Goal: Information Seeking & Learning: Learn about a topic

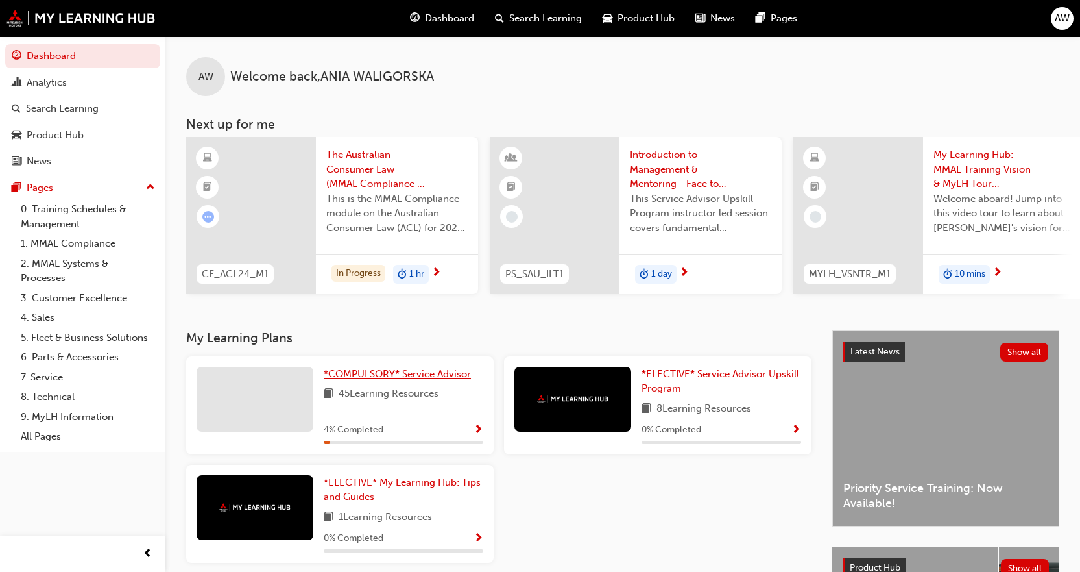
click at [439, 380] on span "*COMPULSORY* Service Advisor" at bounding box center [397, 374] width 147 height 12
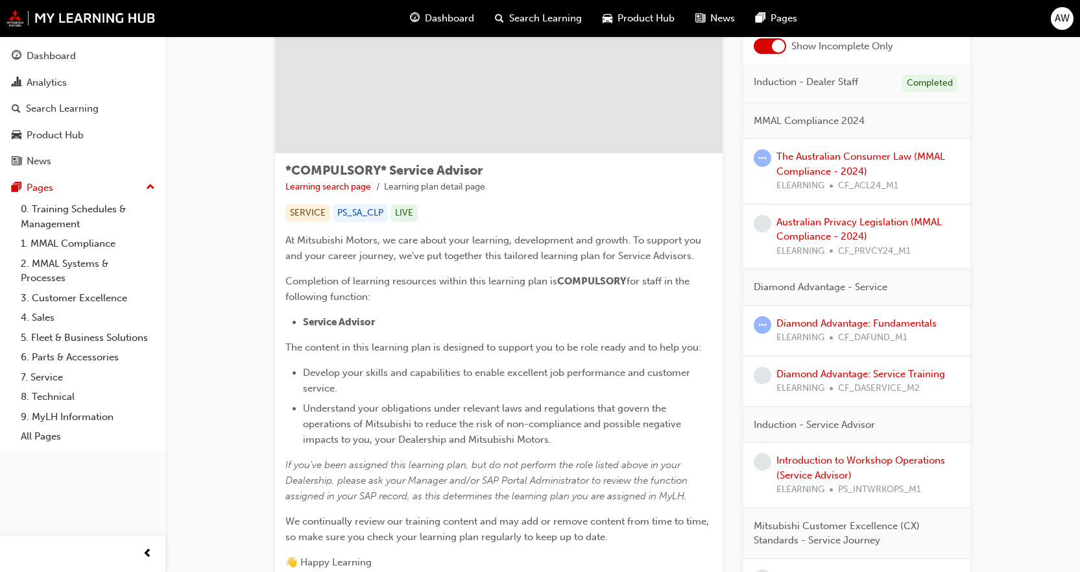
scroll to position [130, 0]
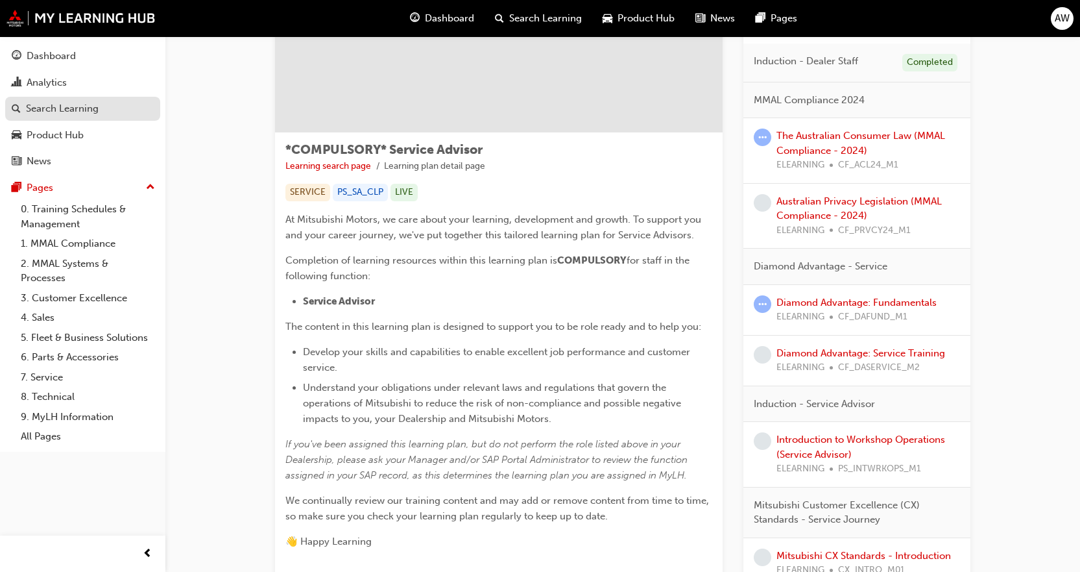
click at [63, 105] on div "Search Learning" at bounding box center [62, 108] width 73 height 15
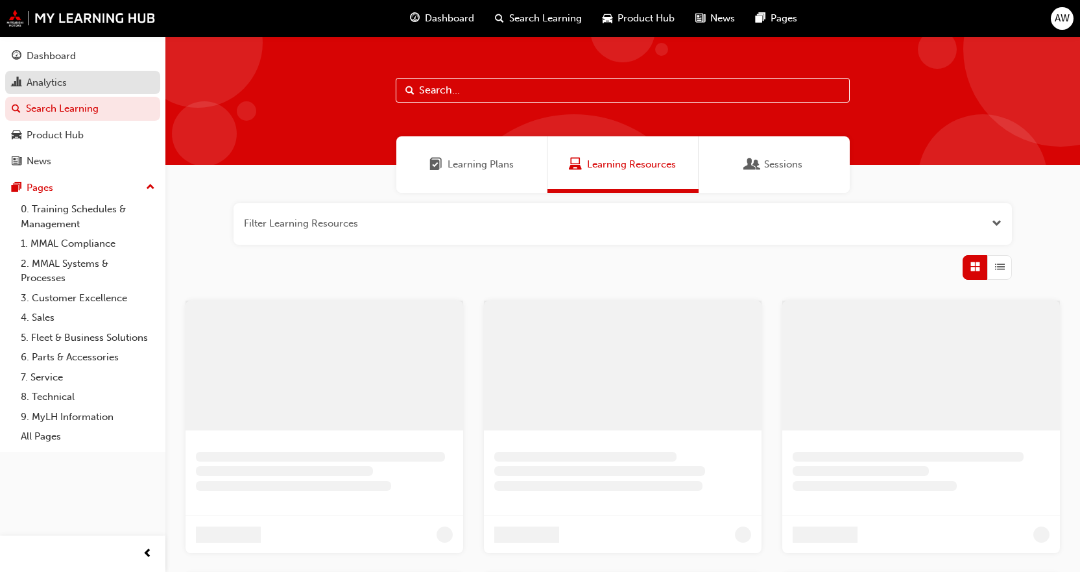
click at [50, 79] on div "Analytics" at bounding box center [47, 82] width 40 height 15
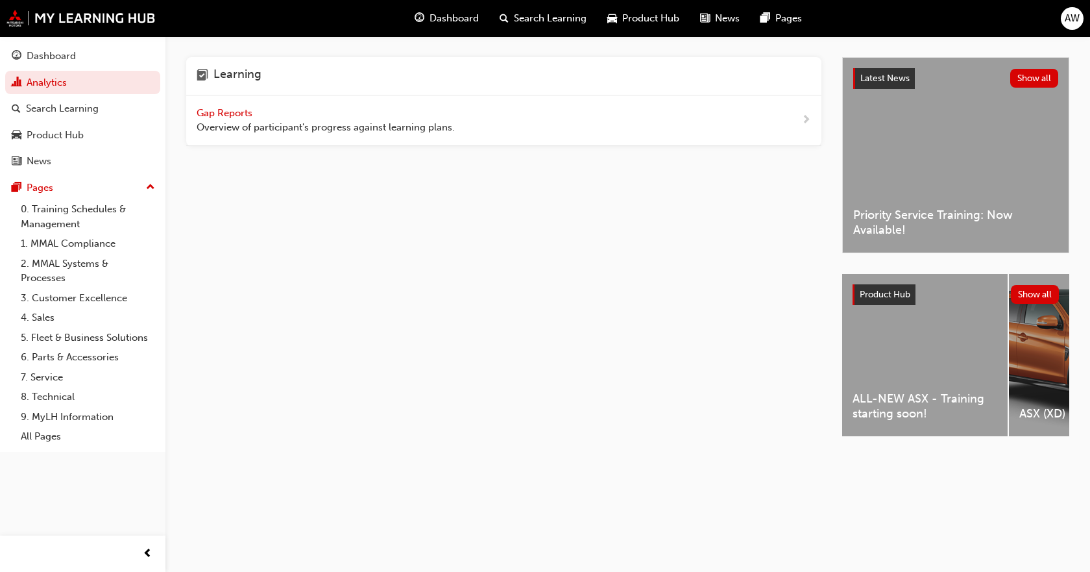
click at [392, 121] on span "Overview of participant's progress against learning plans." at bounding box center [326, 127] width 258 height 15
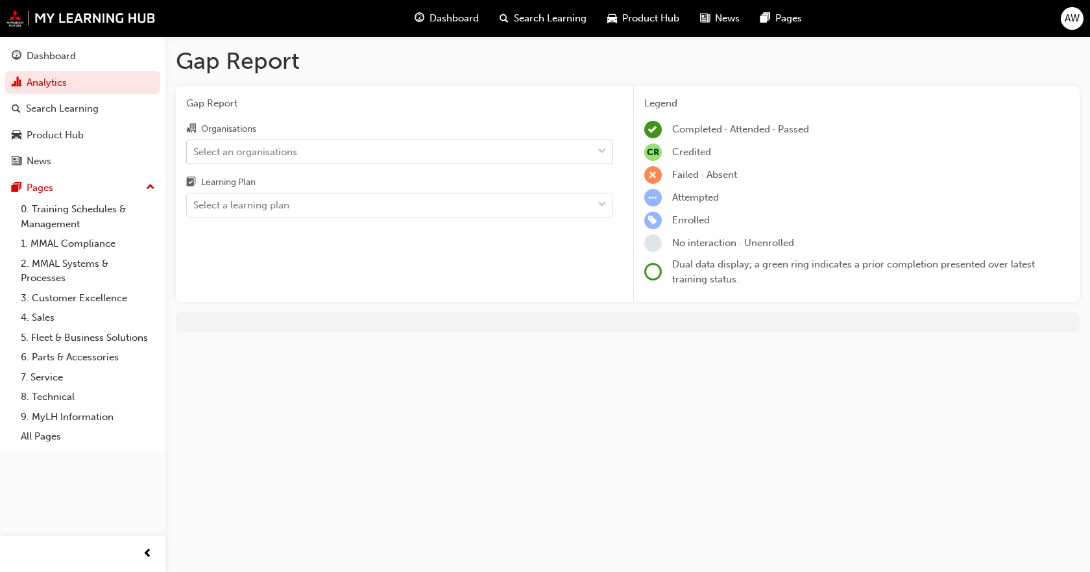
click at [389, 158] on div "Select an organisations" at bounding box center [389, 151] width 405 height 23
click at [195, 156] on input "Organisations Select an organisations" at bounding box center [193, 150] width 1 height 11
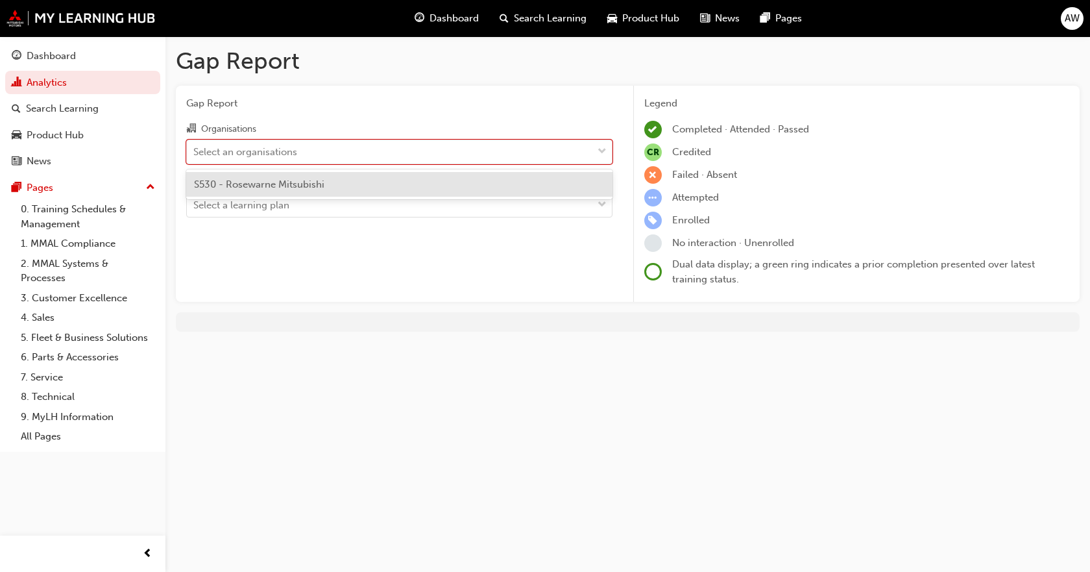
click at [381, 182] on div "S530 - Rosewarne Mitsubishi" at bounding box center [399, 184] width 426 height 25
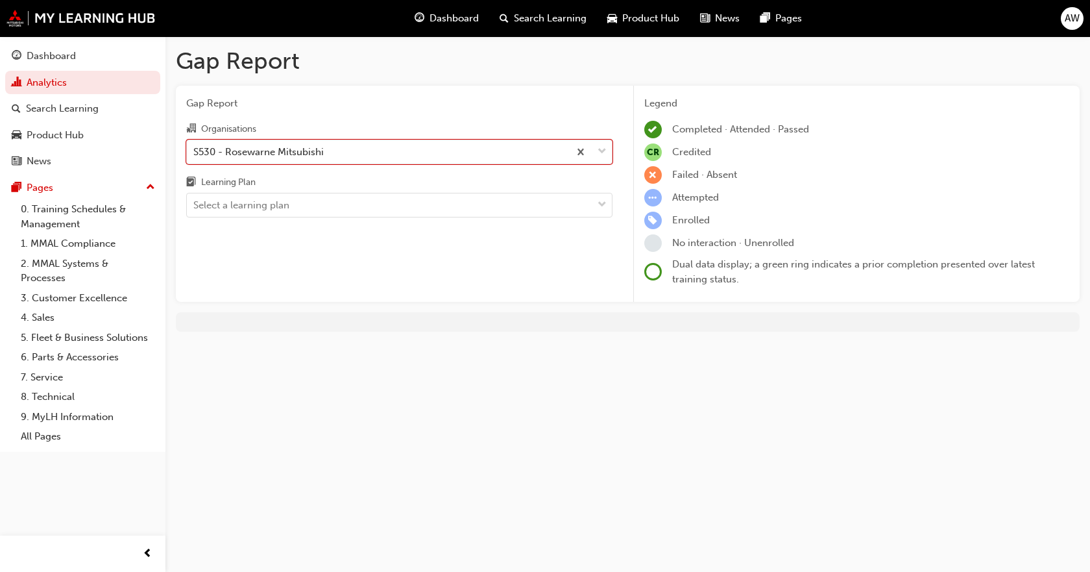
click at [379, 191] on div "Learning Plan" at bounding box center [399, 184] width 426 height 19
click at [195, 199] on input "Learning Plan Select a learning plan" at bounding box center [193, 204] width 1 height 11
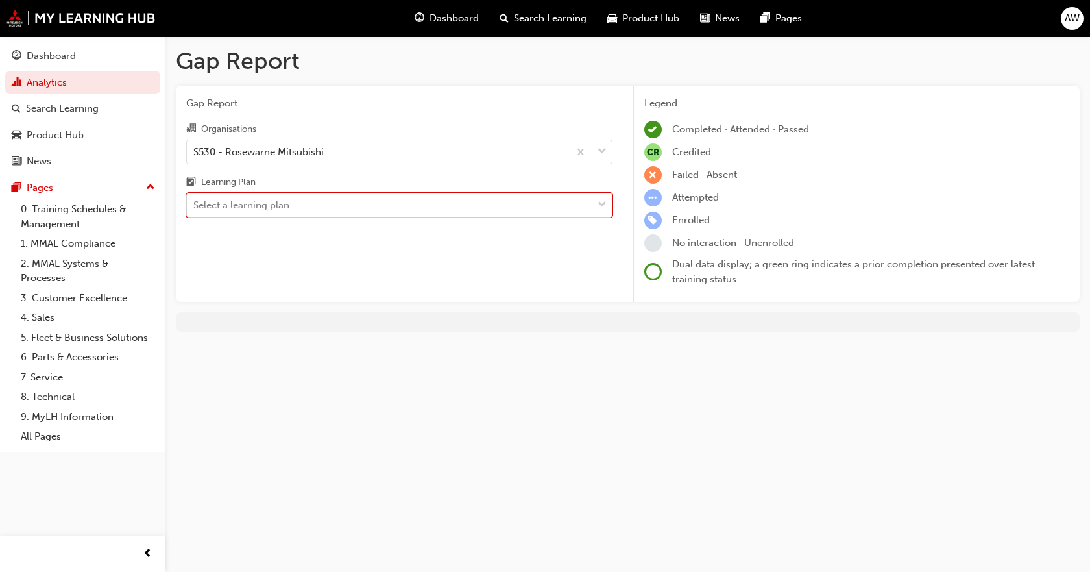
click at [372, 210] on div "Select a learning plan" at bounding box center [389, 205] width 405 height 23
click at [195, 210] on input "Learning Plan 0 results available. Select is focused ,type to refine list, pres…" at bounding box center [193, 204] width 1 height 11
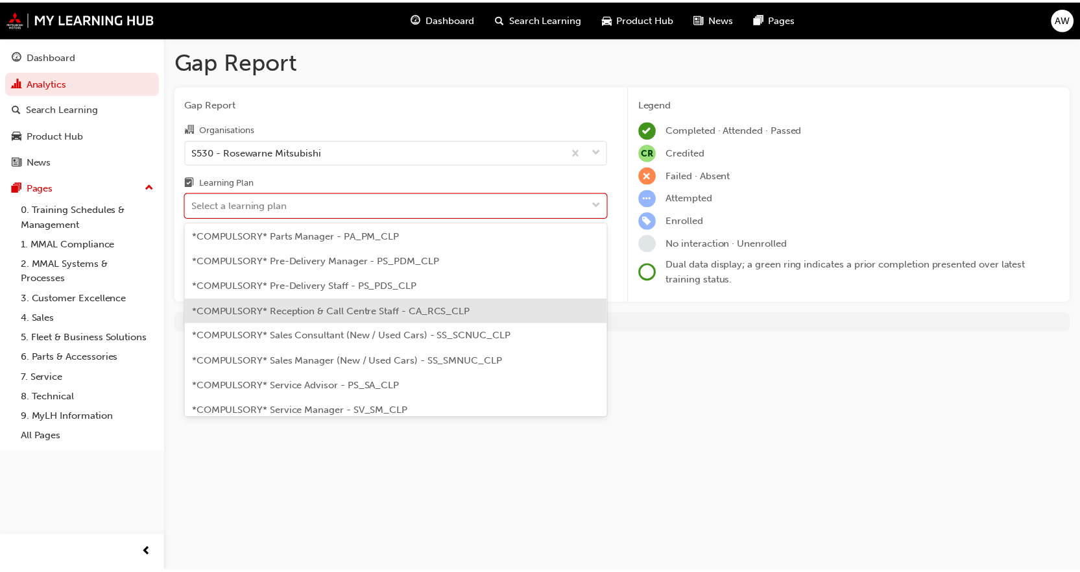
scroll to position [324, 0]
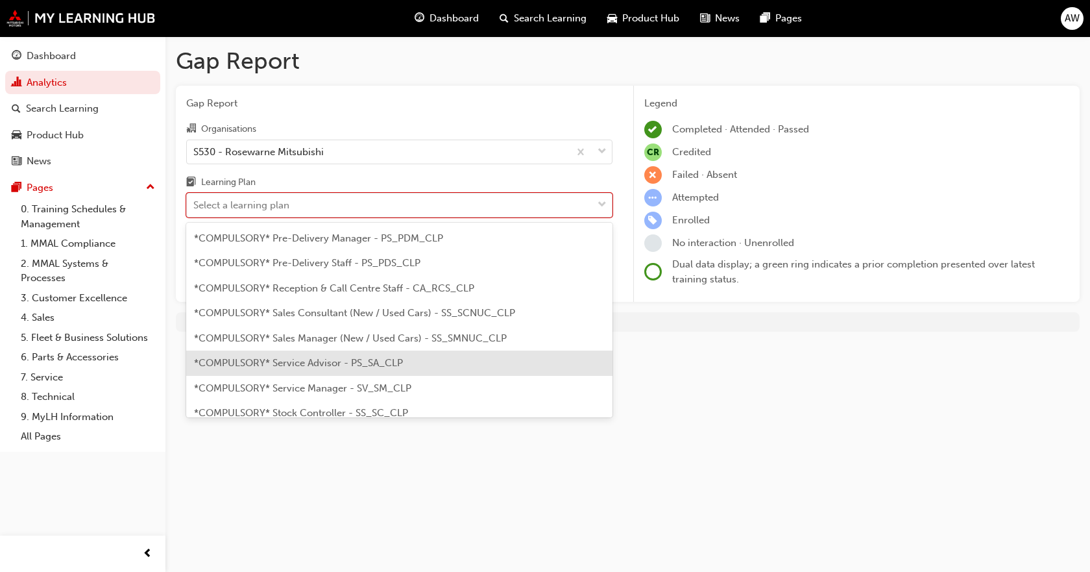
click at [333, 367] on span "*COMPULSORY* Service Advisor - PS_SA_CLP" at bounding box center [298, 363] width 209 height 12
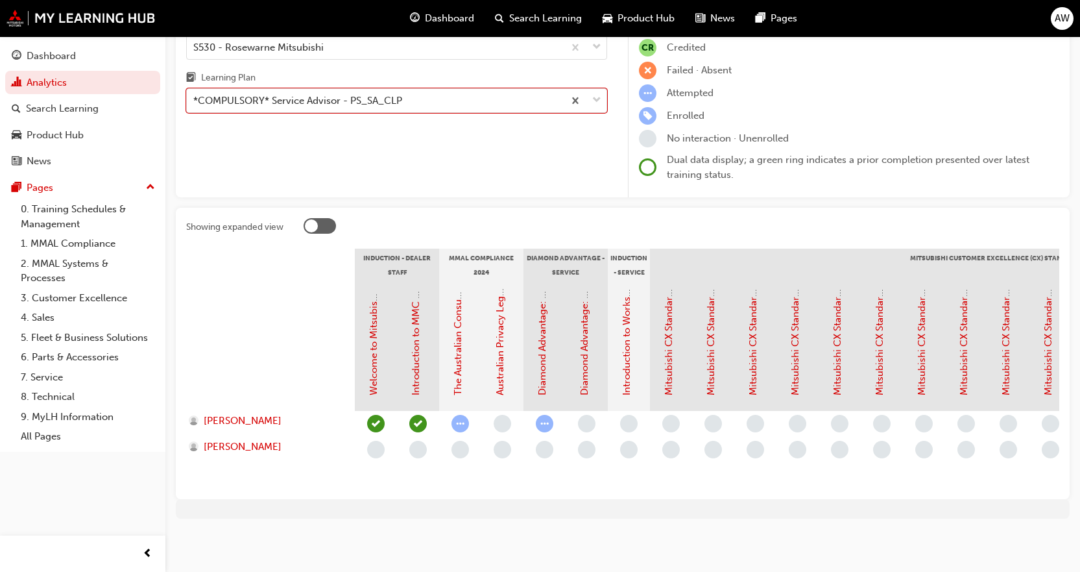
scroll to position [114, 0]
click at [544, 381] on link "Diamond Advantage: Fundamentals" at bounding box center [543, 315] width 12 height 160
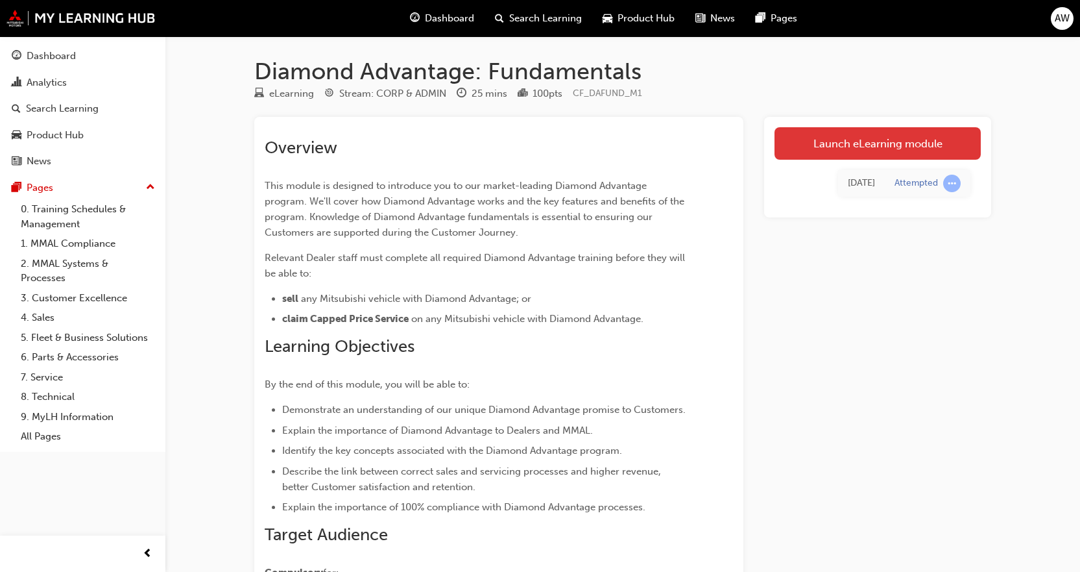
click at [896, 148] on link "Launch eLearning module" at bounding box center [878, 143] width 206 height 32
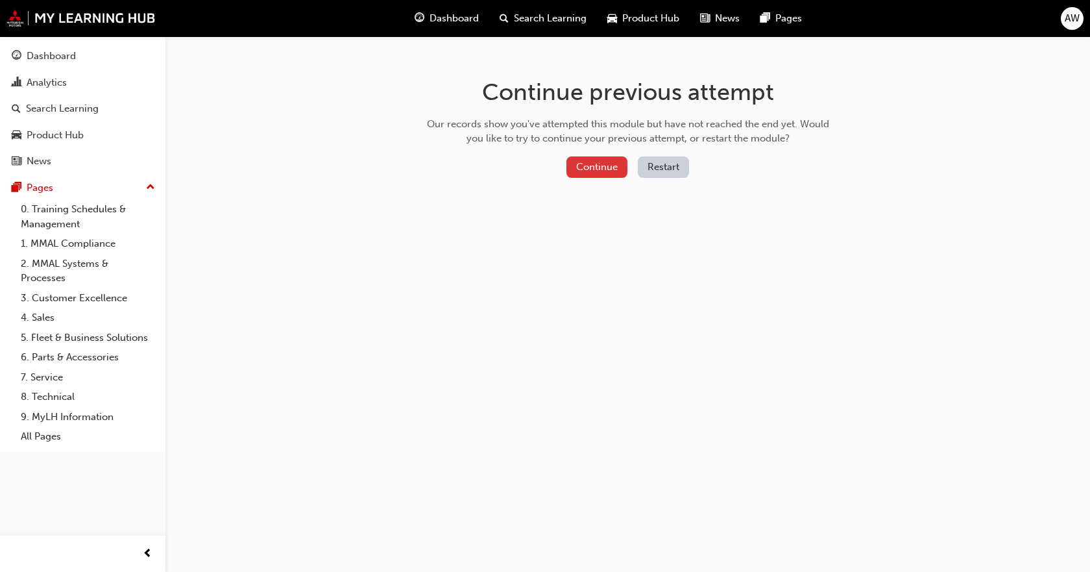
click at [606, 169] on button "Continue" at bounding box center [596, 166] width 61 height 21
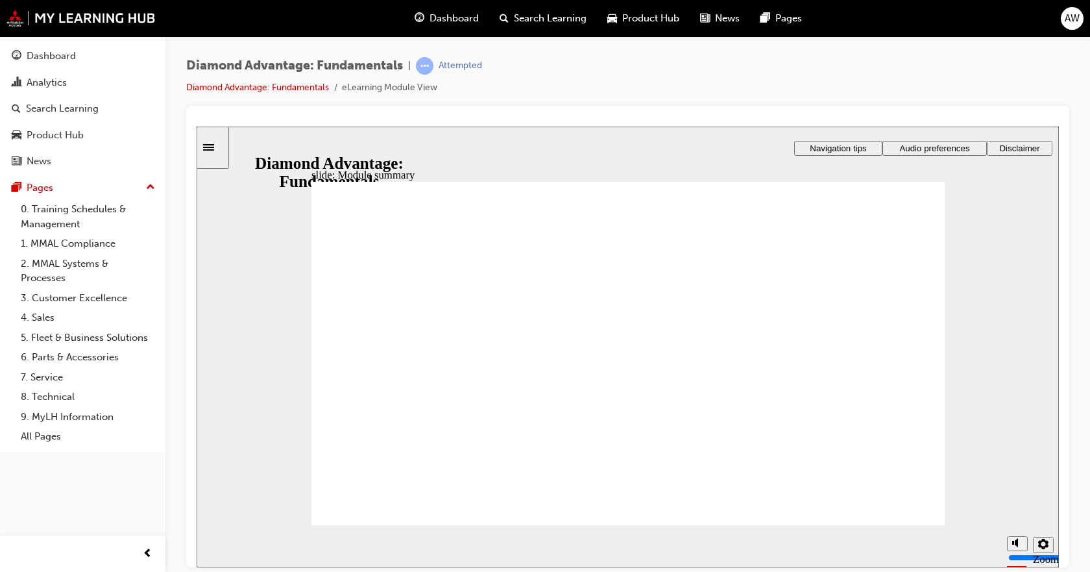
checkbox input "true"
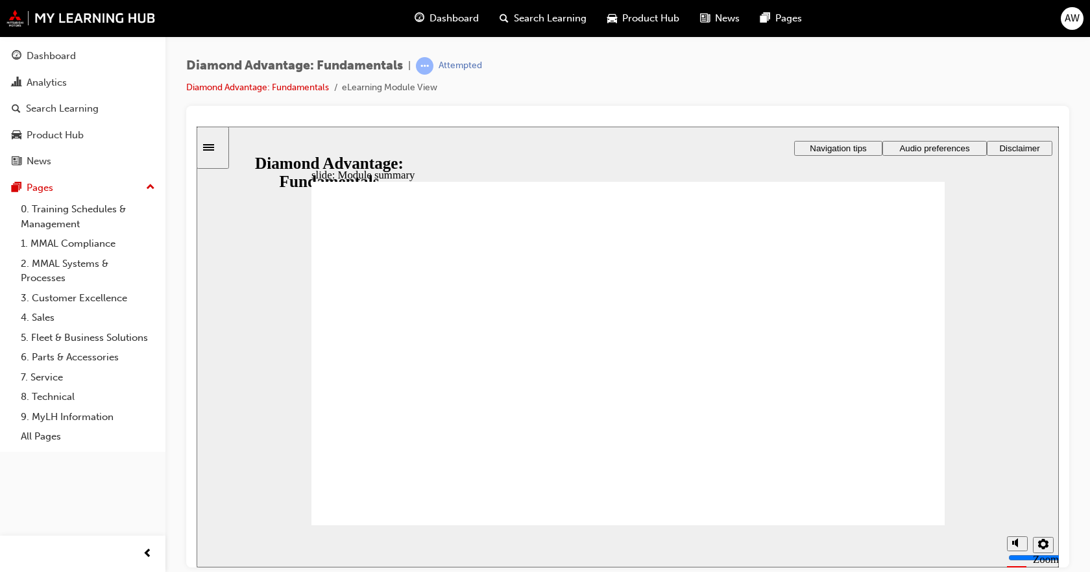
checkbox input "false"
checkbox input "true"
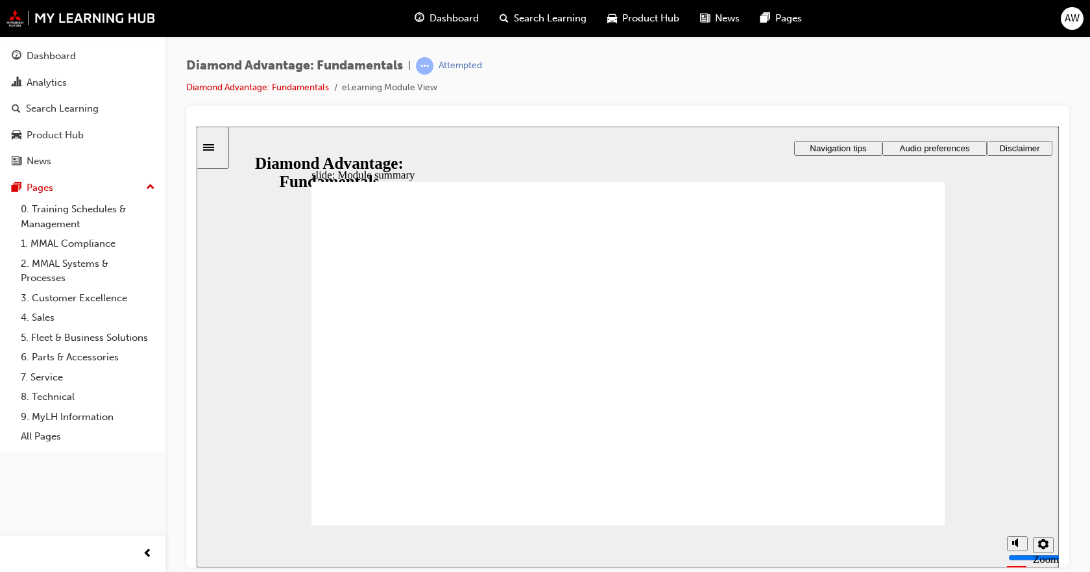
checkbox input "true"
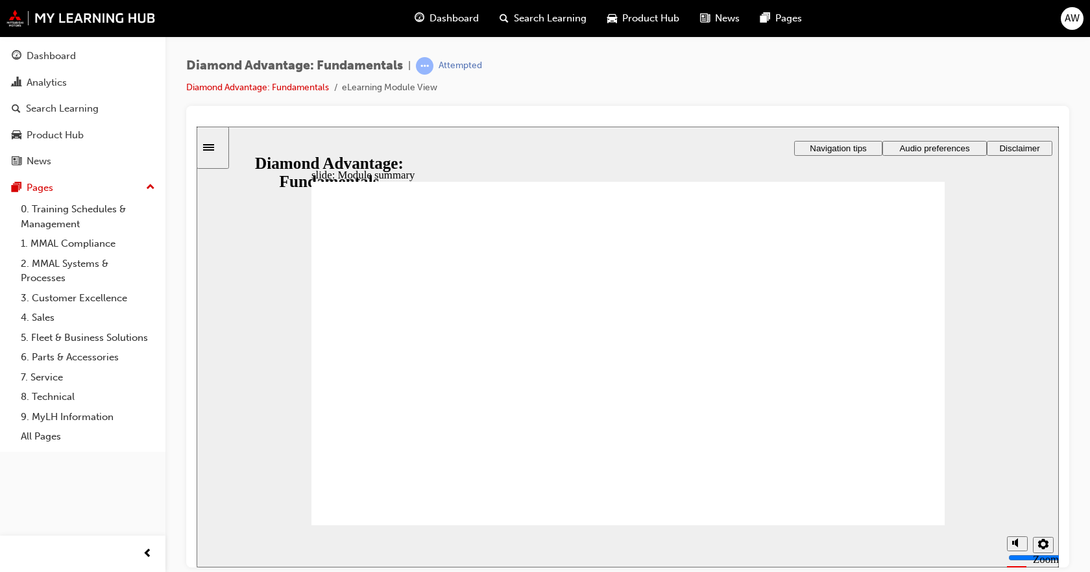
checkbox input "true"
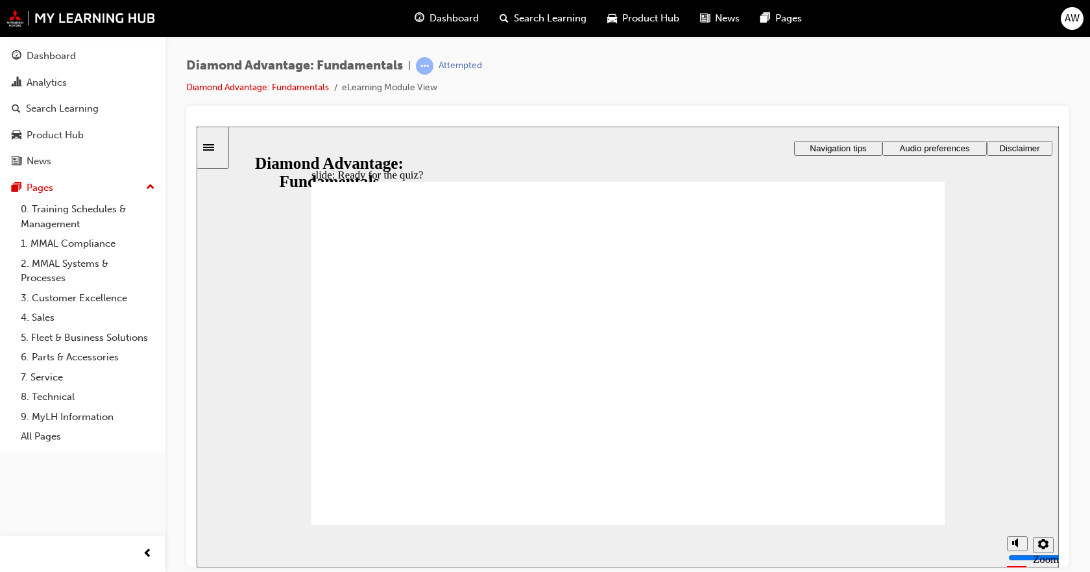
drag, startPoint x: 494, startPoint y: 404, endPoint x: 562, endPoint y: 379, distance: 71.8
drag, startPoint x: 487, startPoint y: 444, endPoint x: 492, endPoint y: 439, distance: 7.3
drag, startPoint x: 624, startPoint y: 457, endPoint x: 453, endPoint y: 389, distance: 183.7
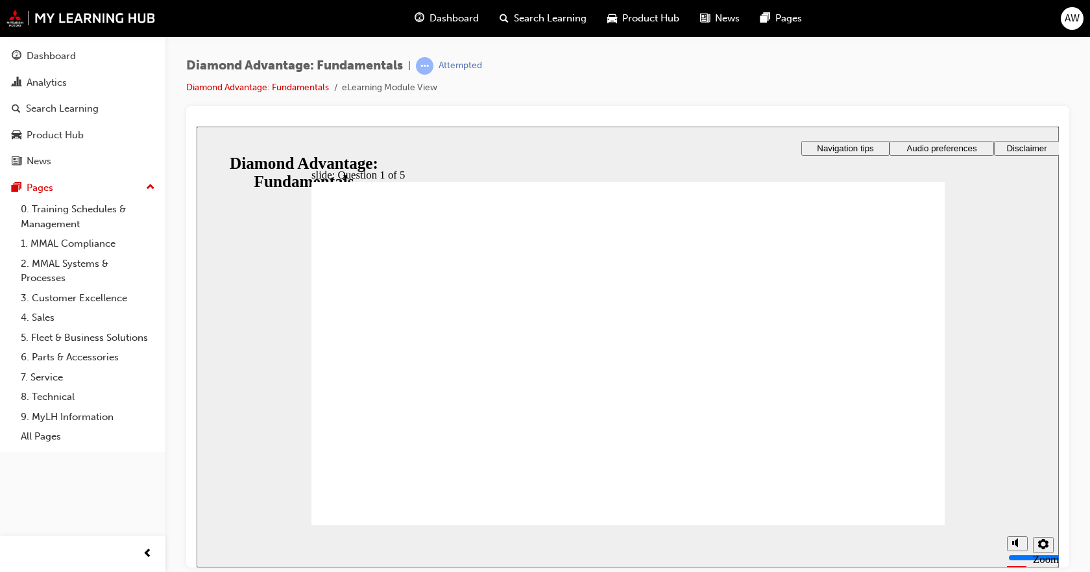
drag, startPoint x: 778, startPoint y: 452, endPoint x: 776, endPoint y: 409, distance: 43.5
drag, startPoint x: 524, startPoint y: 455, endPoint x: 658, endPoint y: 407, distance: 142.4
drag, startPoint x: 500, startPoint y: 407, endPoint x: 513, endPoint y: 452, distance: 46.6
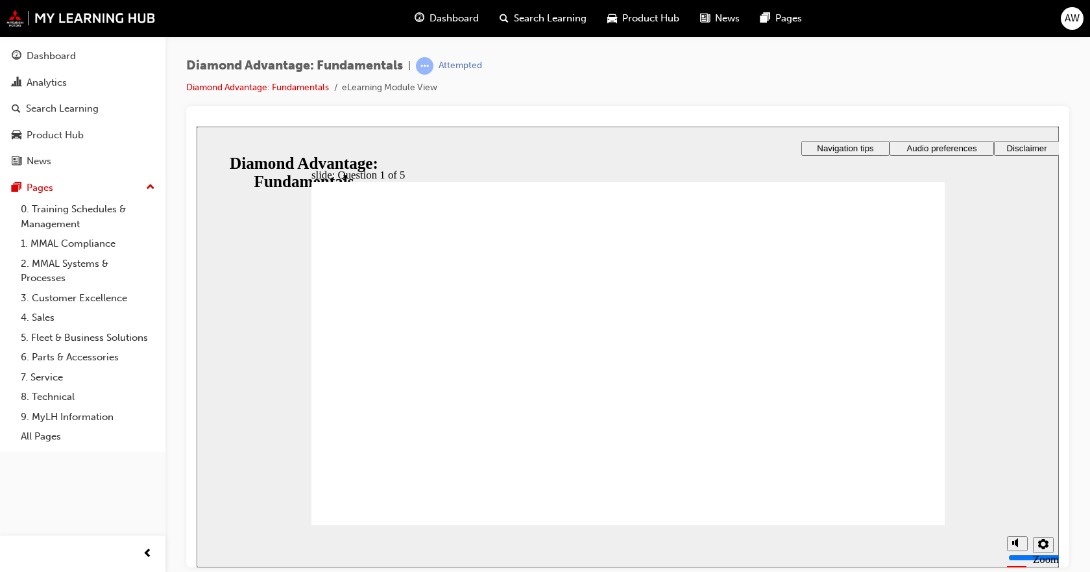
drag, startPoint x: 492, startPoint y: 407, endPoint x: 531, endPoint y: 389, distance: 43.0
drag, startPoint x: 591, startPoint y: 396, endPoint x: 659, endPoint y: 415, distance: 70.7
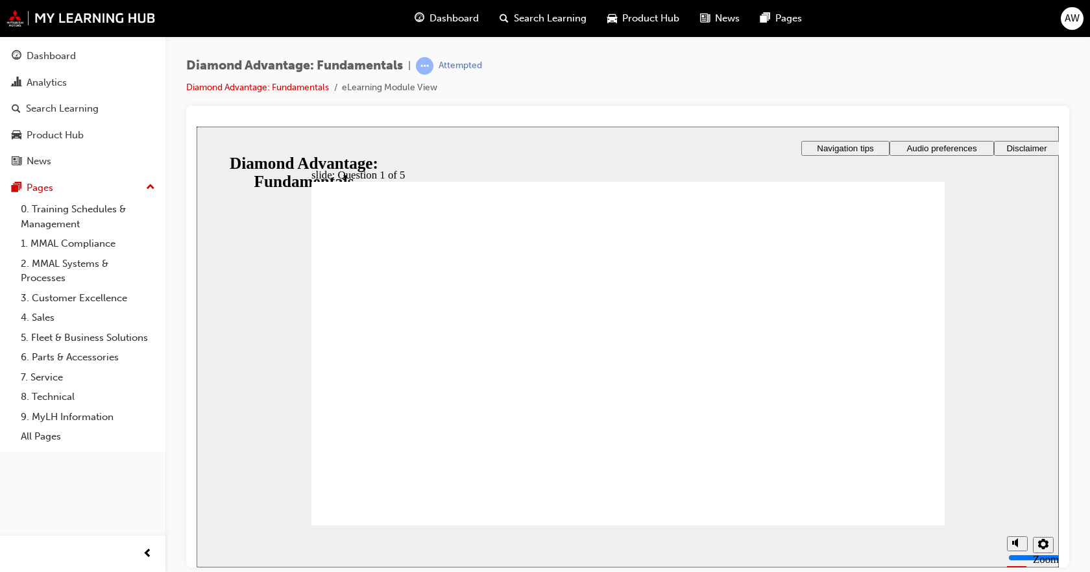
radio input "true"
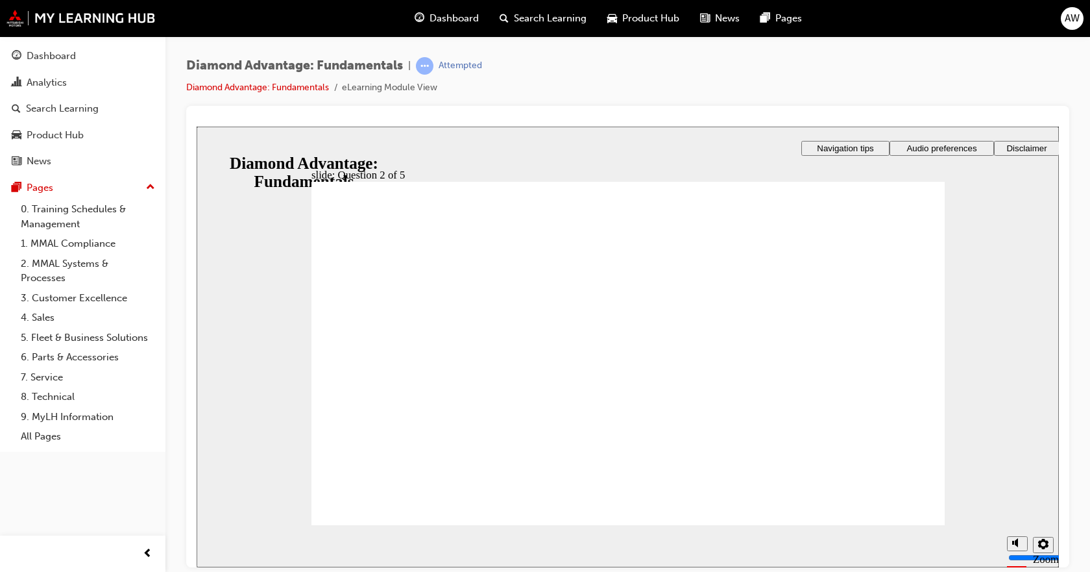
radio input "false"
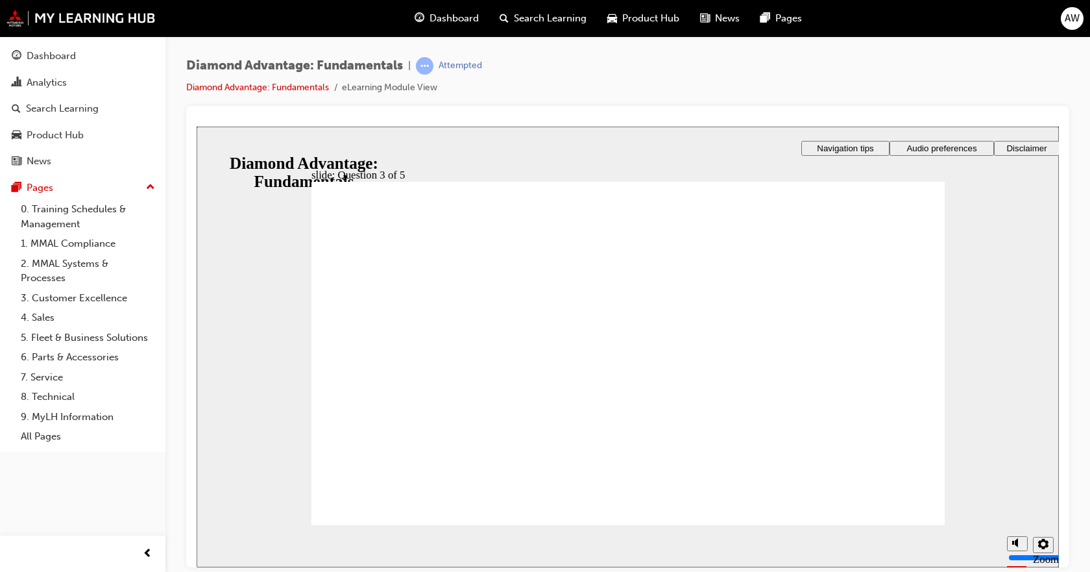
radio input "false"
radio input "true"
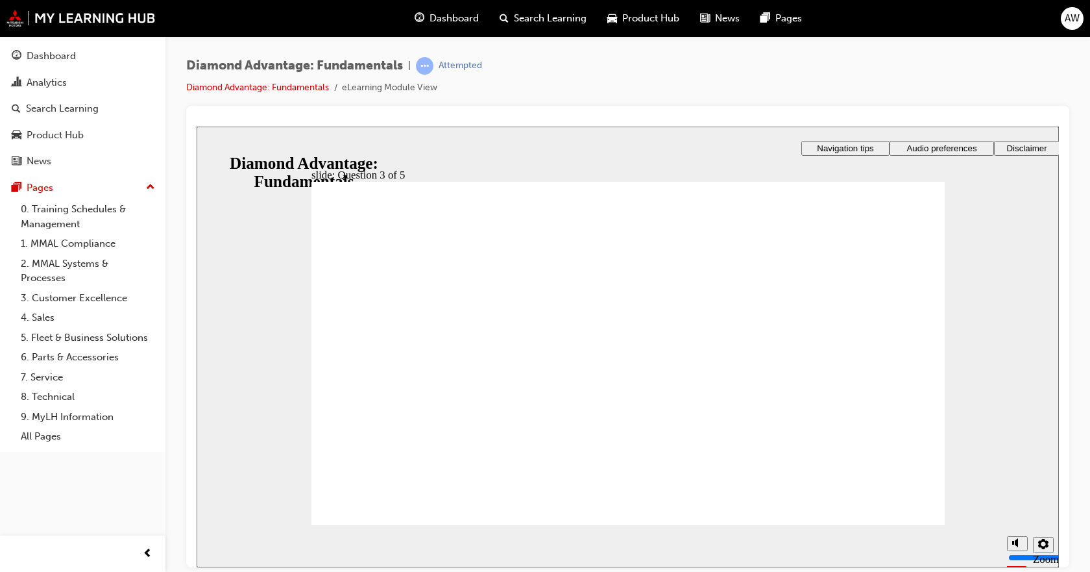
checkbox input "true"
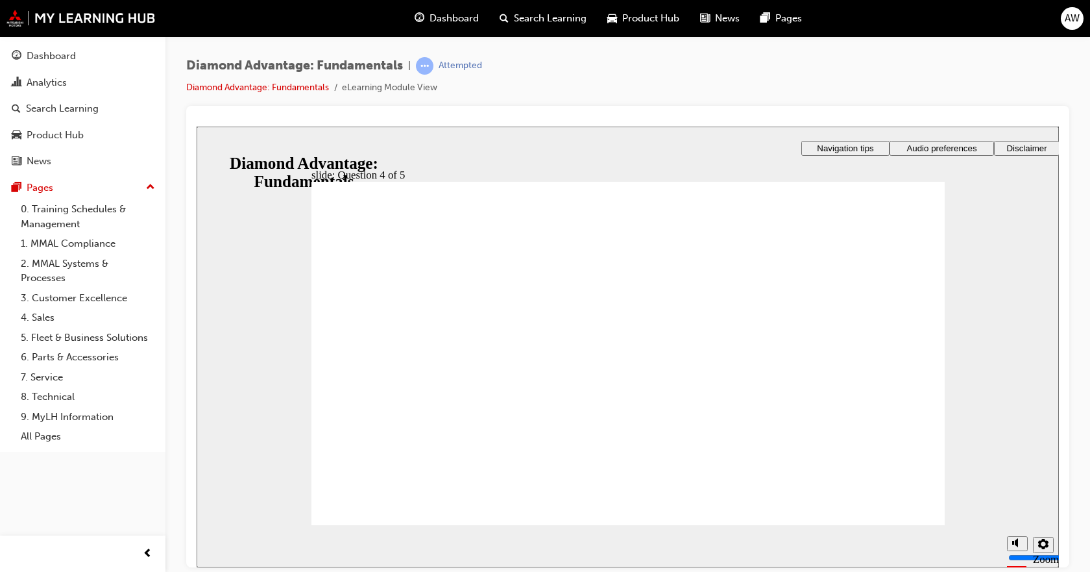
checkbox input "true"
checkbox input "false"
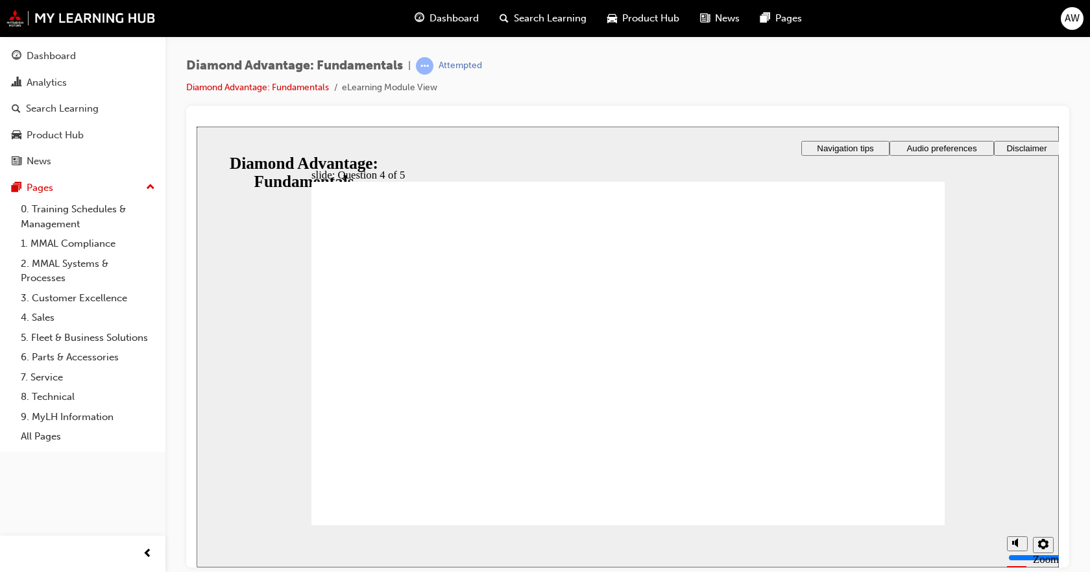
checkbox input "false"
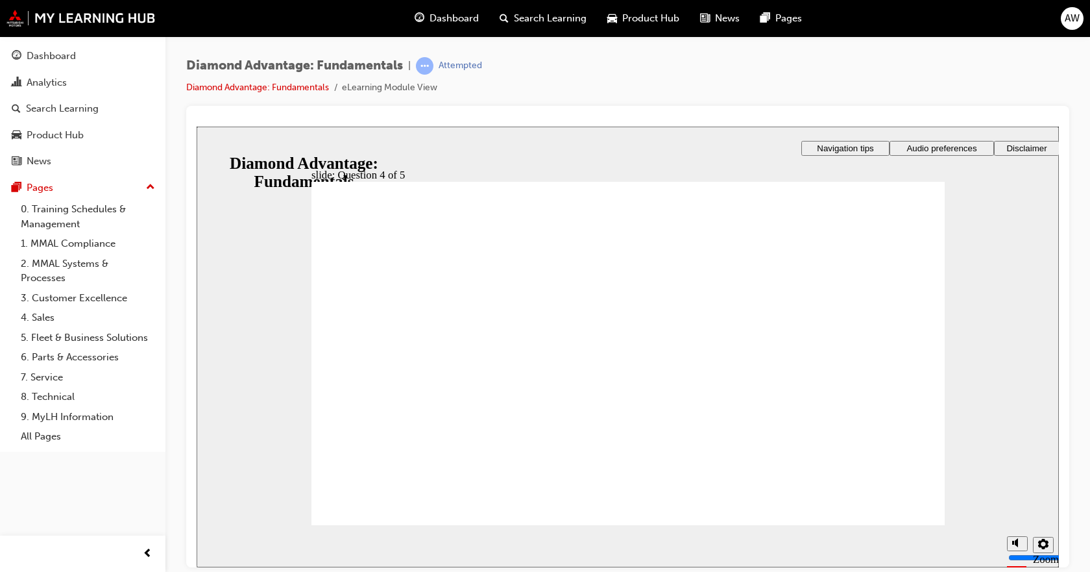
checkbox input "true"
drag, startPoint x: 393, startPoint y: 360, endPoint x: 372, endPoint y: 338, distance: 29.9
checkbox input "true"
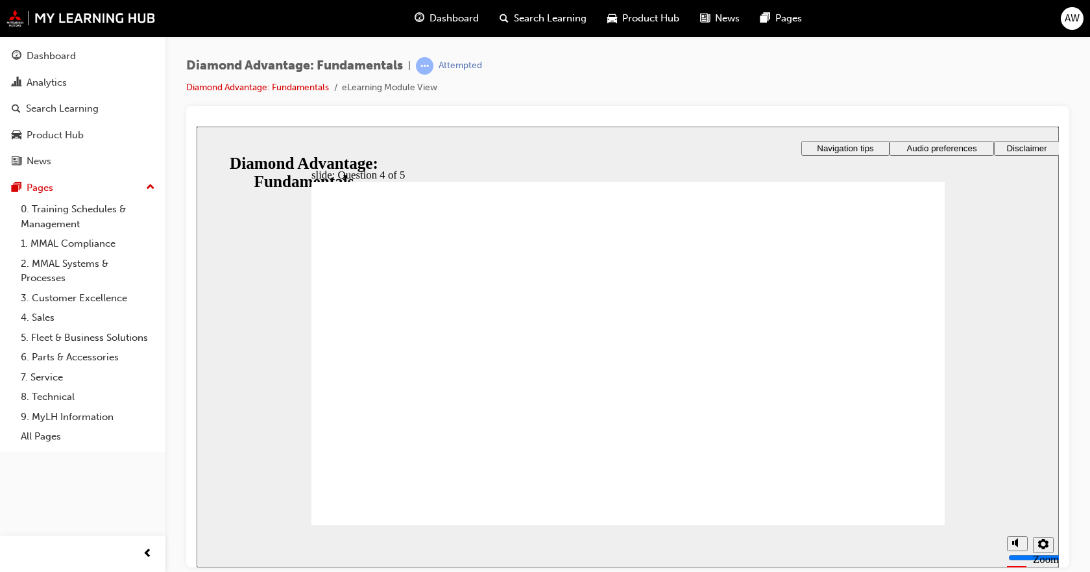
checkbox input "true"
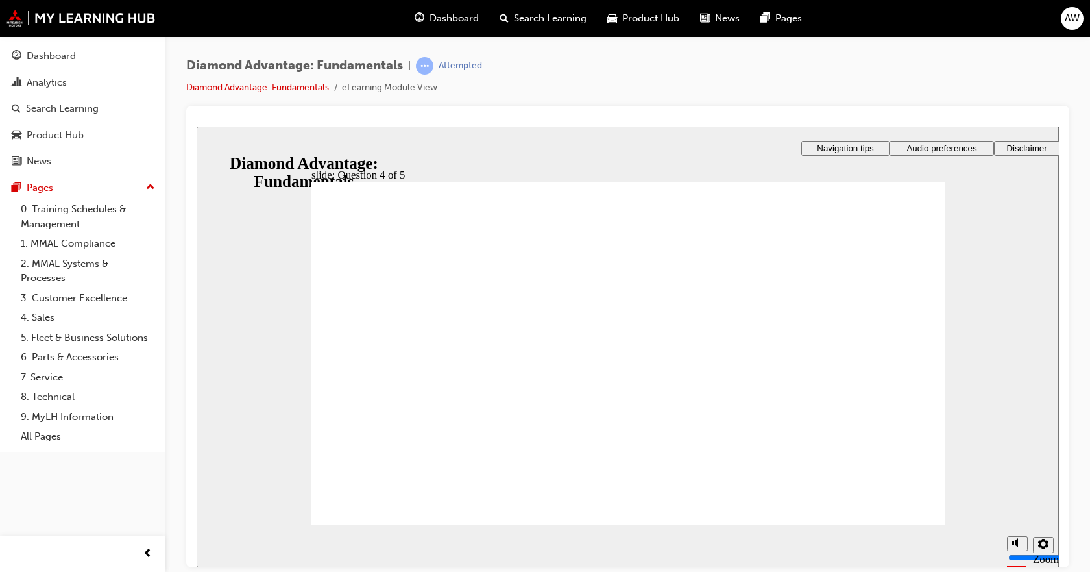
radio input "true"
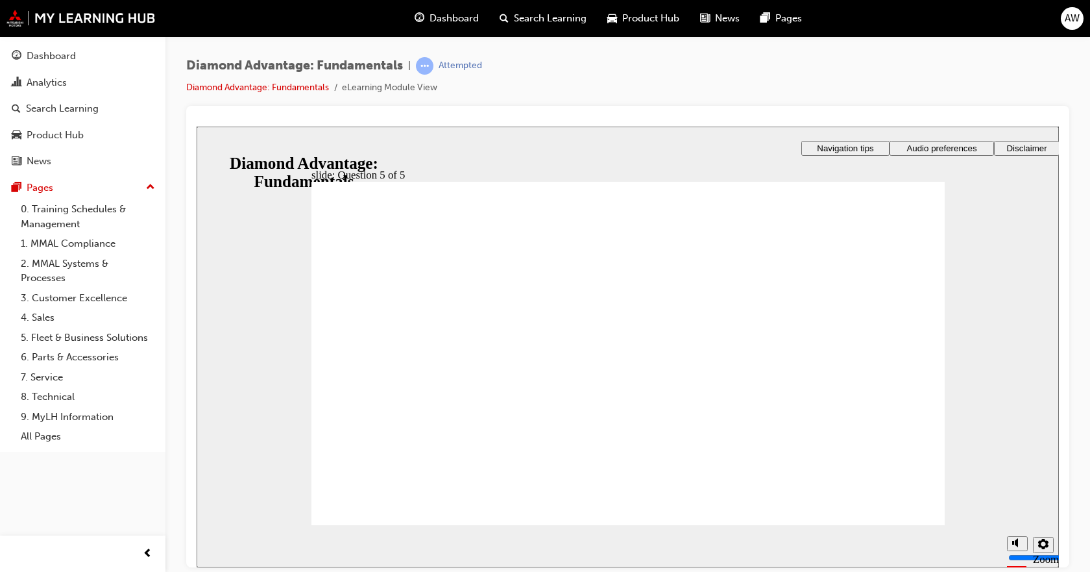
drag, startPoint x: 749, startPoint y: 453, endPoint x: 749, endPoint y: 409, distance: 44.1
drag, startPoint x: 752, startPoint y: 401, endPoint x: 749, endPoint y: 409, distance: 8.2
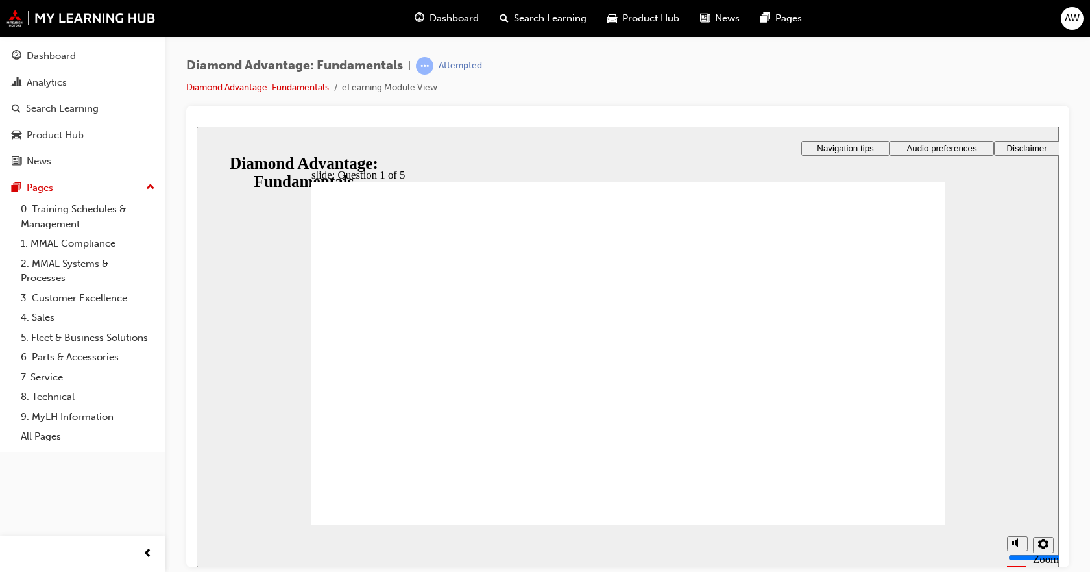
drag, startPoint x: 582, startPoint y: 446, endPoint x: 559, endPoint y: 433, distance: 25.8
drag, startPoint x: 487, startPoint y: 455, endPoint x: 494, endPoint y: 406, distance: 49.8
drag, startPoint x: 634, startPoint y: 455, endPoint x: 621, endPoint y: 409, distance: 48.7
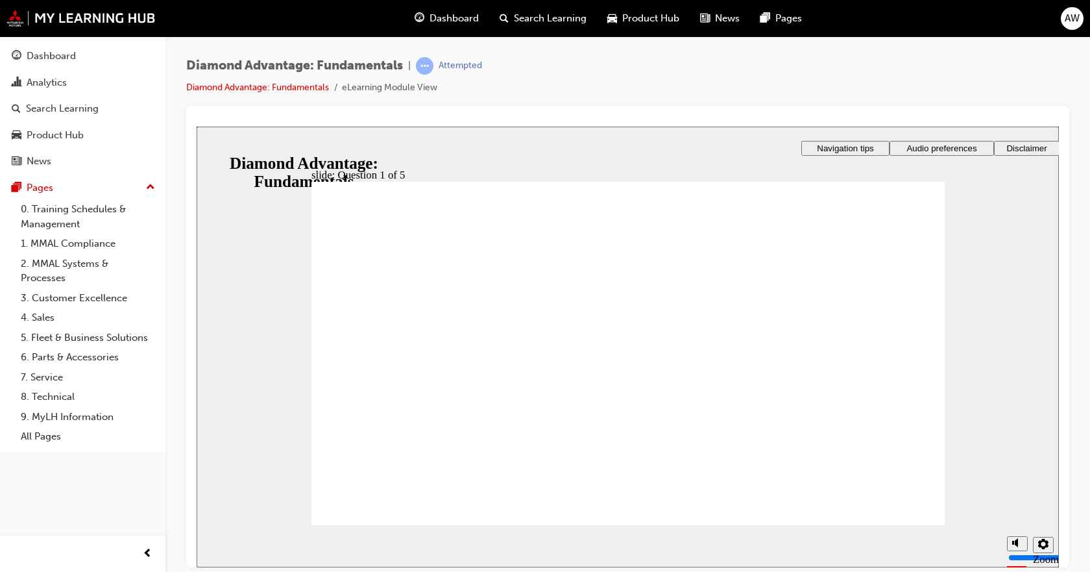
radio input "true"
drag, startPoint x: 629, startPoint y: 436, endPoint x: 607, endPoint y: 436, distance: 21.4
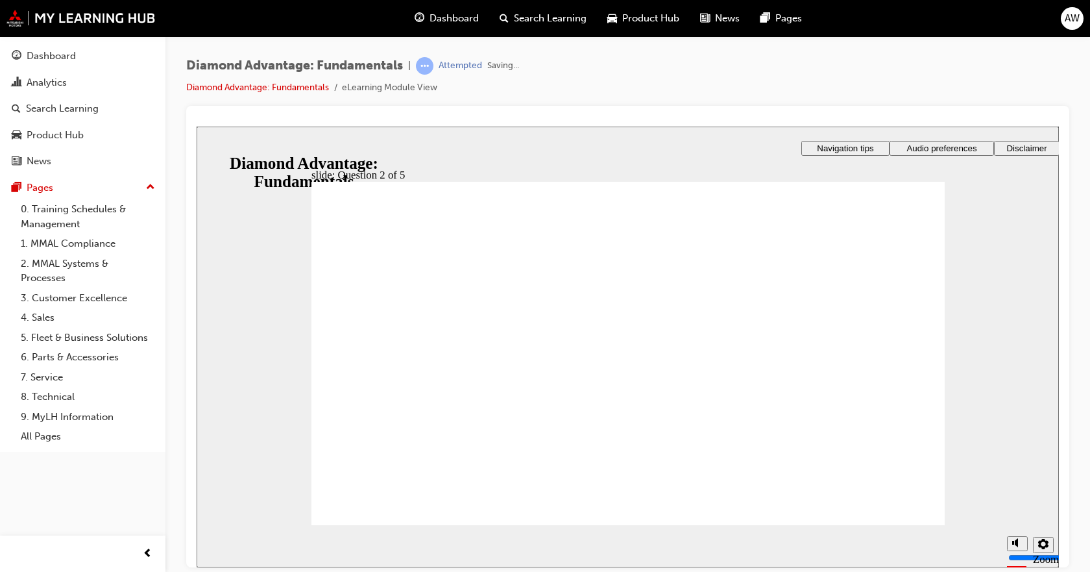
radio input "true"
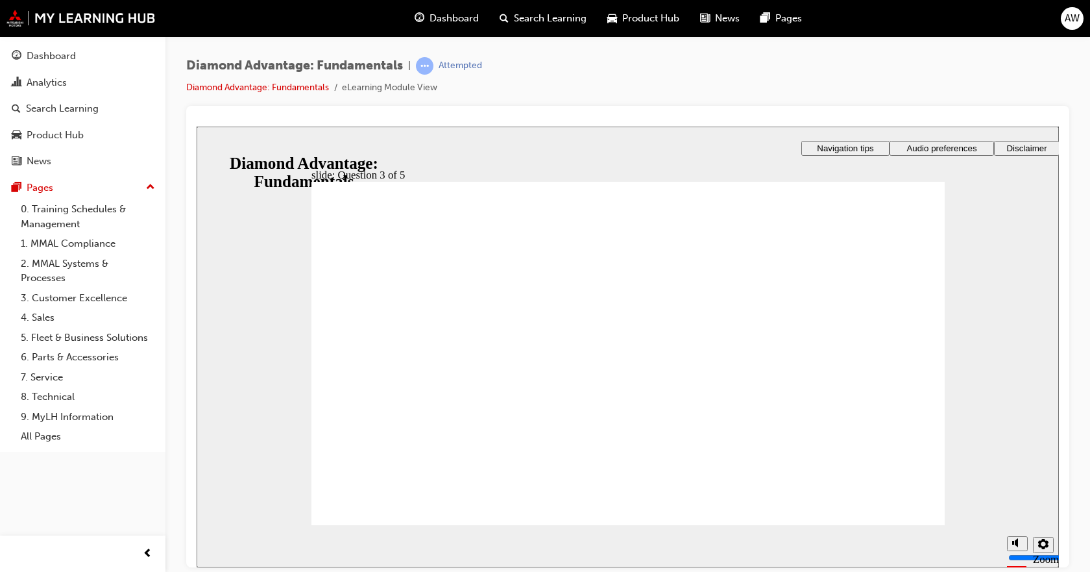
drag, startPoint x: 376, startPoint y: 392, endPoint x: 376, endPoint y: 405, distance: 13.6
checkbox input "true"
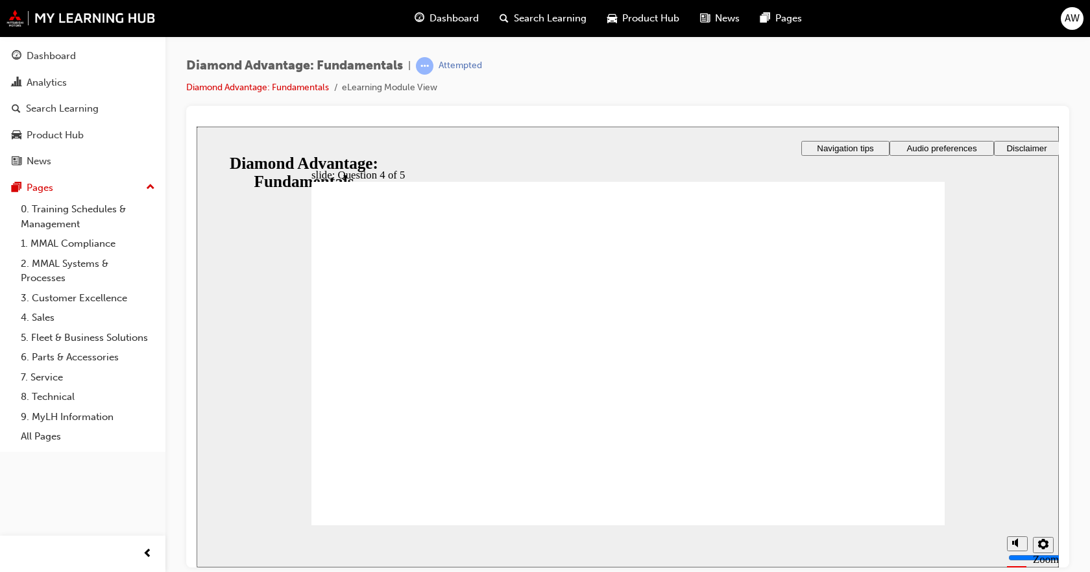
checkbox input "true"
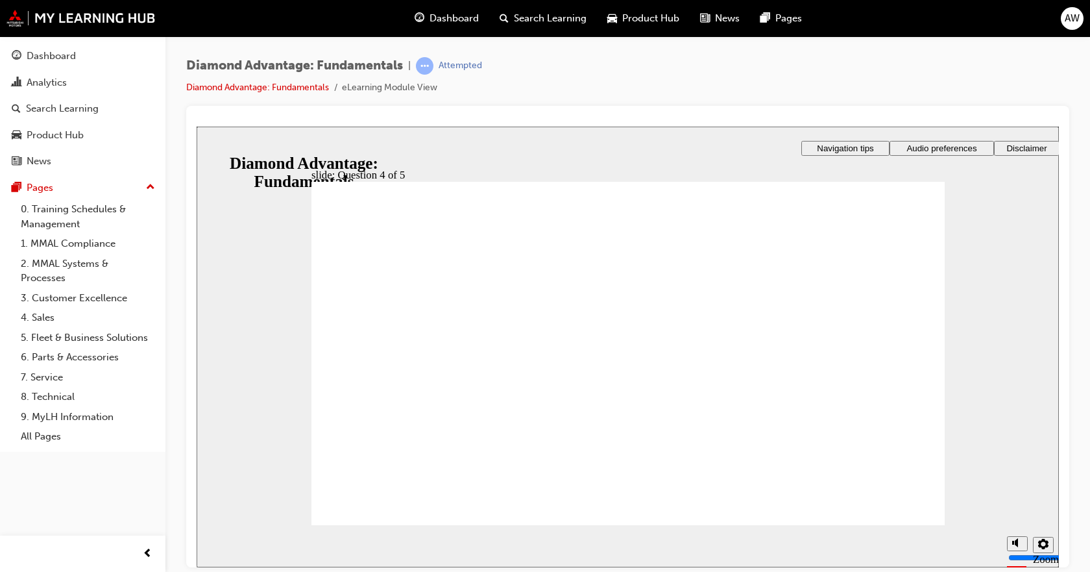
drag, startPoint x: 898, startPoint y: 505, endPoint x: 485, endPoint y: 355, distance: 439.6
drag, startPoint x: 389, startPoint y: 317, endPoint x: 378, endPoint y: 317, distance: 10.4
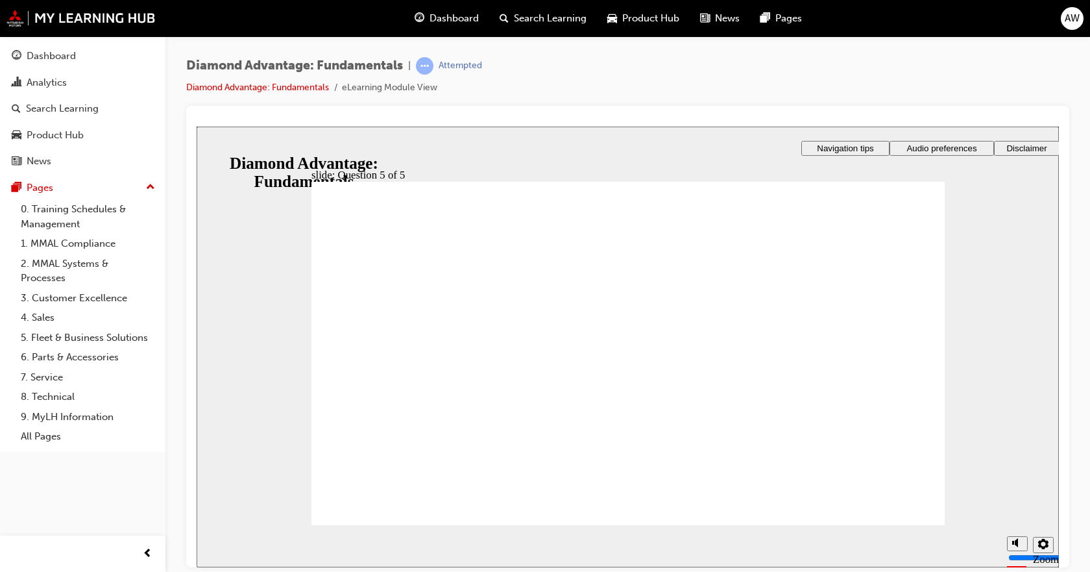
radio input "true"
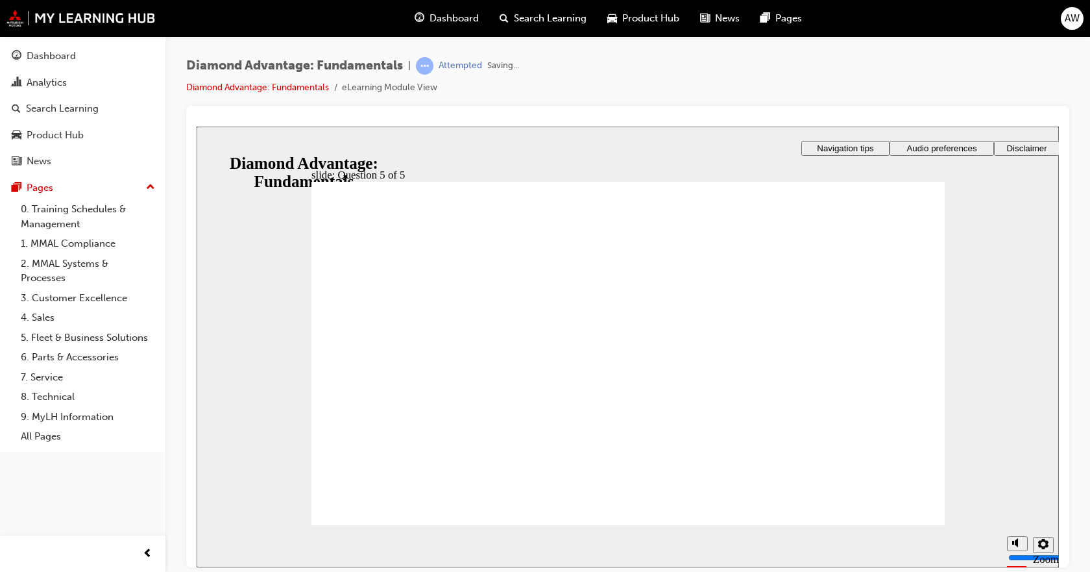
drag, startPoint x: 638, startPoint y: 441, endPoint x: 627, endPoint y: 439, distance: 11.3
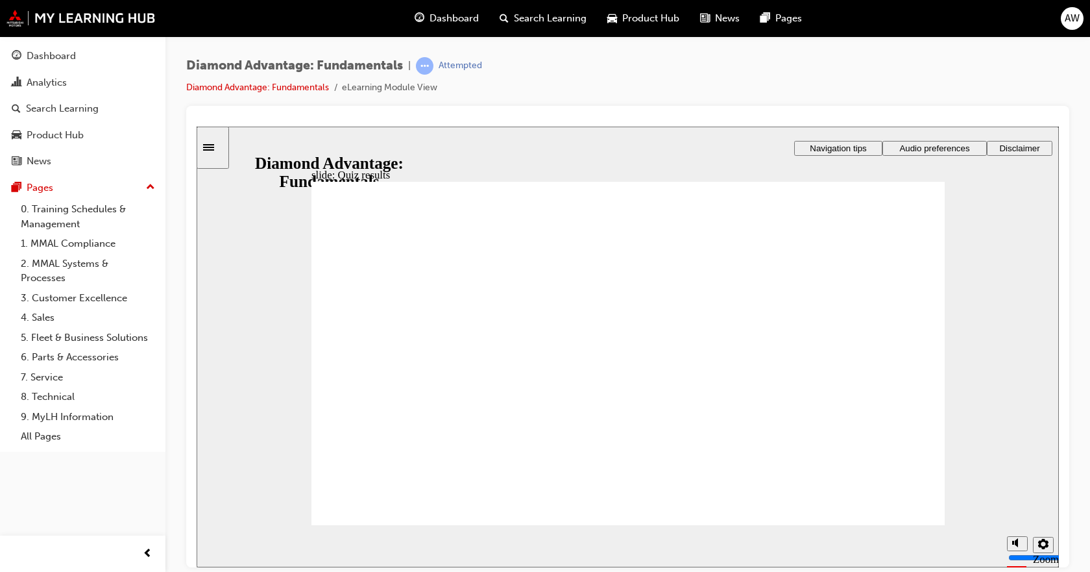
drag, startPoint x: 420, startPoint y: 435, endPoint x: 724, endPoint y: 382, distance: 308.1
drag, startPoint x: 817, startPoint y: 452, endPoint x: 636, endPoint y: 394, distance: 190.0
drag, startPoint x: 658, startPoint y: 453, endPoint x: 500, endPoint y: 398, distance: 168.5
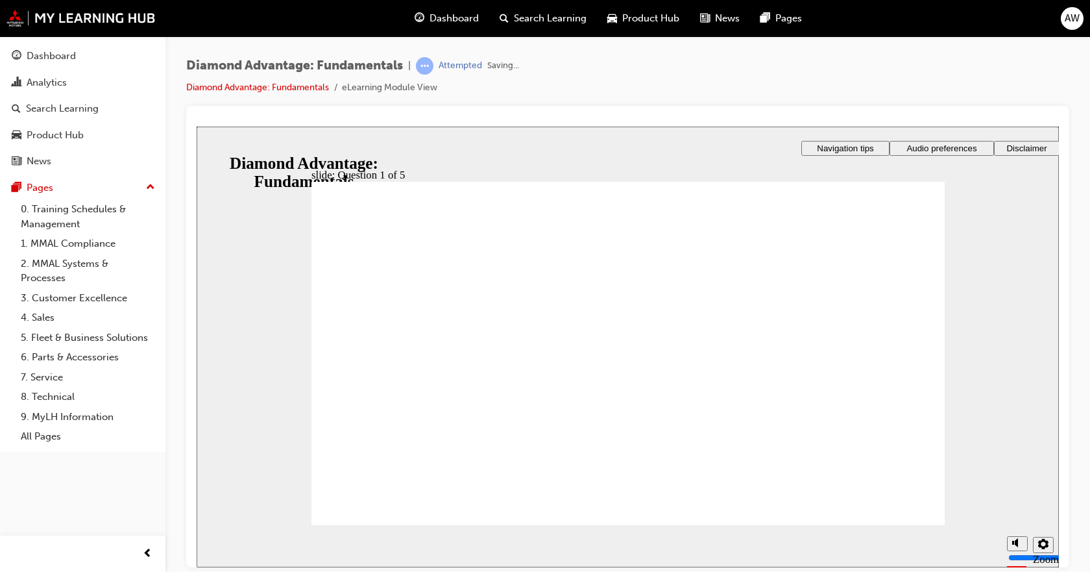
radio input "true"
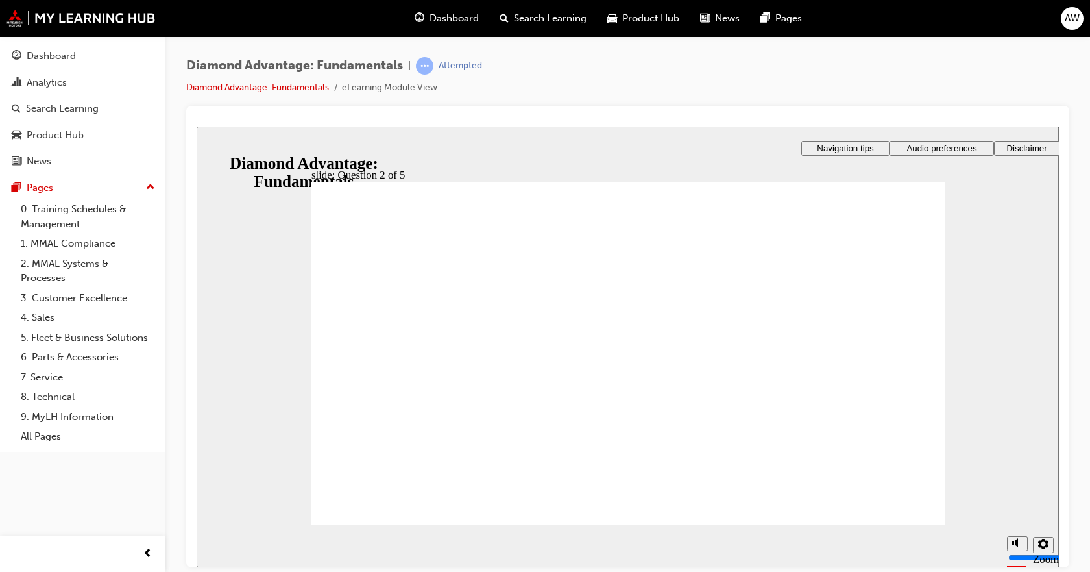
radio input "true"
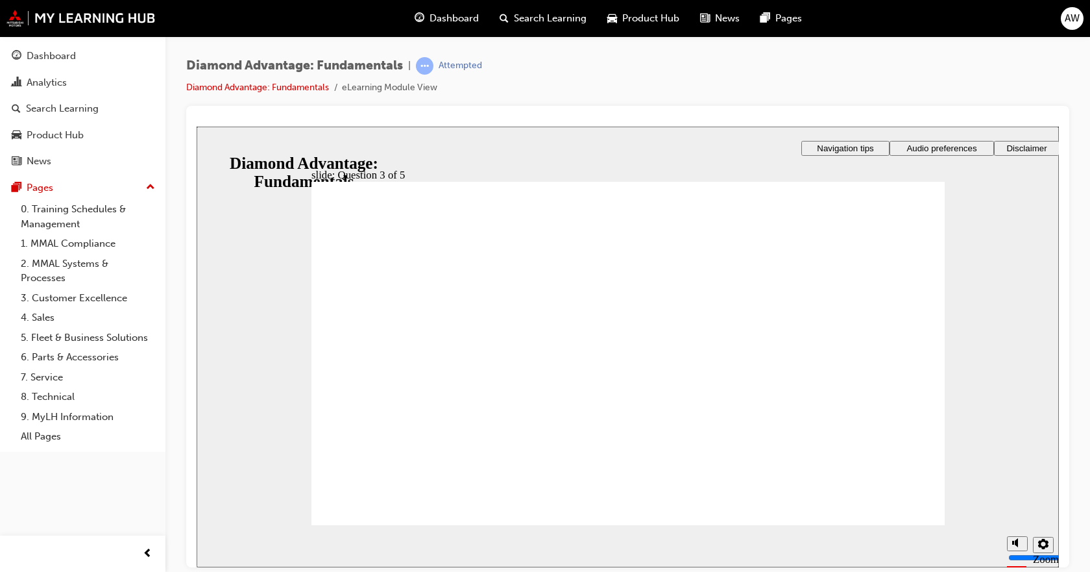
checkbox input "true"
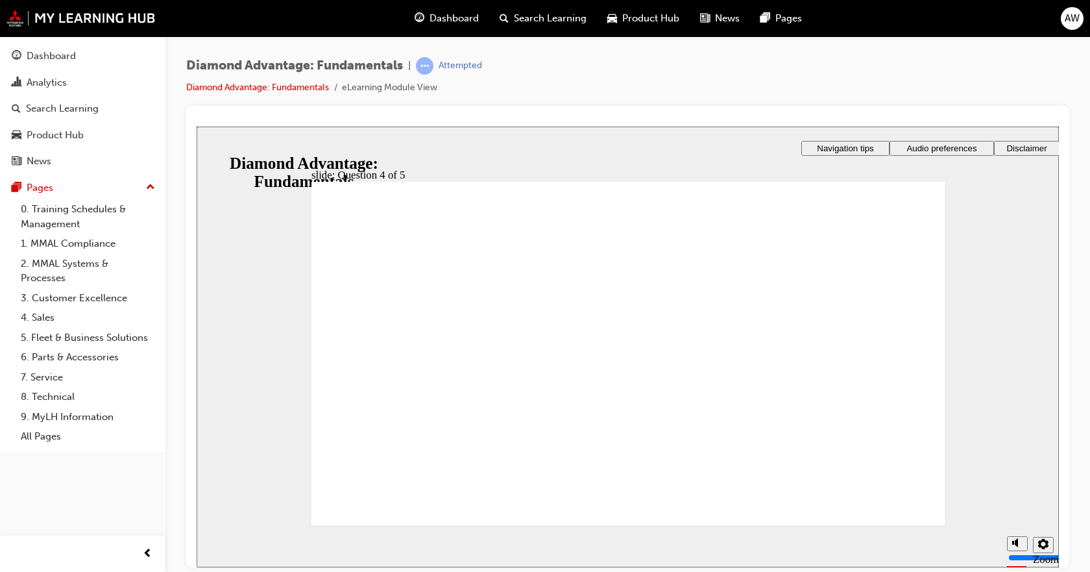
checkbox input "true"
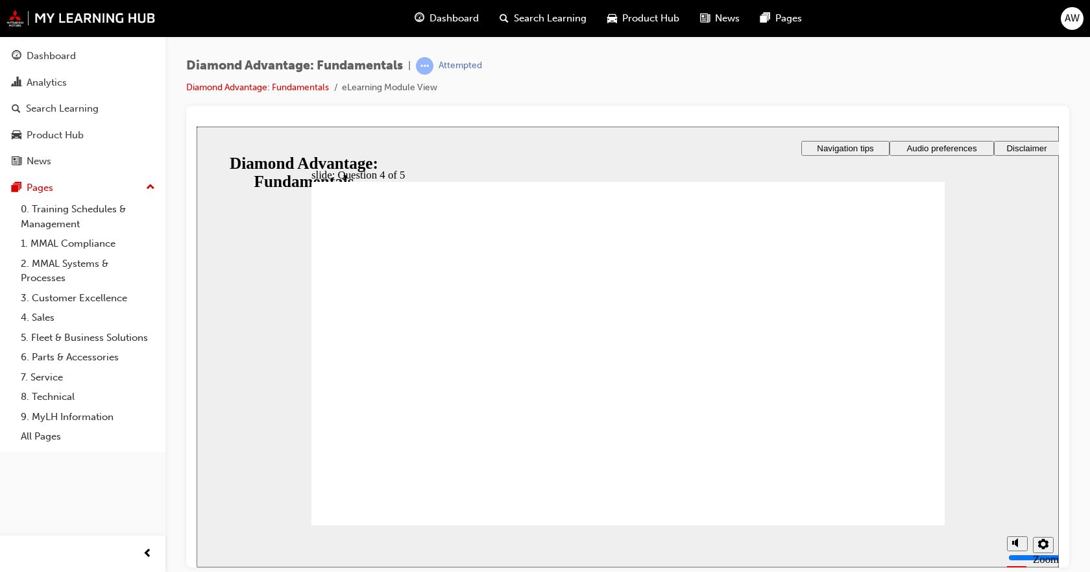
drag, startPoint x: 623, startPoint y: 419, endPoint x: 624, endPoint y: 428, distance: 9.1
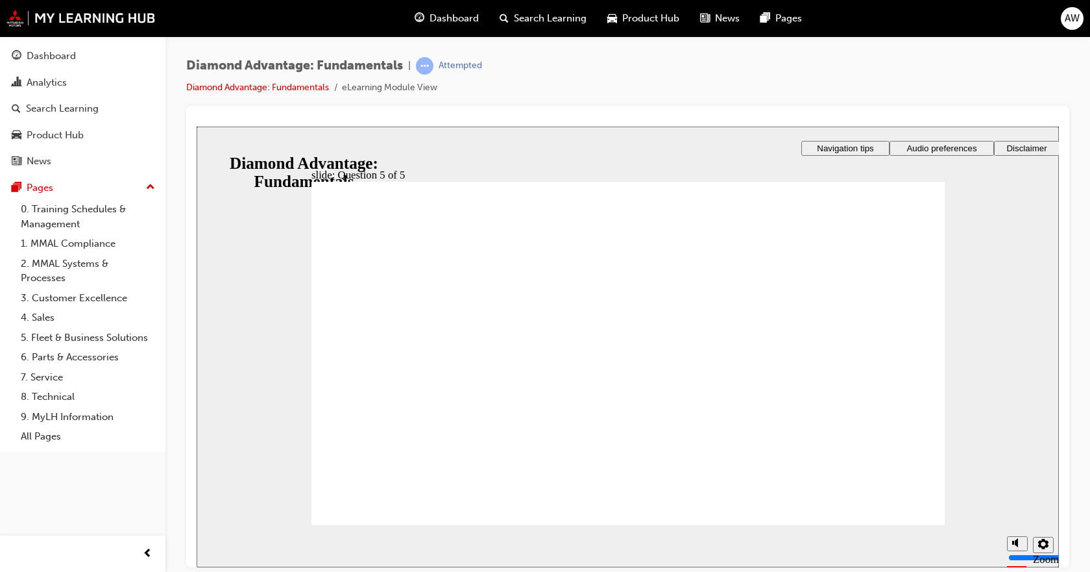
radio input "true"
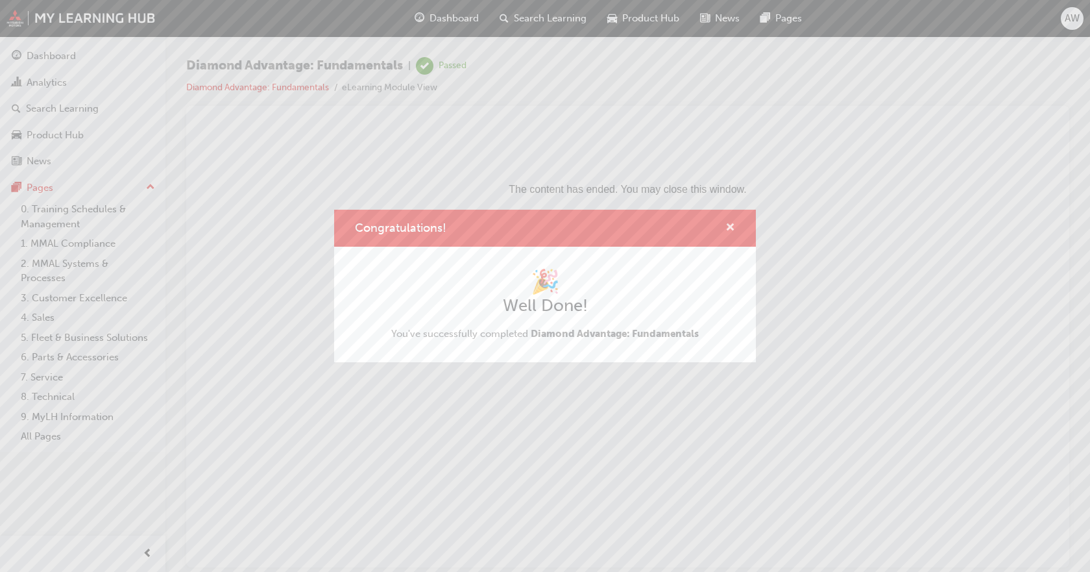
click at [732, 226] on span "cross-icon" at bounding box center [730, 229] width 10 height 12
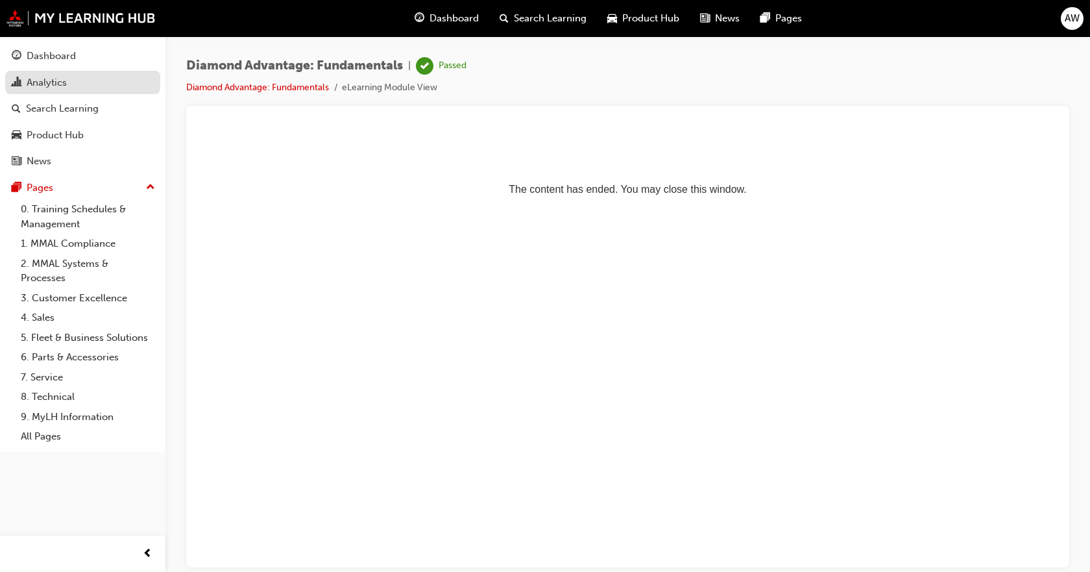
click at [67, 75] on div "Analytics" at bounding box center [47, 82] width 40 height 15
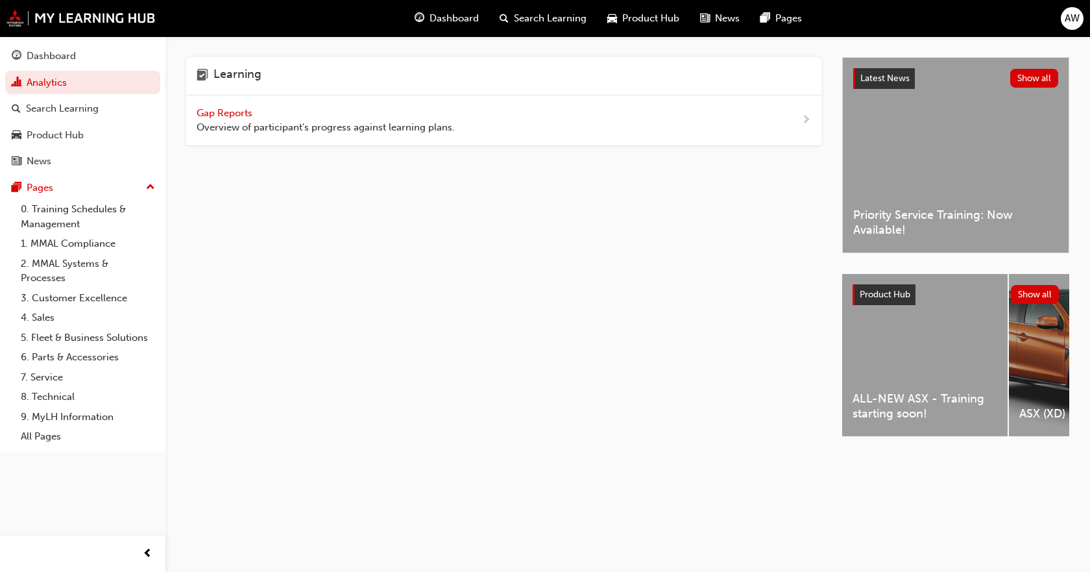
click at [282, 123] on span "Overview of participant's progress against learning plans." at bounding box center [326, 127] width 258 height 15
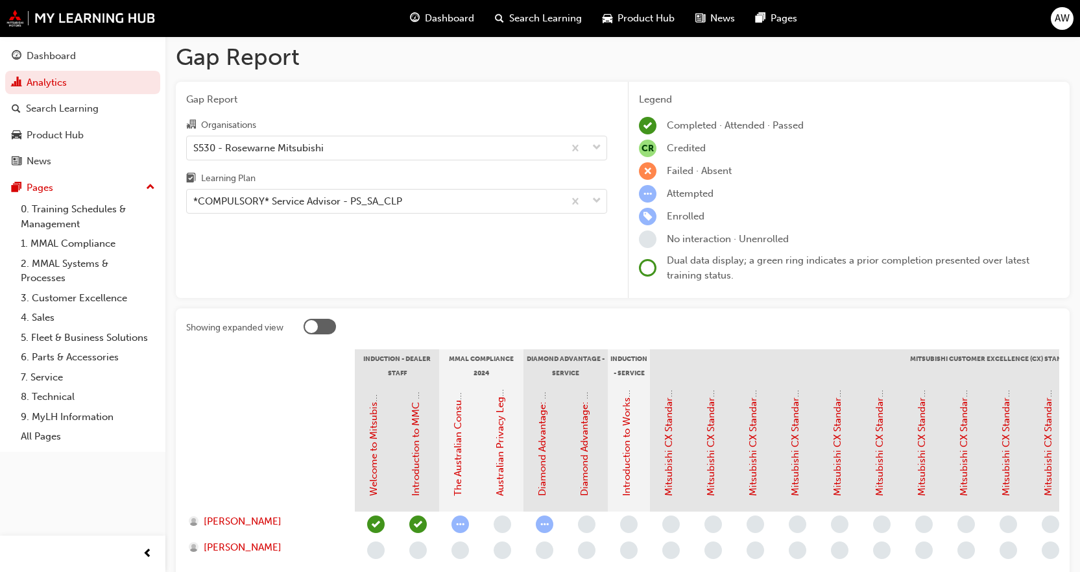
scroll to position [65, 0]
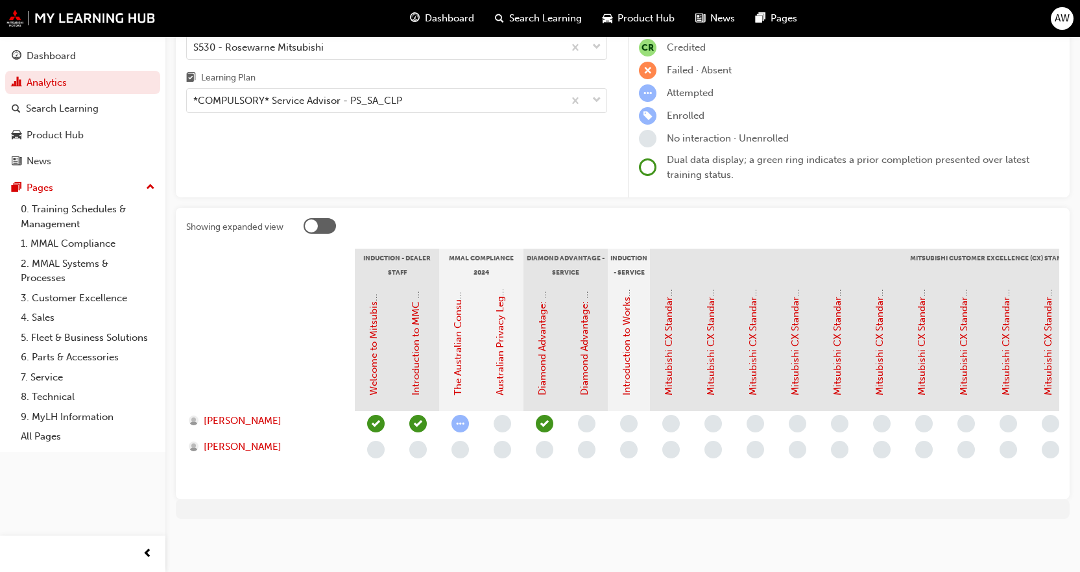
scroll to position [114, 0]
click at [588, 359] on link "Diamond Advantage: Service Training" at bounding box center [585, 310] width 12 height 169
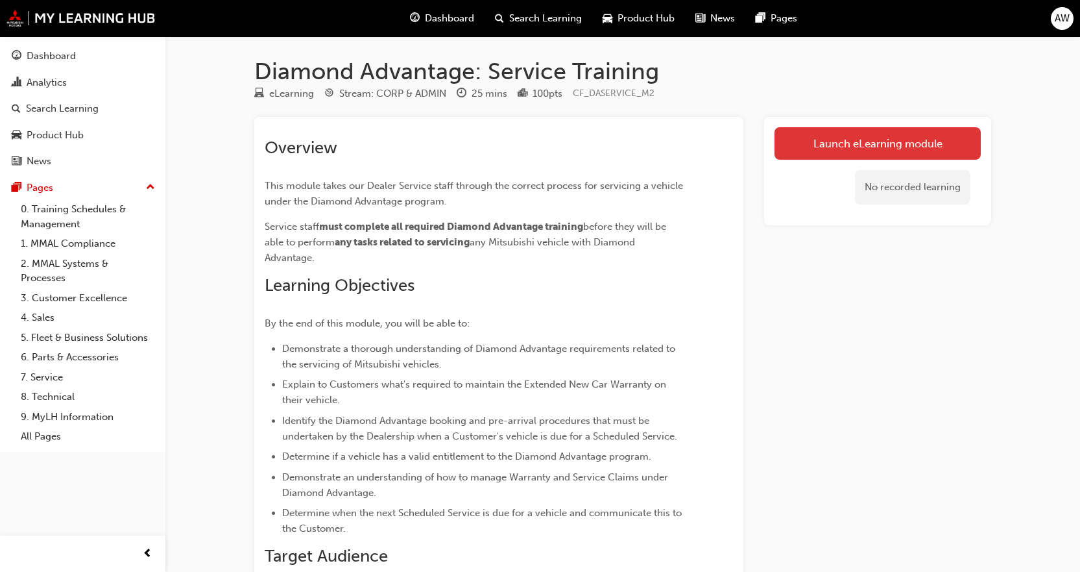
click at [871, 151] on link "Launch eLearning module" at bounding box center [878, 143] width 206 height 32
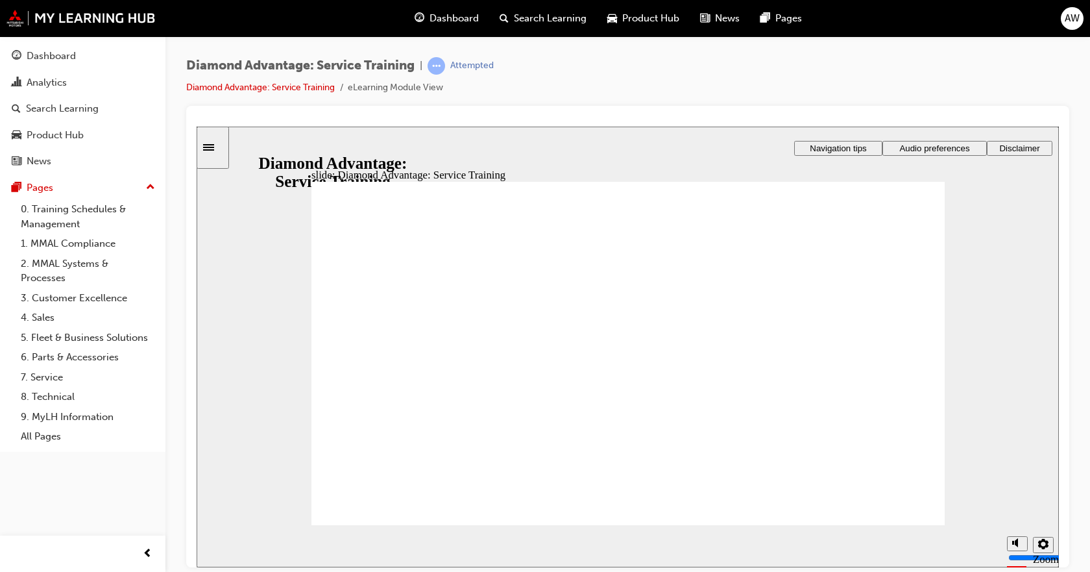
drag, startPoint x: 836, startPoint y: 439, endPoint x: 828, endPoint y: 441, distance: 7.3
drag, startPoint x: 758, startPoint y: 397, endPoint x: 780, endPoint y: 427, distance: 37.1
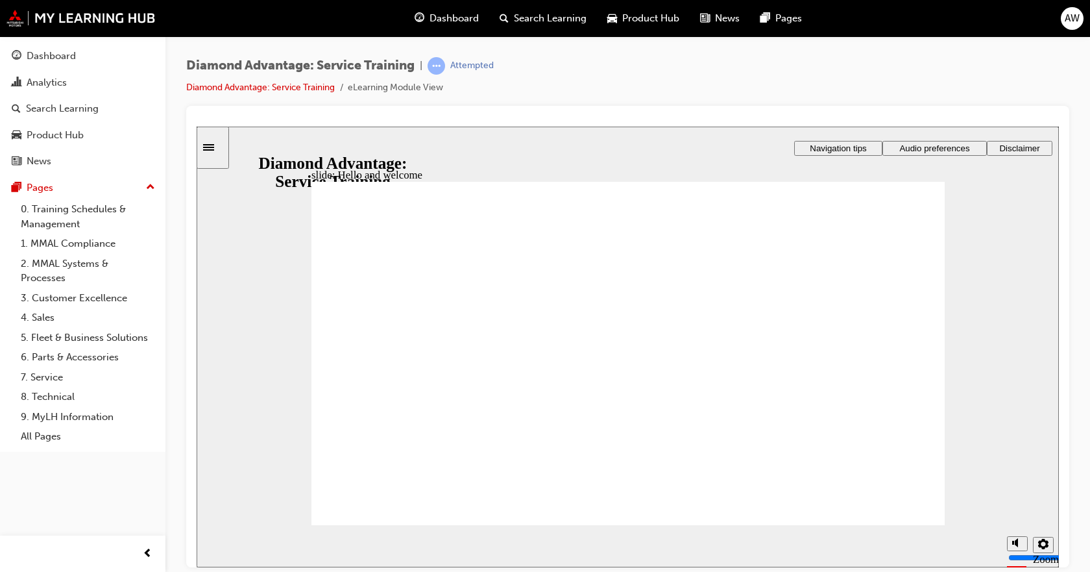
drag, startPoint x: 908, startPoint y: 511, endPoint x: 620, endPoint y: 425, distance: 301.3
drag, startPoint x: 595, startPoint y: 426, endPoint x: 577, endPoint y: 433, distance: 19.5
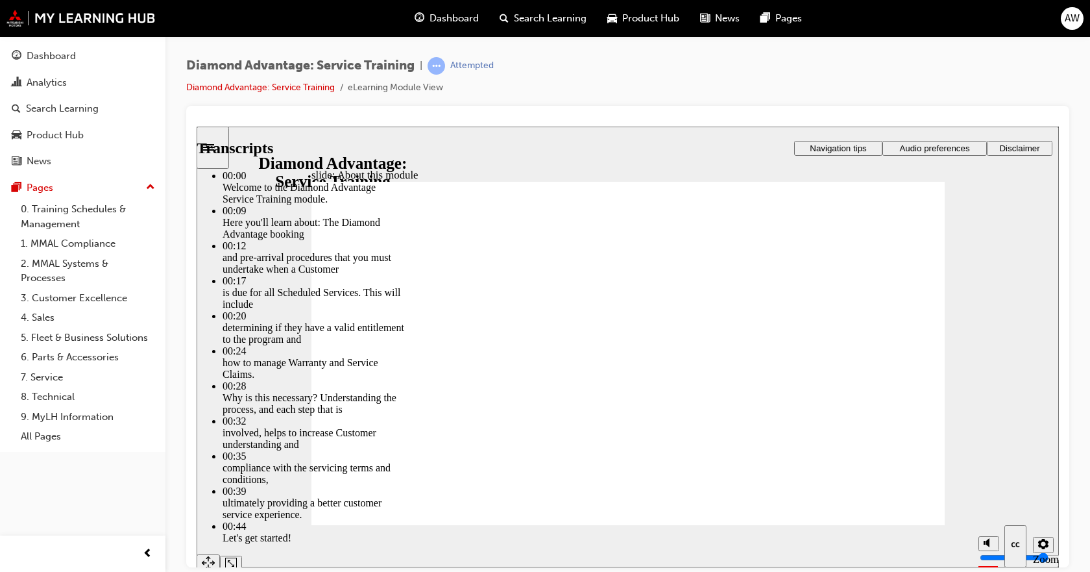
type input "47"
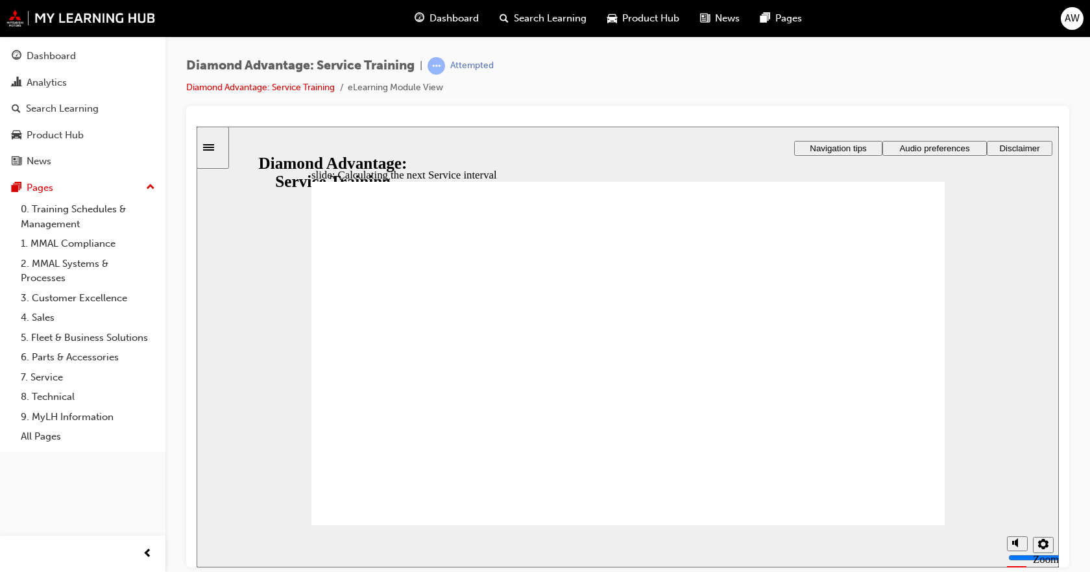
drag, startPoint x: 913, startPoint y: 265, endPoint x: 891, endPoint y: 280, distance: 26.1
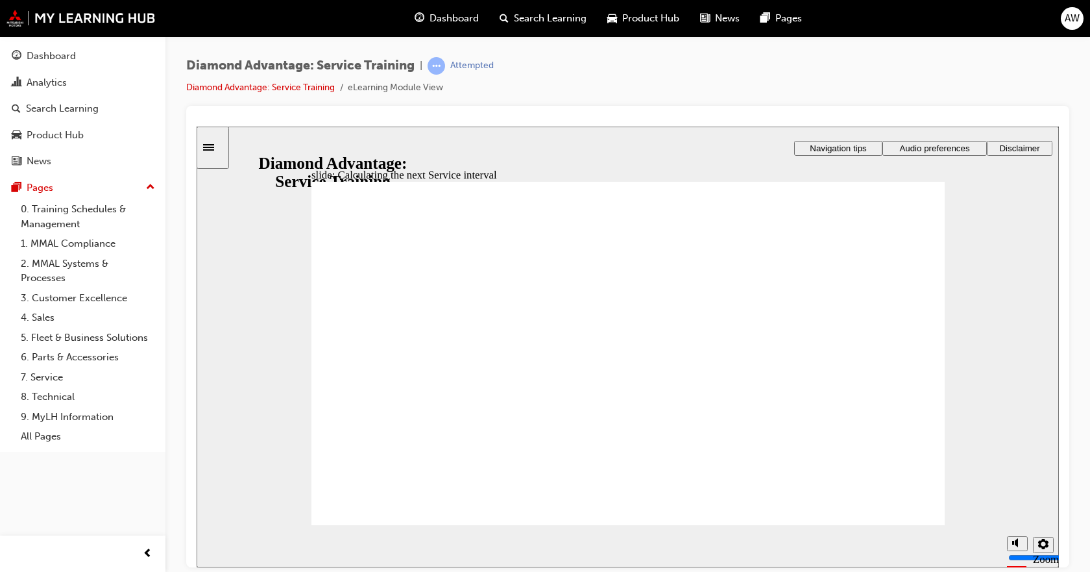
drag, startPoint x: 860, startPoint y: 414, endPoint x: 634, endPoint y: 555, distance: 266.1
drag, startPoint x: 888, startPoint y: 224, endPoint x: 917, endPoint y: 223, distance: 28.6
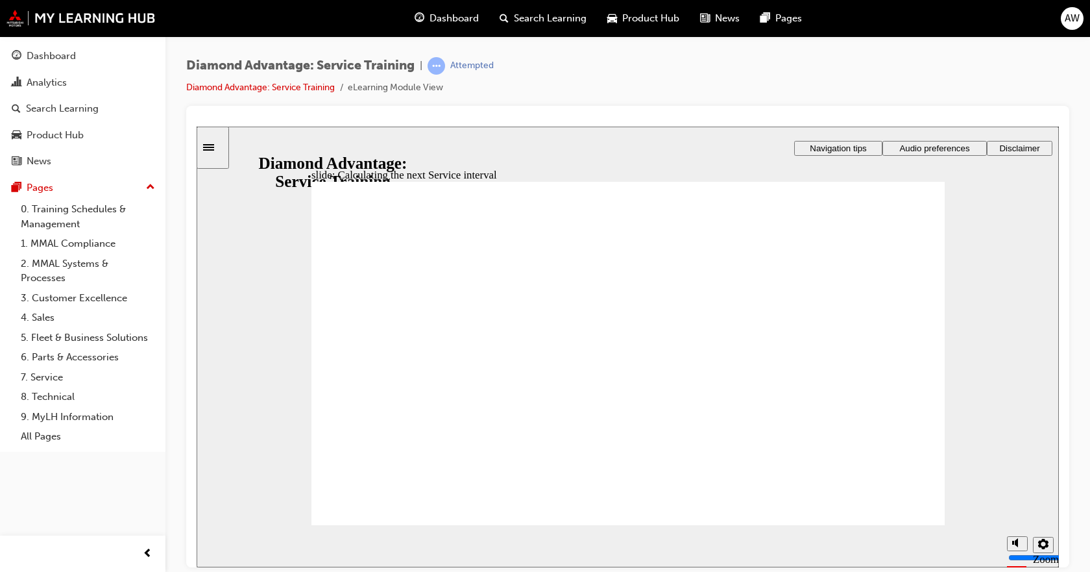
drag, startPoint x: 410, startPoint y: 287, endPoint x: 455, endPoint y: 293, distance: 45.2
drag, startPoint x: 338, startPoint y: 339, endPoint x: 350, endPoint y: 344, distance: 13.1
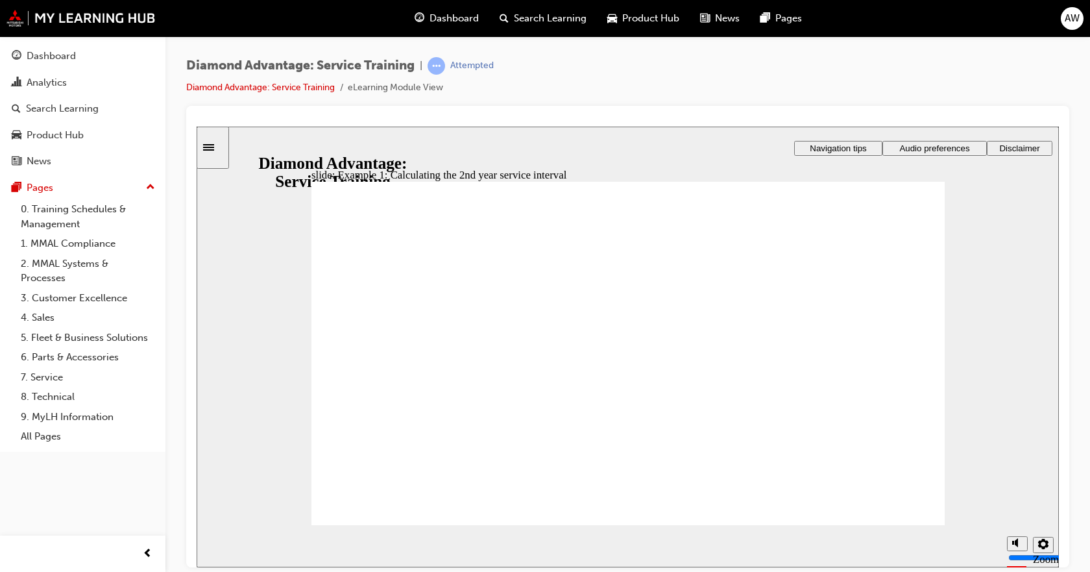
click at [952, 126] on div at bounding box center [628, 126] width 862 height 0
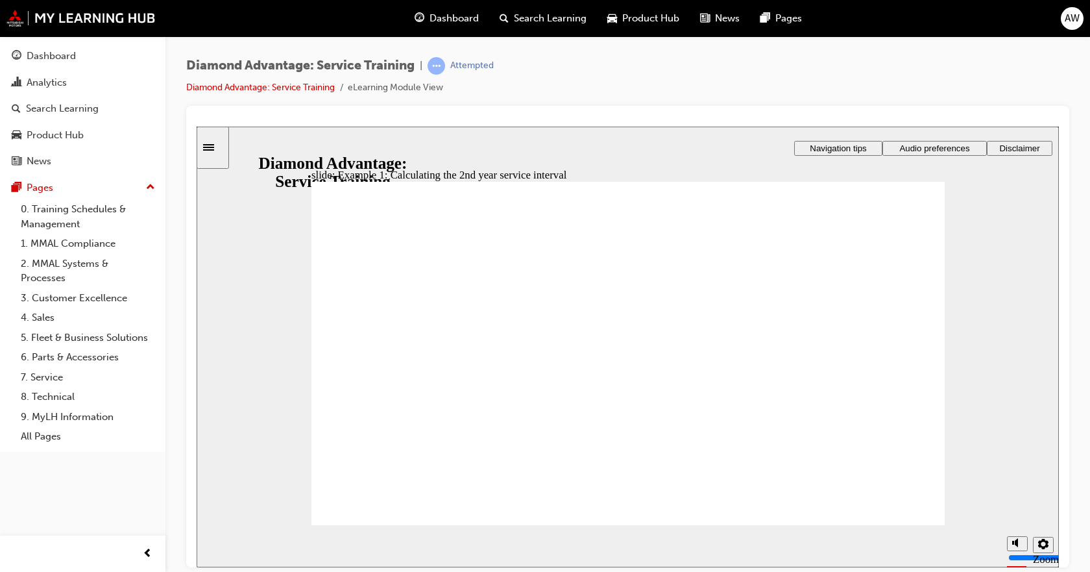
drag, startPoint x: 330, startPoint y: 315, endPoint x: 339, endPoint y: 315, distance: 8.5
drag, startPoint x: 450, startPoint y: 428, endPoint x: 470, endPoint y: 432, distance: 21.3
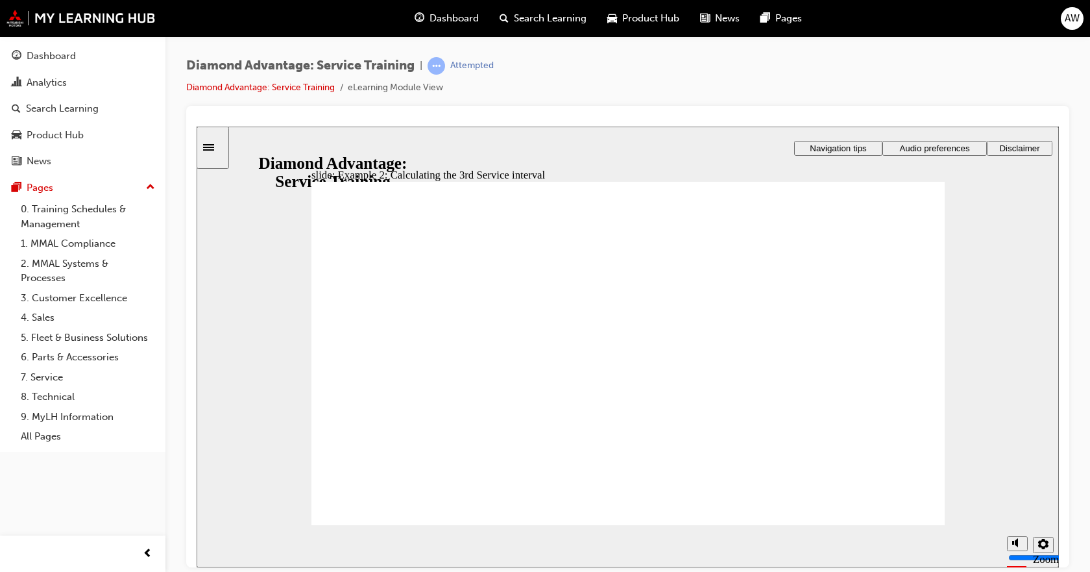
drag, startPoint x: 722, startPoint y: 329, endPoint x: 731, endPoint y: 327, distance: 8.7
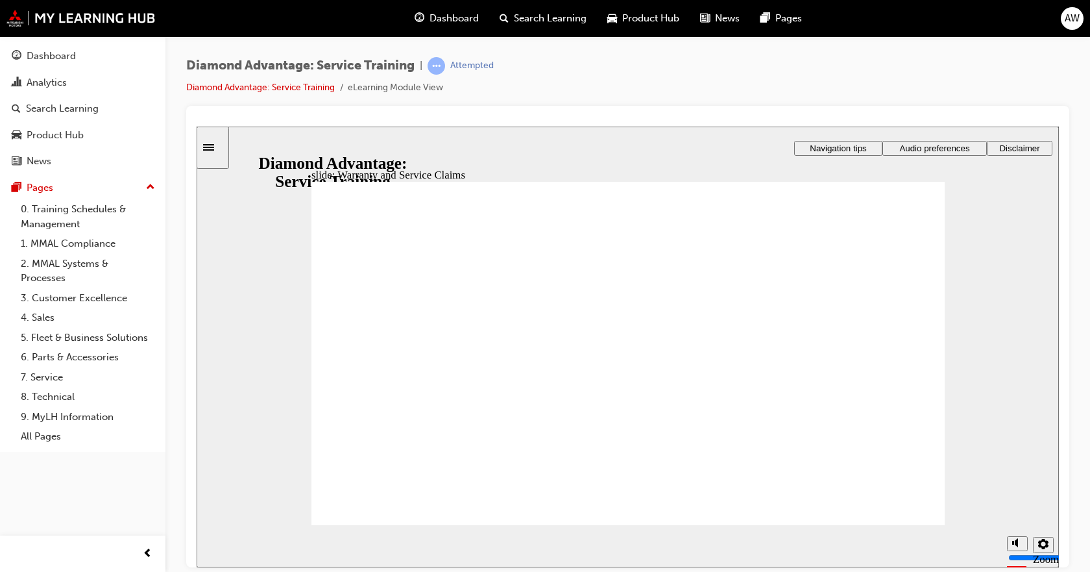
drag, startPoint x: 712, startPoint y: 264, endPoint x: 729, endPoint y: 269, distance: 18.3
drag, startPoint x: 843, startPoint y: 266, endPoint x: 708, endPoint y: 333, distance: 150.3
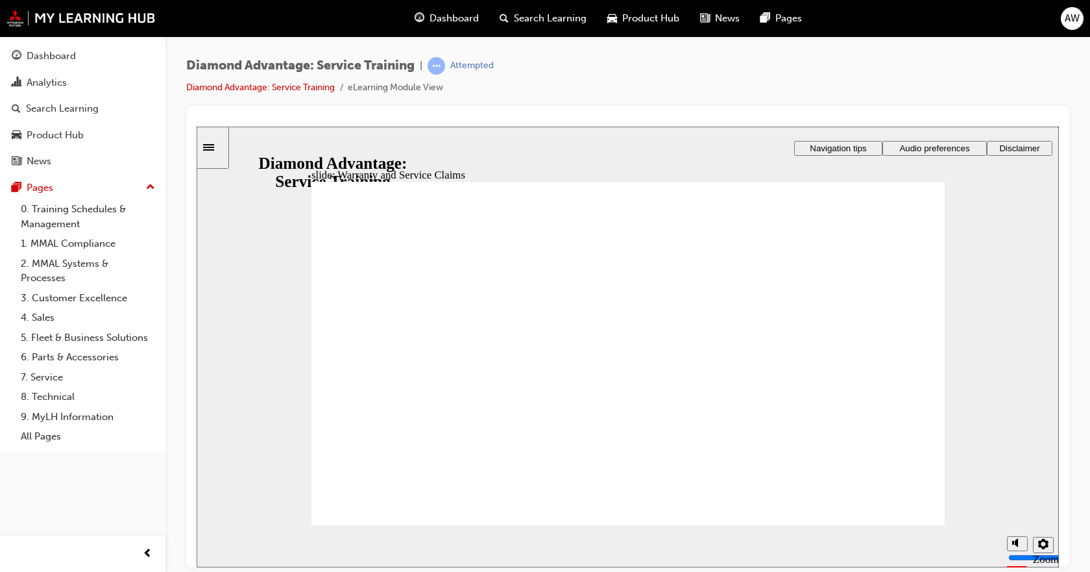
checkbox input "true"
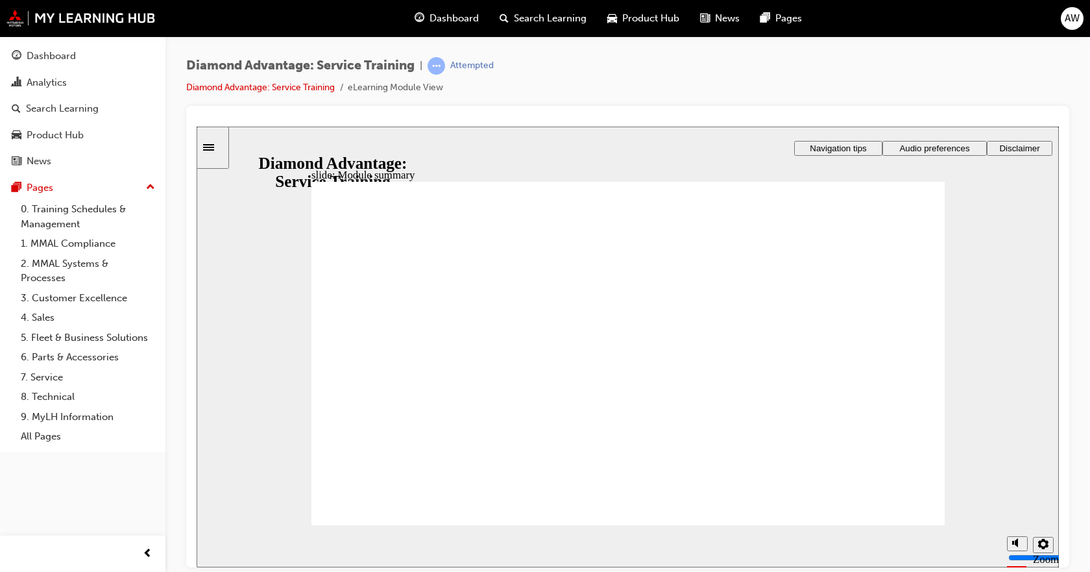
checkbox input "true"
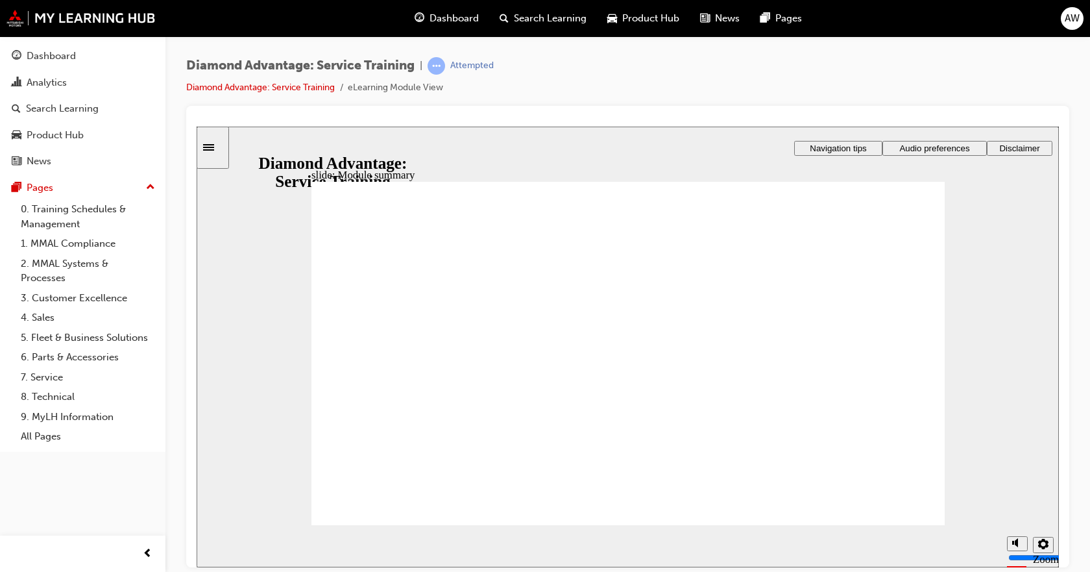
checkbox input "true"
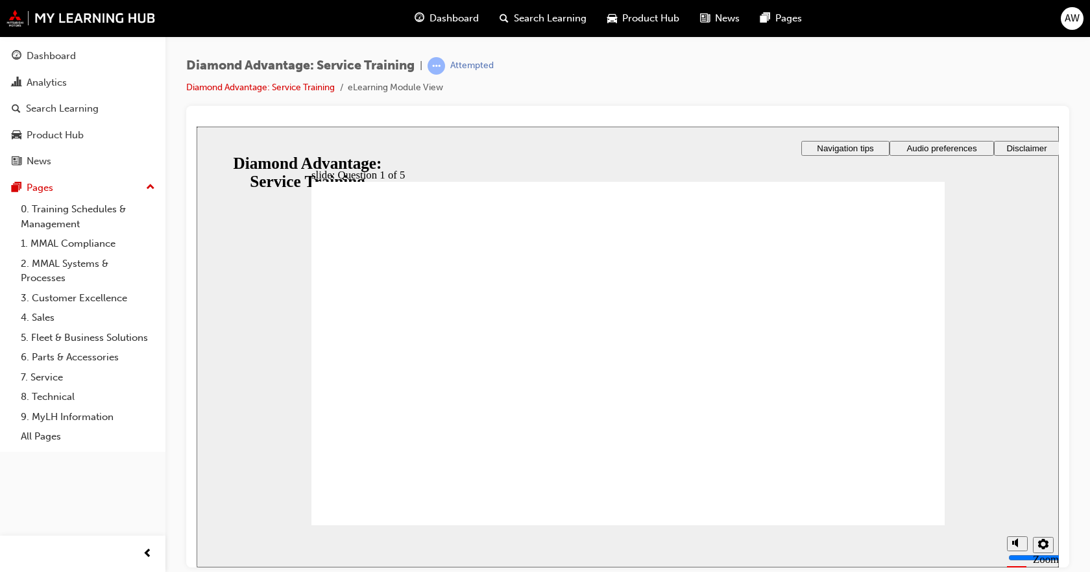
checkbox input "true"
drag, startPoint x: 387, startPoint y: 398, endPoint x: 378, endPoint y: 446, distance: 48.7
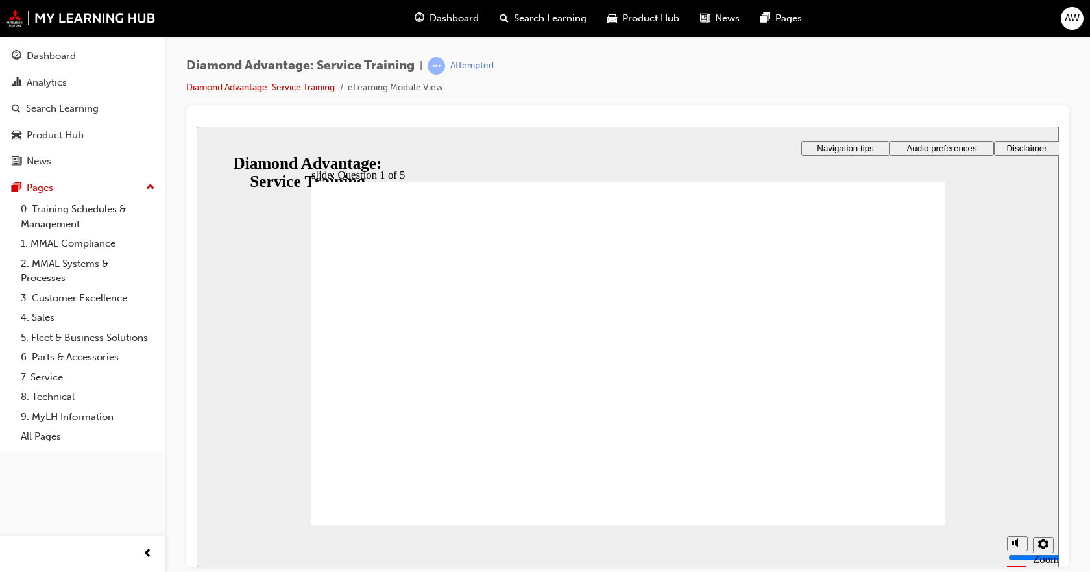
checkbox input "true"
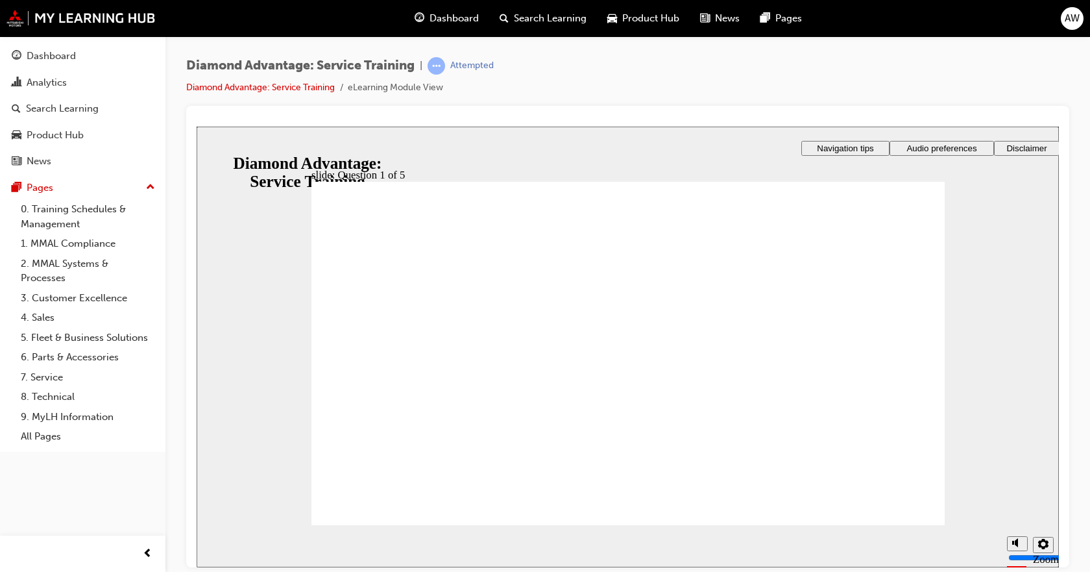
checkbox input "true"
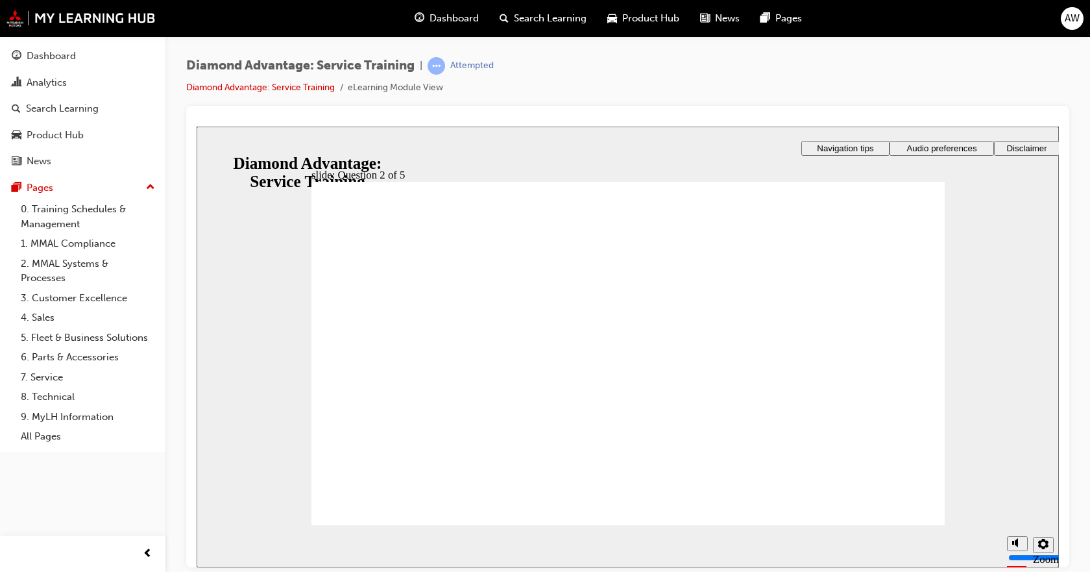
drag, startPoint x: 405, startPoint y: 319, endPoint x: 324, endPoint y: 319, distance: 80.4
drag, startPoint x: 372, startPoint y: 317, endPoint x: 719, endPoint y: 378, distance: 352.4
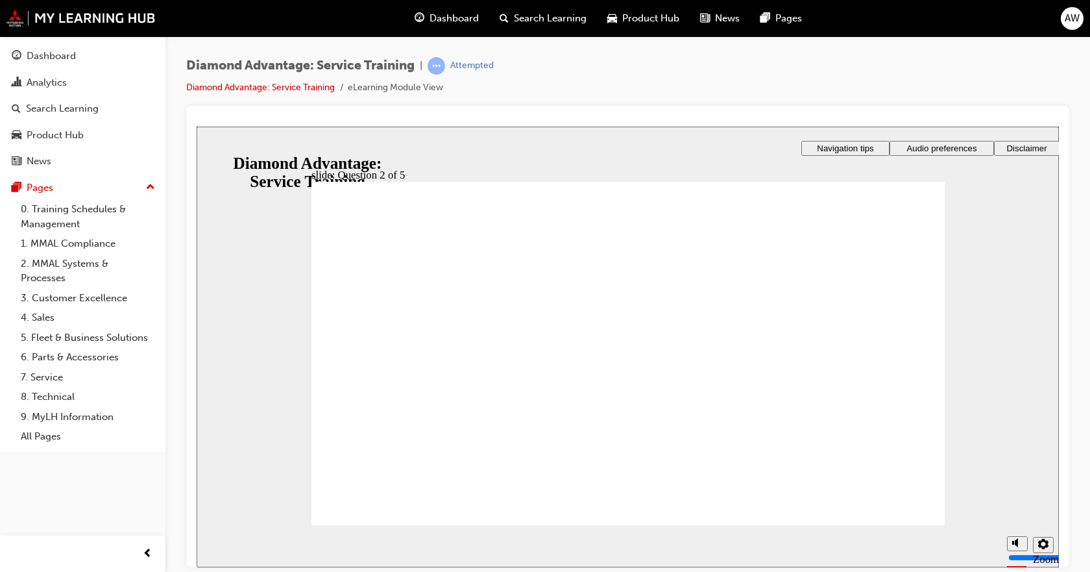
checkbox input "true"
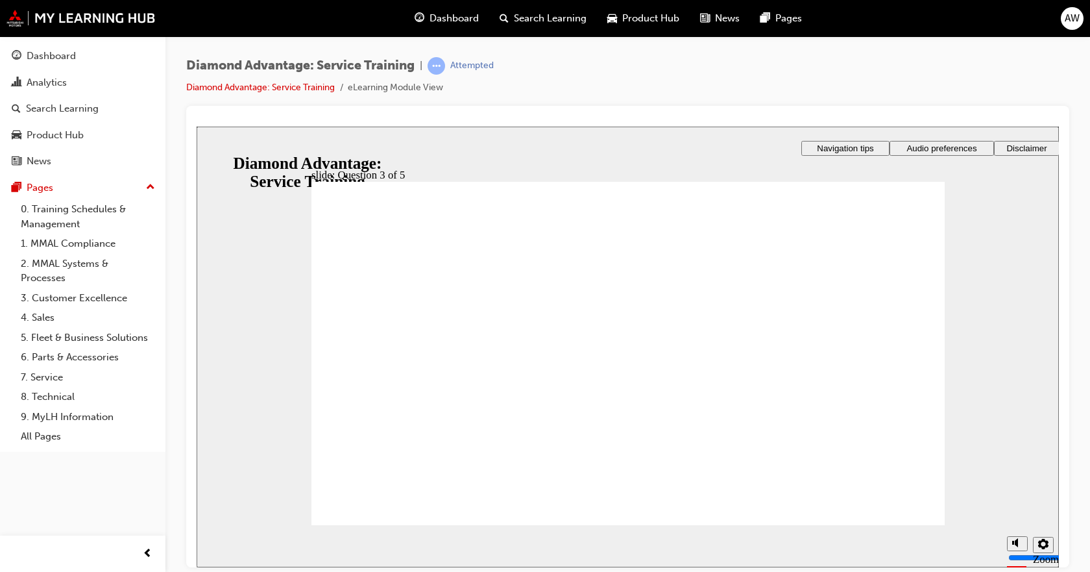
drag, startPoint x: 557, startPoint y: 366, endPoint x: 581, endPoint y: 370, distance: 24.3
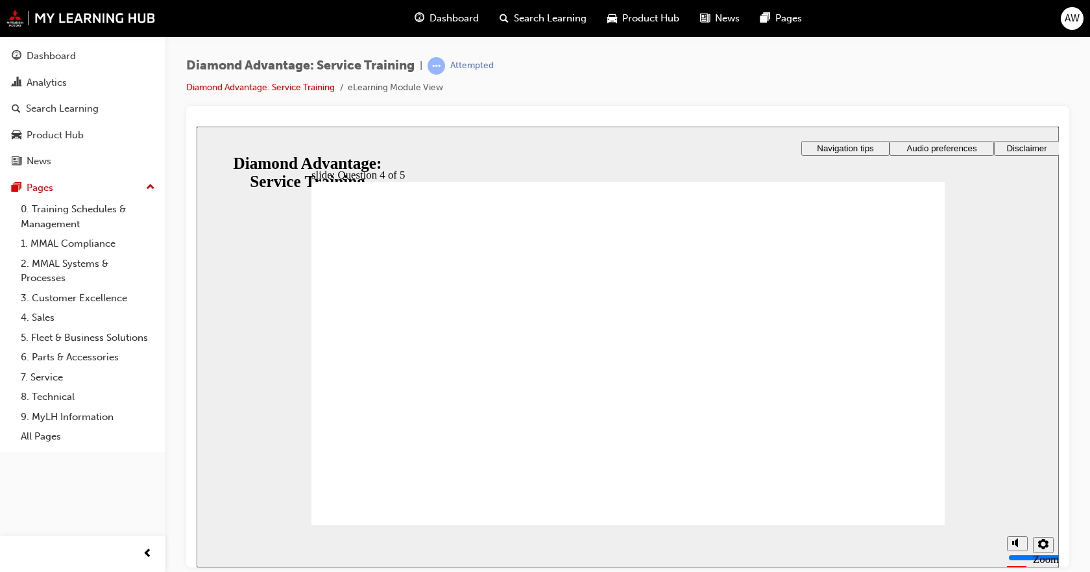
drag, startPoint x: 601, startPoint y: 367, endPoint x: 644, endPoint y: 365, distance: 42.2
radio input "true"
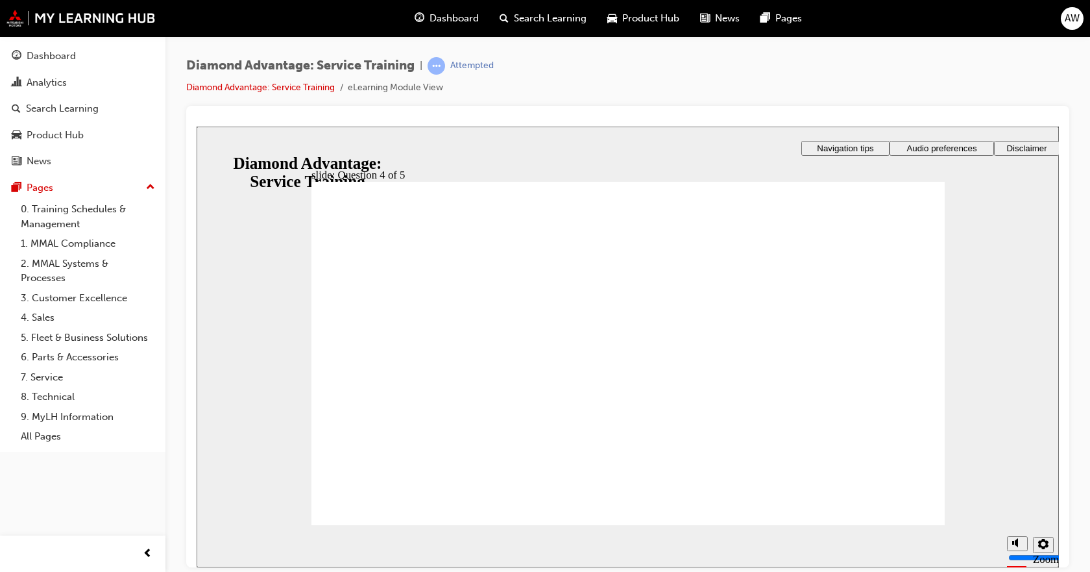
radio input "true"
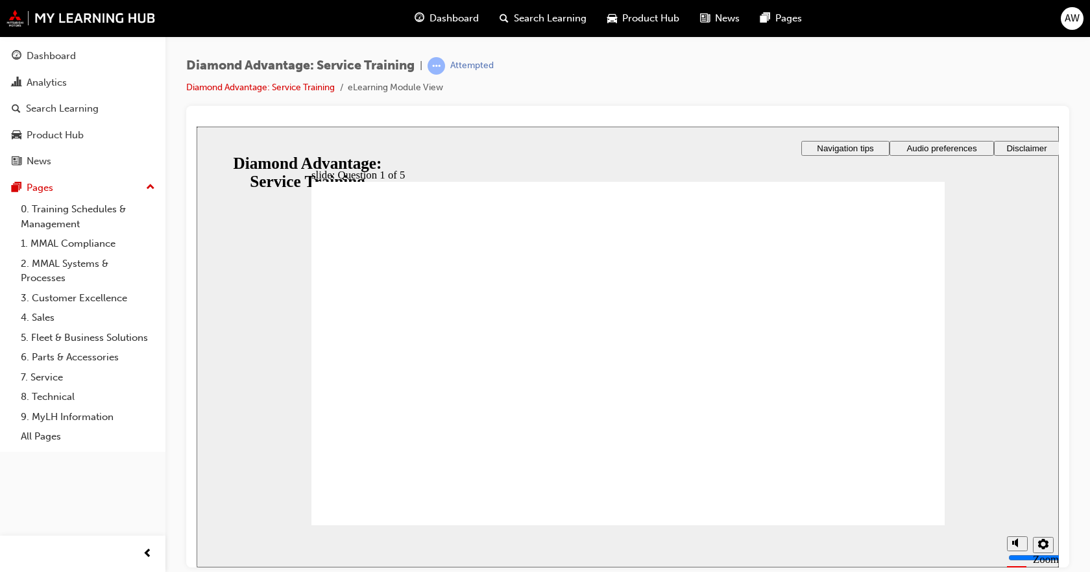
checkbox input "true"
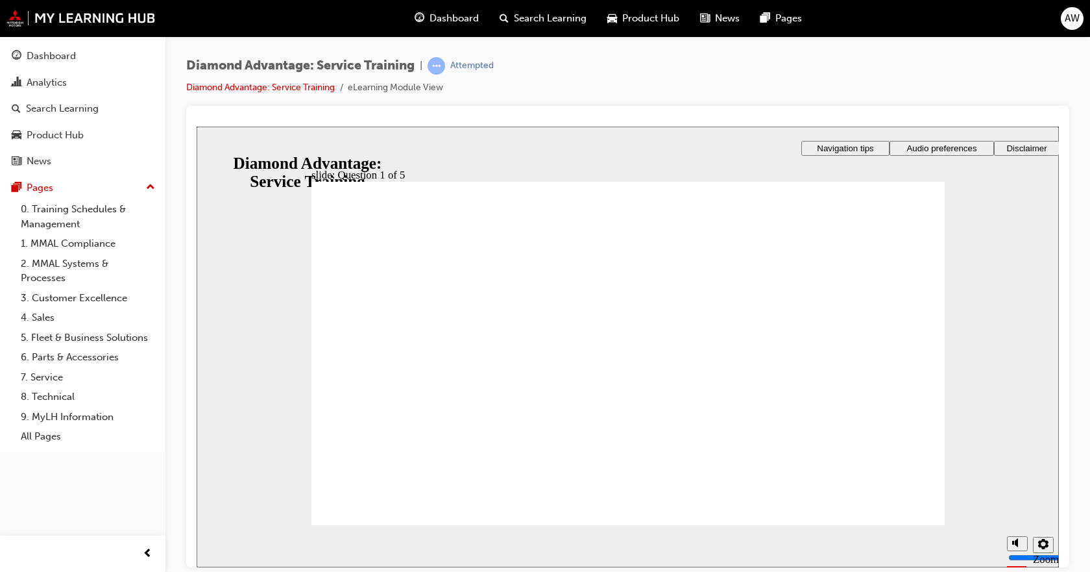
checkbox input "true"
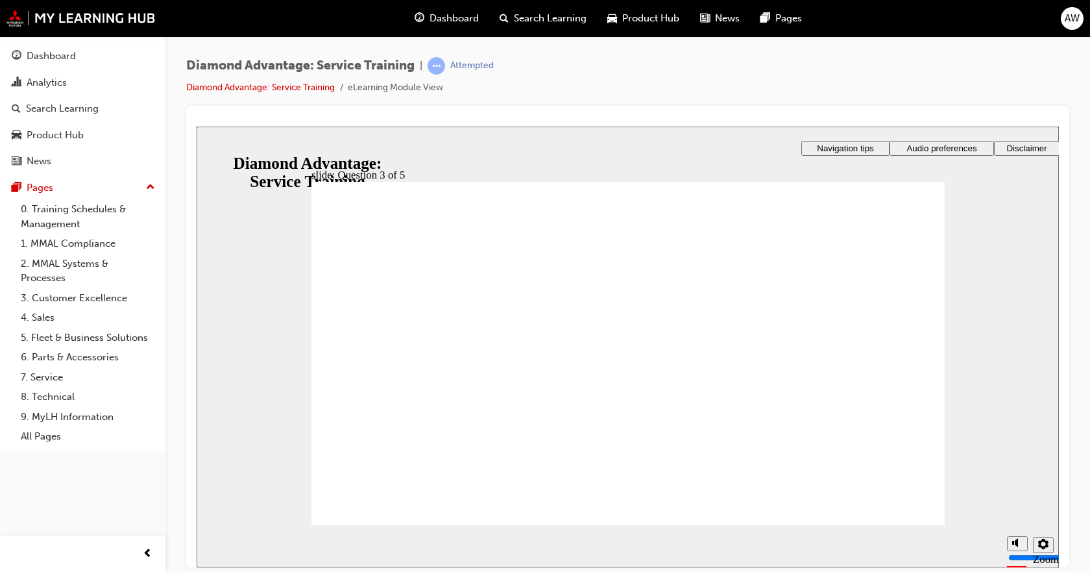
checkbox input "true"
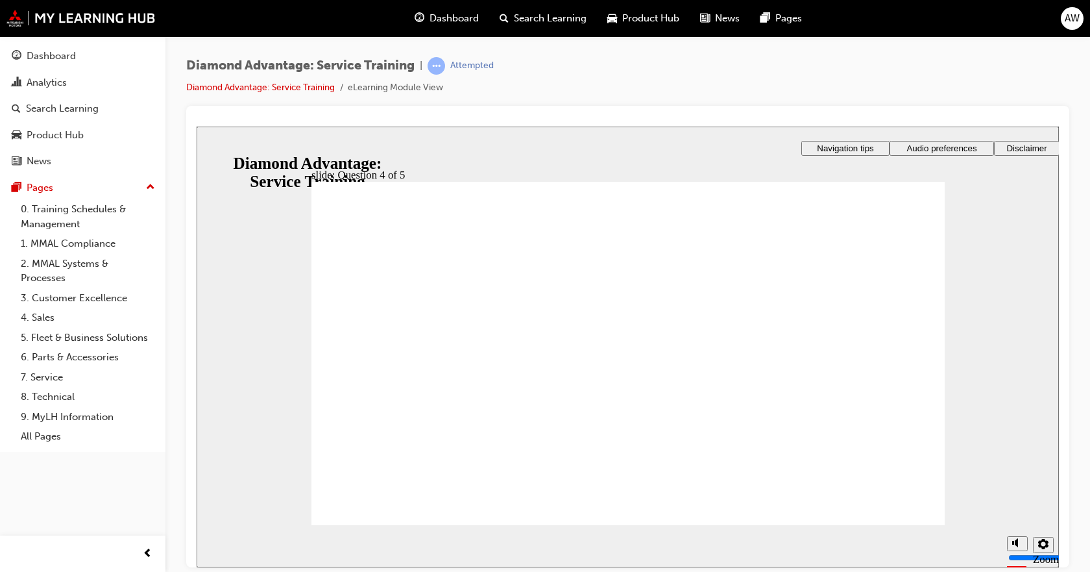
radio input "true"
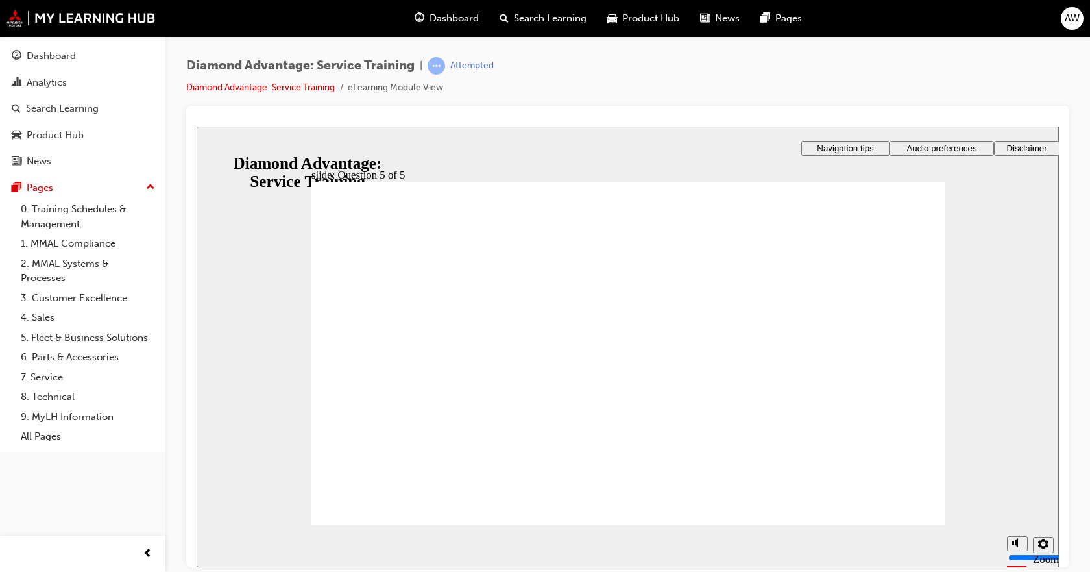
radio input "false"
radio input "true"
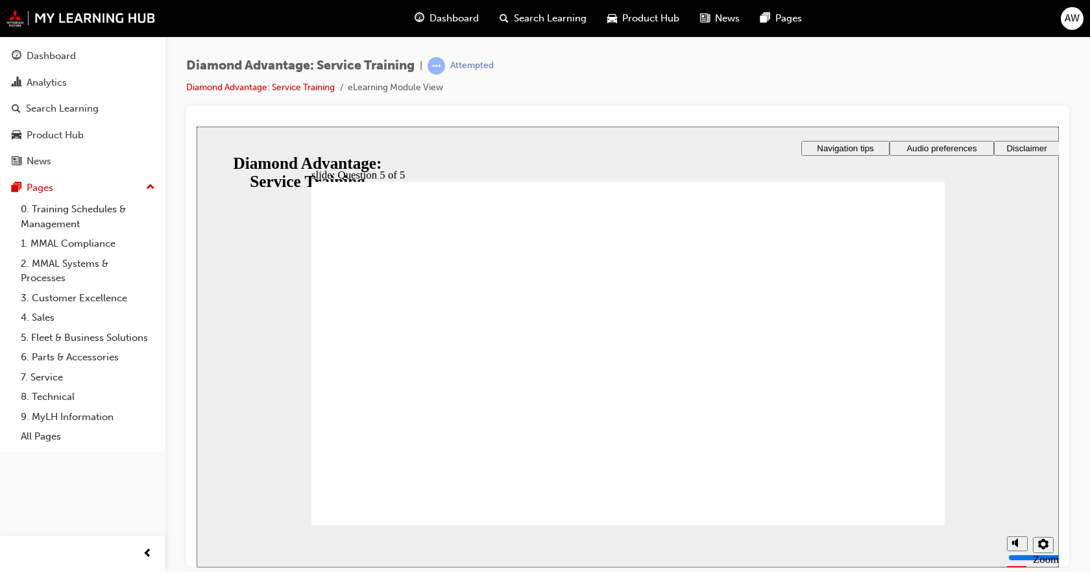
checkbox input "true"
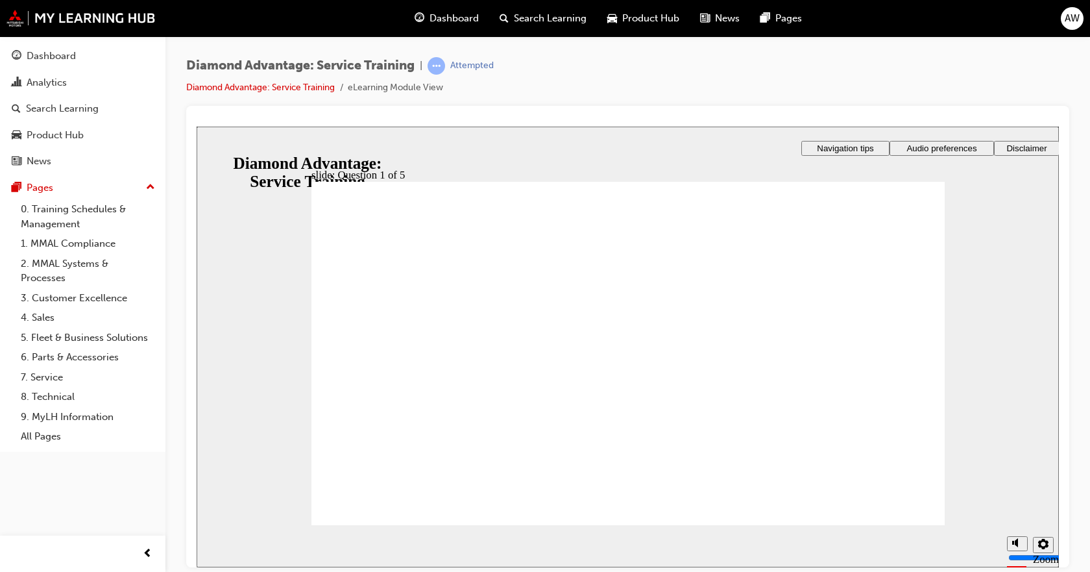
checkbox input "true"
checkbox input "false"
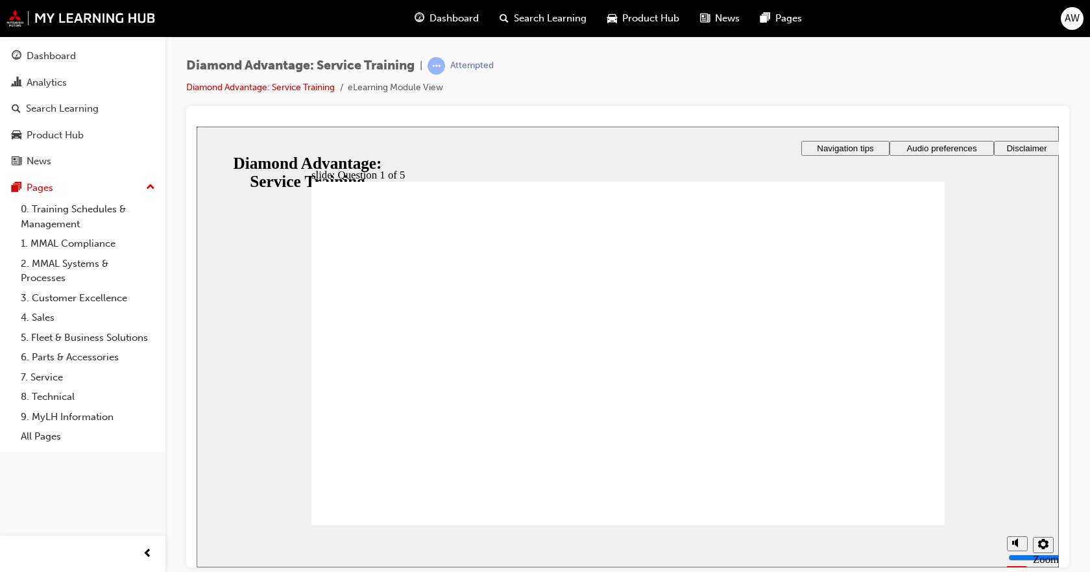
checkbox input "true"
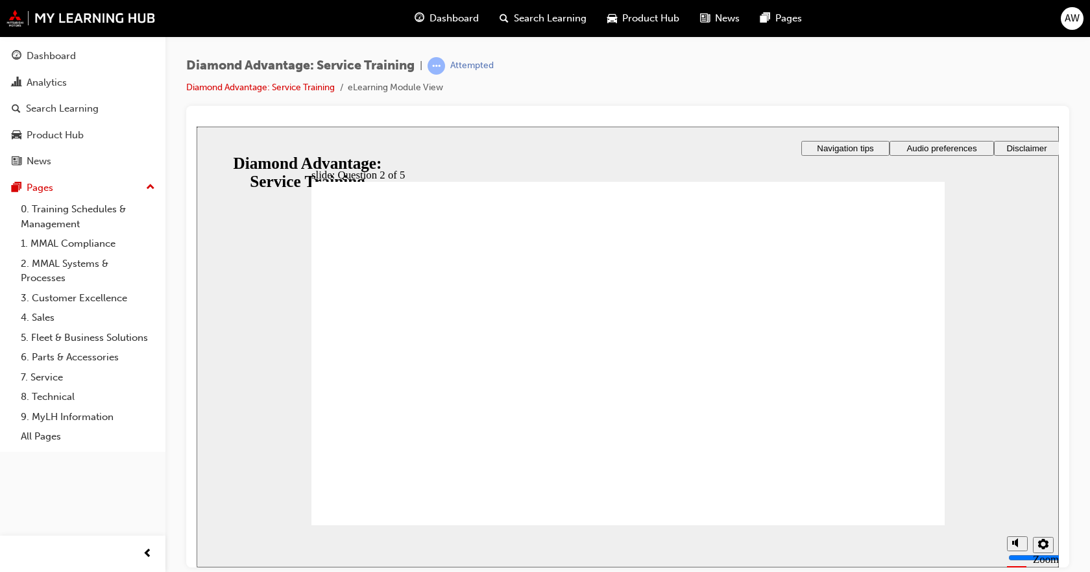
checkbox input "true"
drag, startPoint x: 612, startPoint y: 454, endPoint x: 620, endPoint y: 439, distance: 16.5
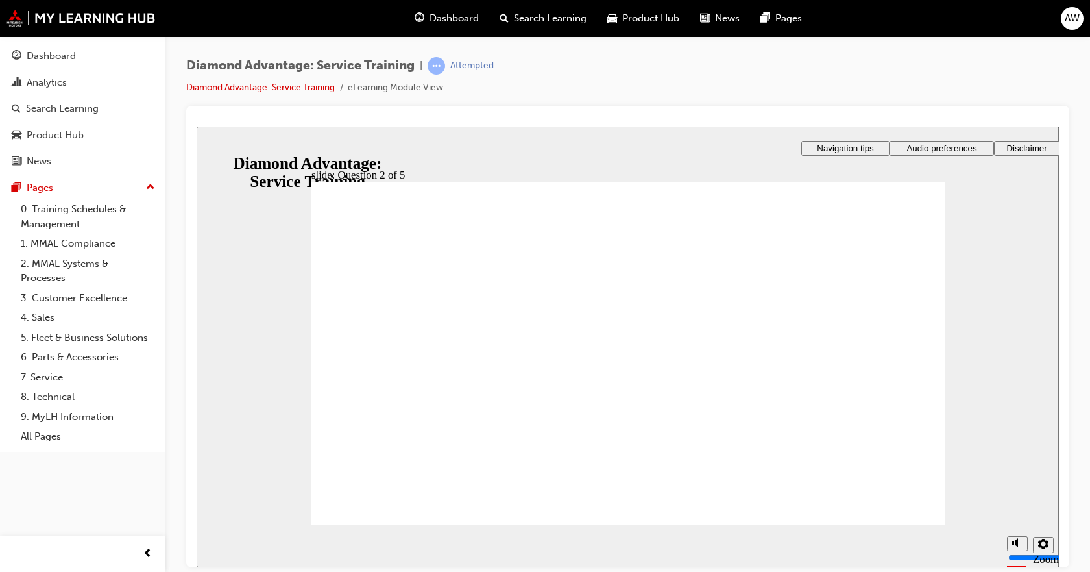
checkbox input "true"
drag, startPoint x: 679, startPoint y: 423, endPoint x: 669, endPoint y: 435, distance: 15.2
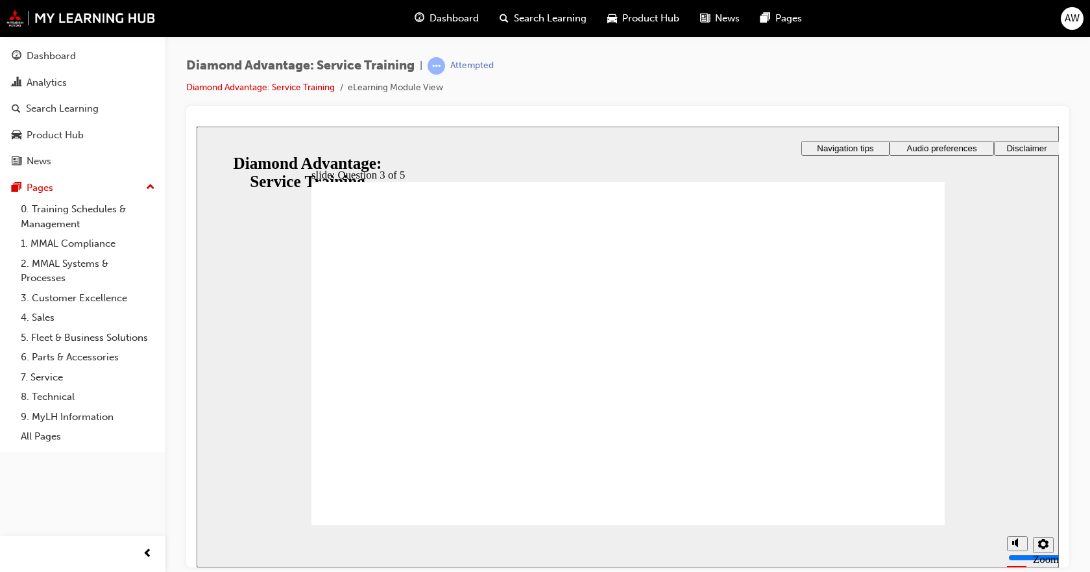
radio input "true"
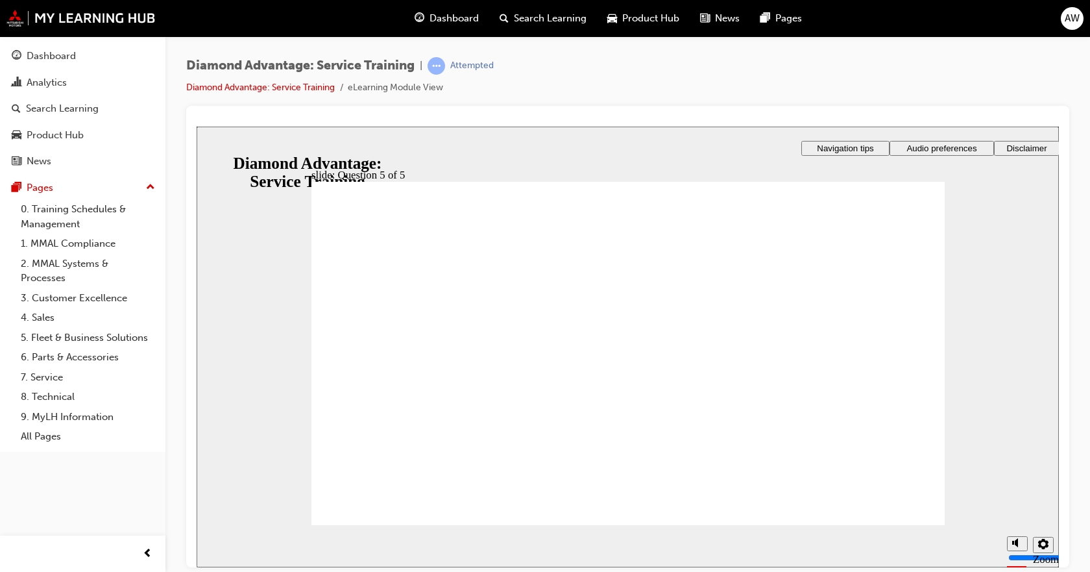
radio input "true"
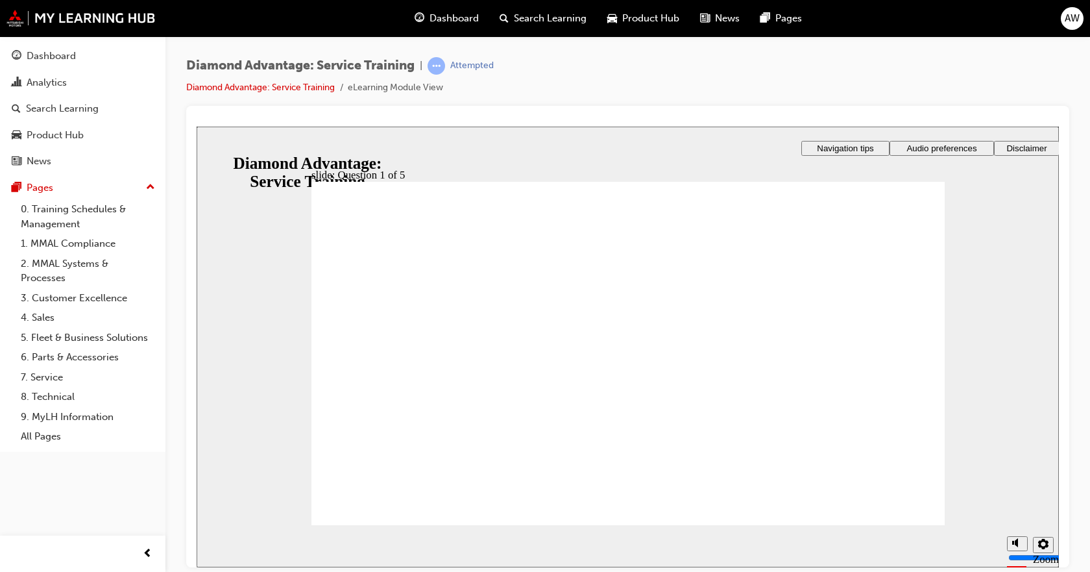
click at [820, 144] on span "Navigation tips" at bounding box center [845, 148] width 56 height 10
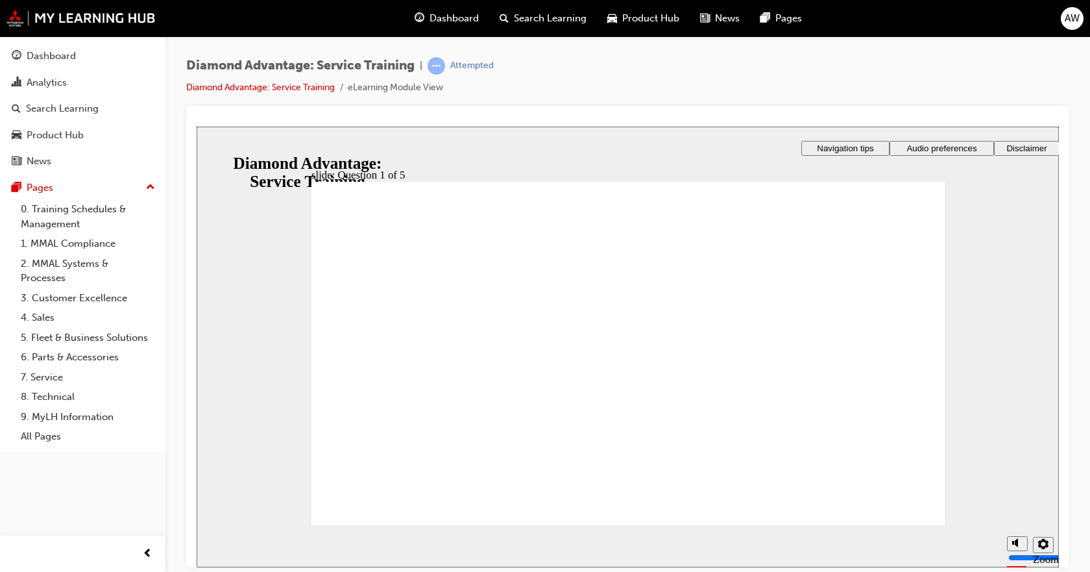
click at [920, 151] on span "Audio preferences" at bounding box center [941, 148] width 70 height 10
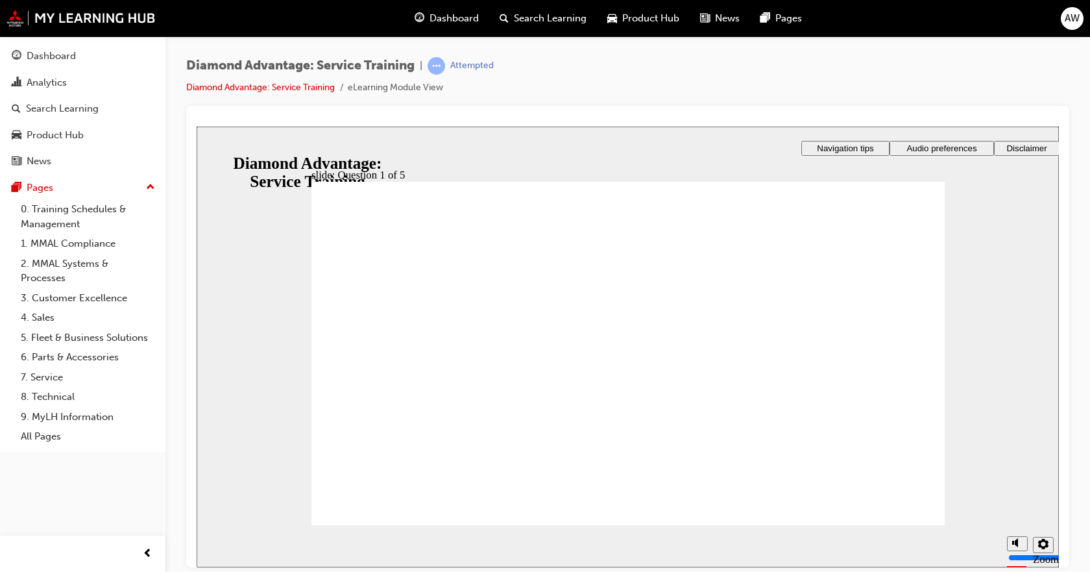
click at [828, 151] on span "Navigation tips" at bounding box center [845, 148] width 56 height 10
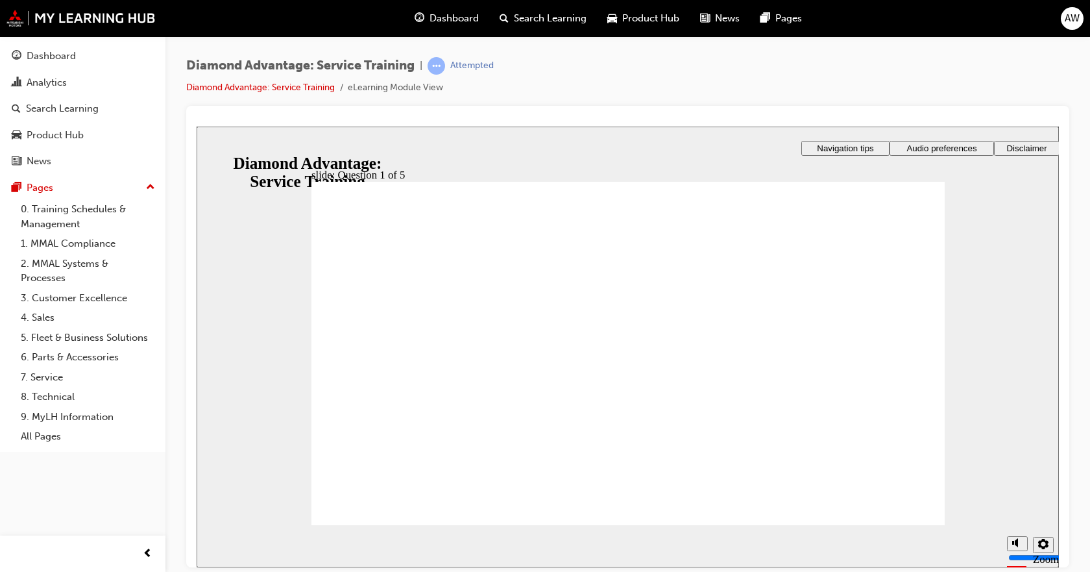
click at [1021, 140] on button "Disclaimer" at bounding box center [1027, 147] width 66 height 15
checkbox input "true"
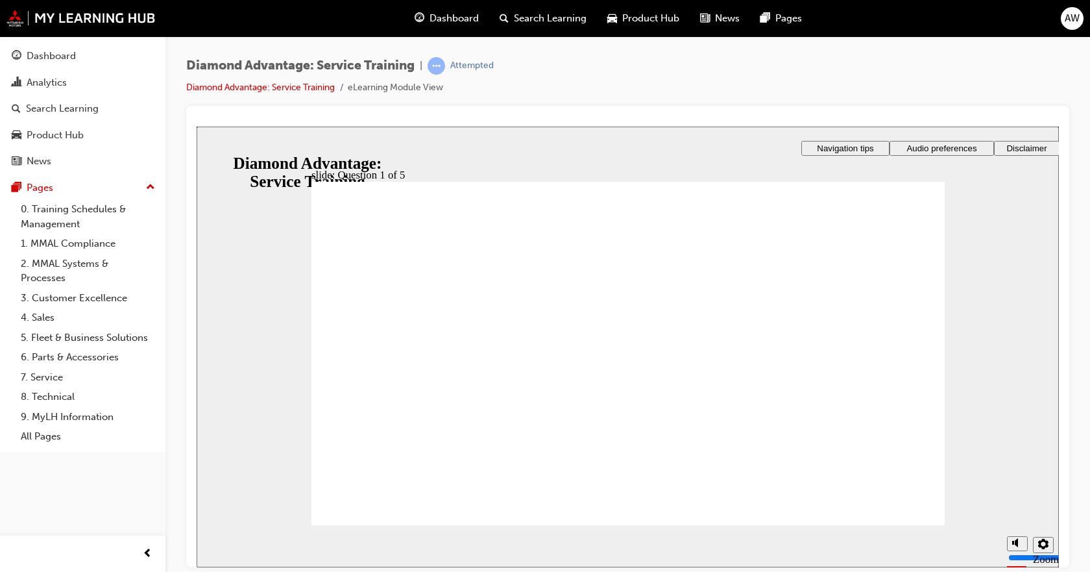
checkbox input "true"
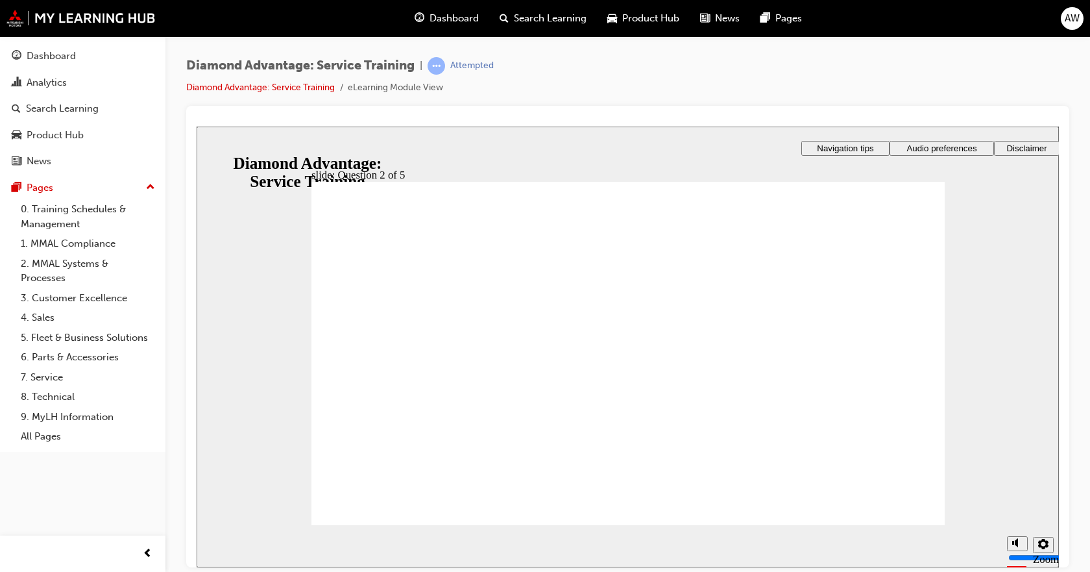
checkbox input "true"
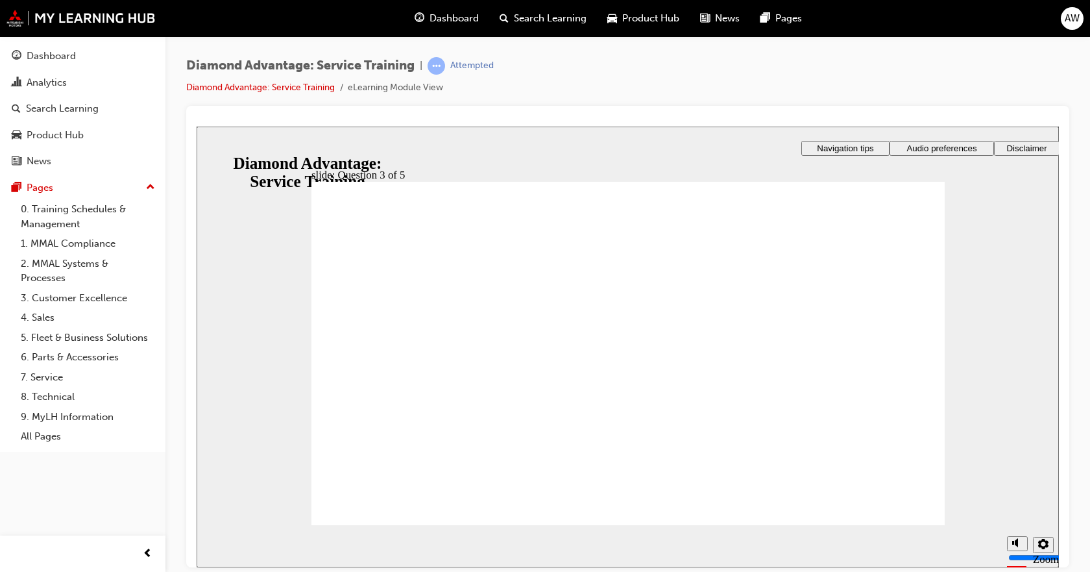
checkbox input "true"
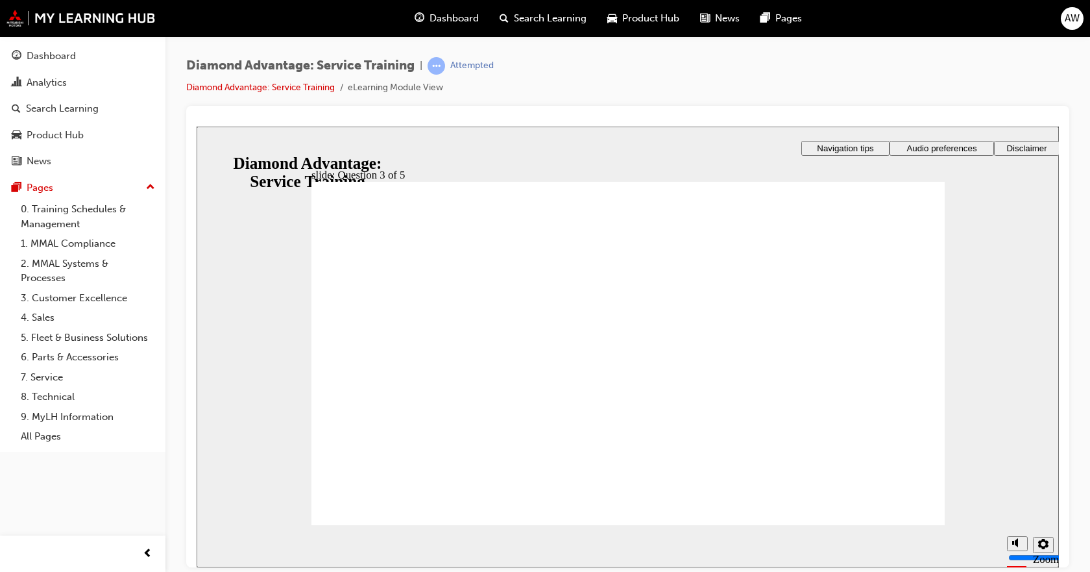
radio input "true"
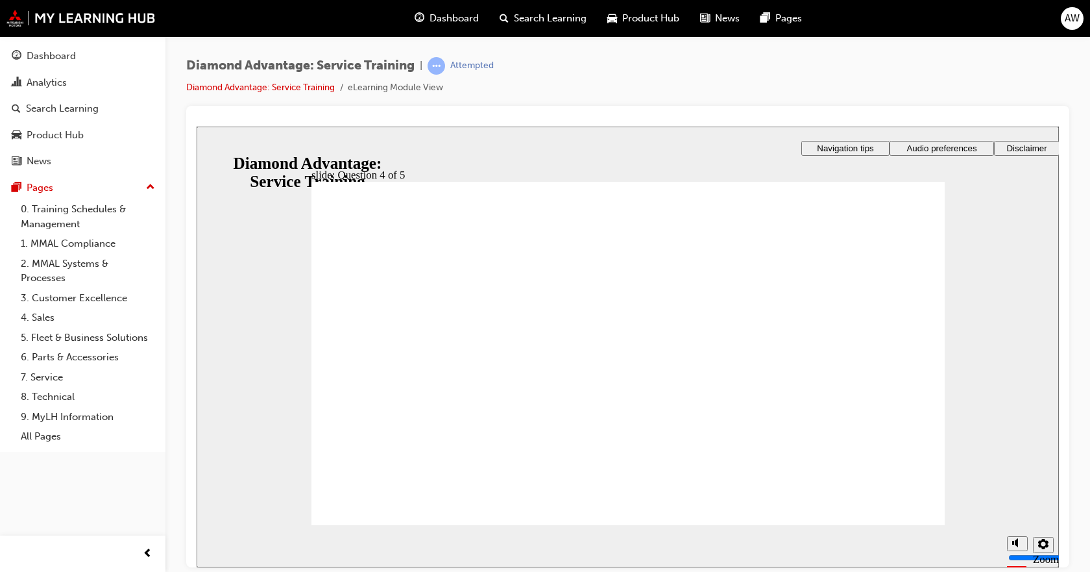
radio input "true"
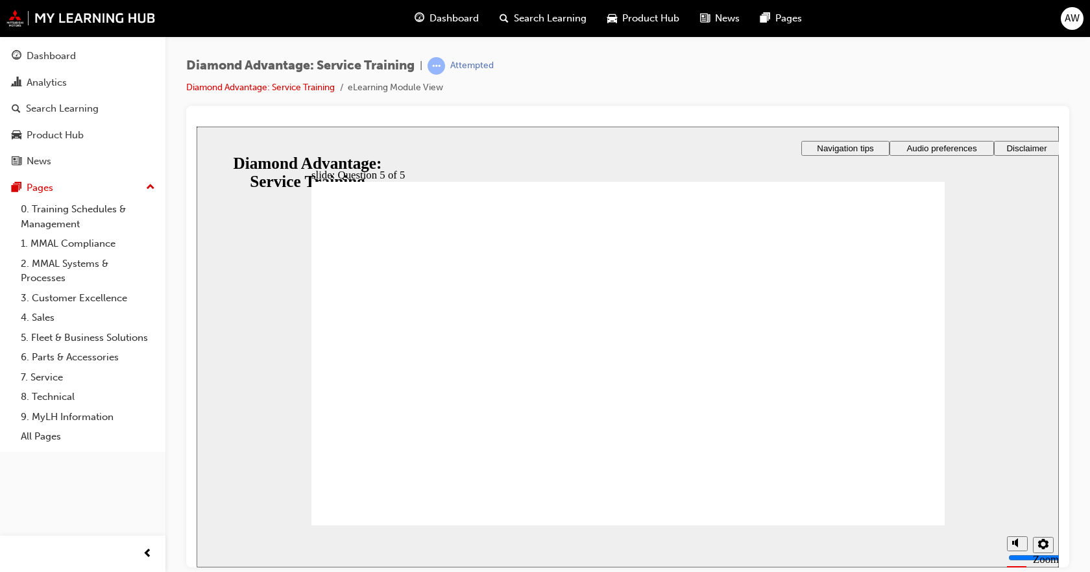
checkbox input "true"
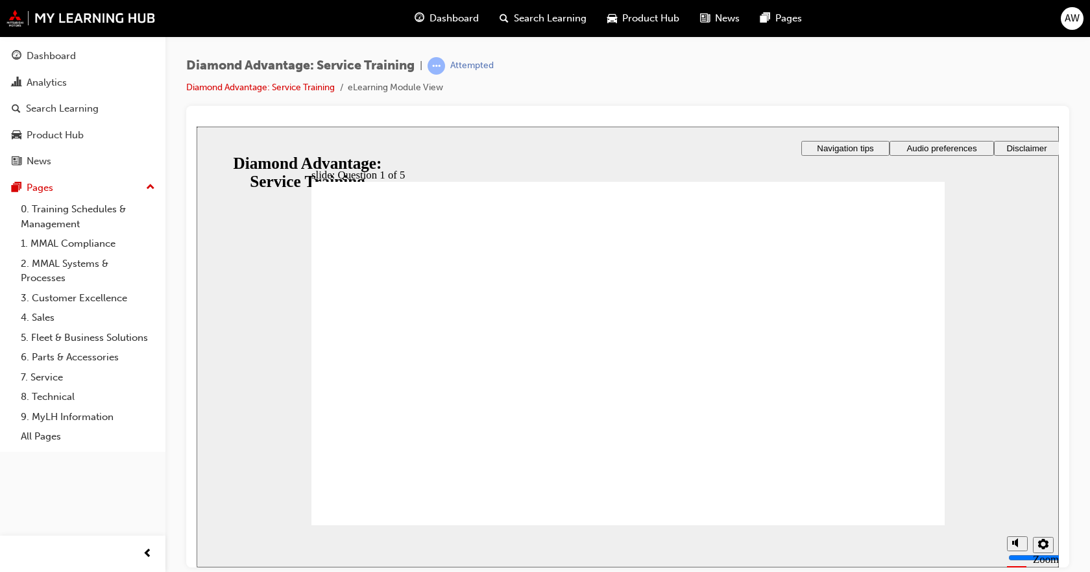
drag, startPoint x: 388, startPoint y: 382, endPoint x: 393, endPoint y: 371, distance: 12.2
checkbox input "true"
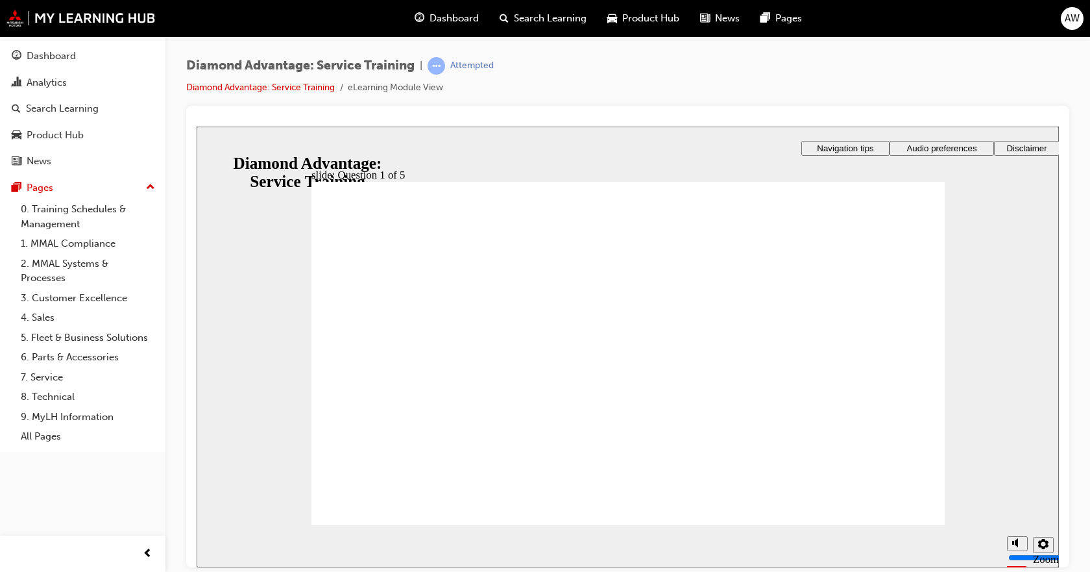
checkbox input "false"
checkbox input "true"
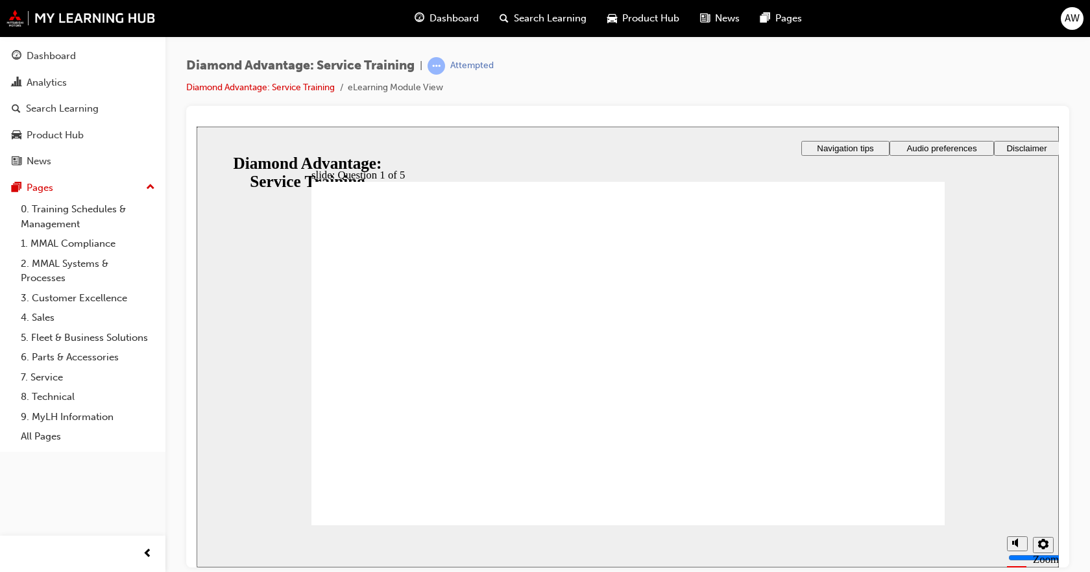
checkbox input "true"
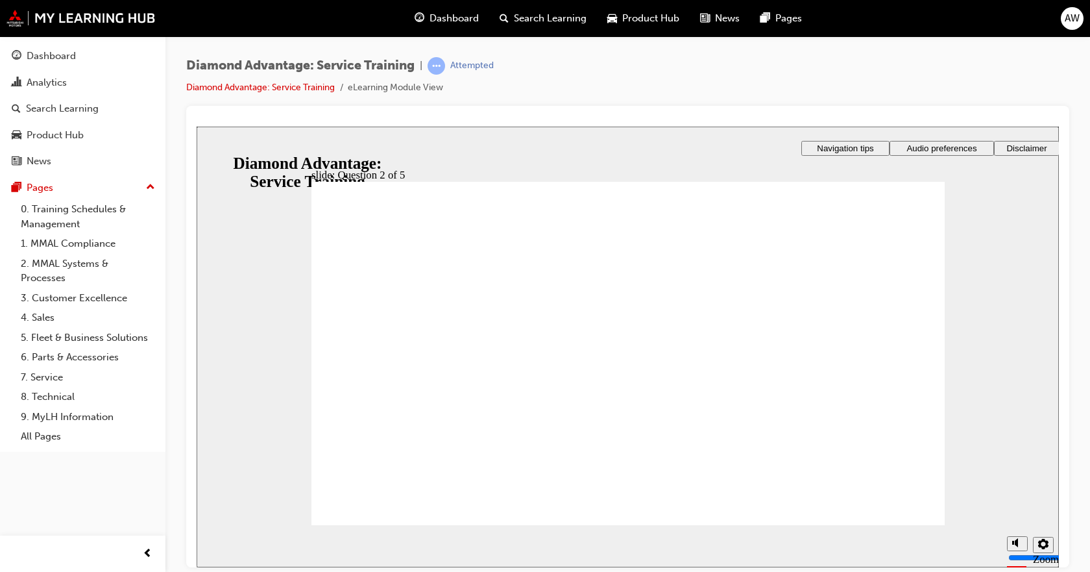
checkbox input "true"
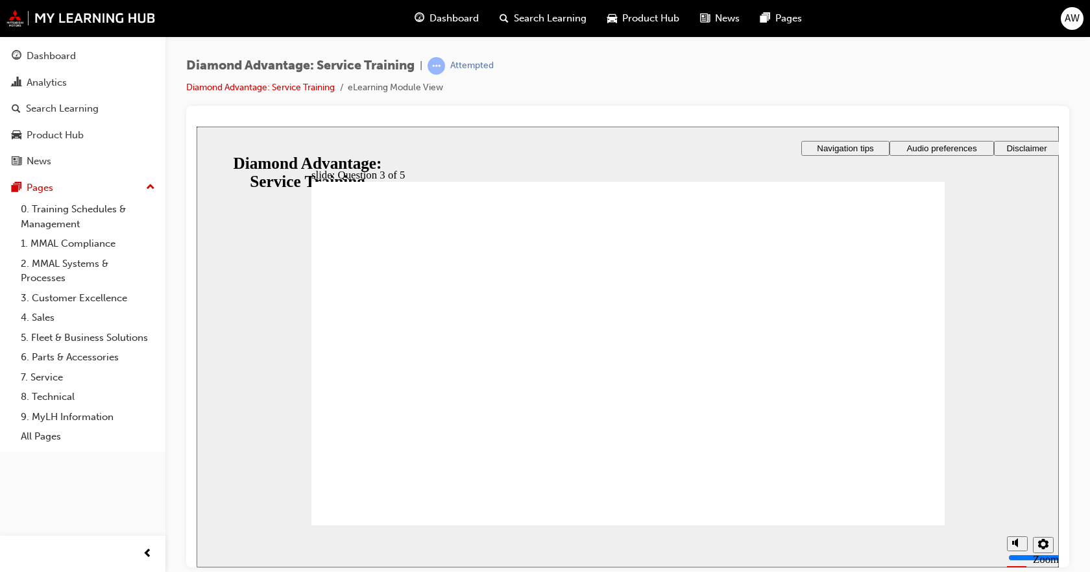
radio input "true"
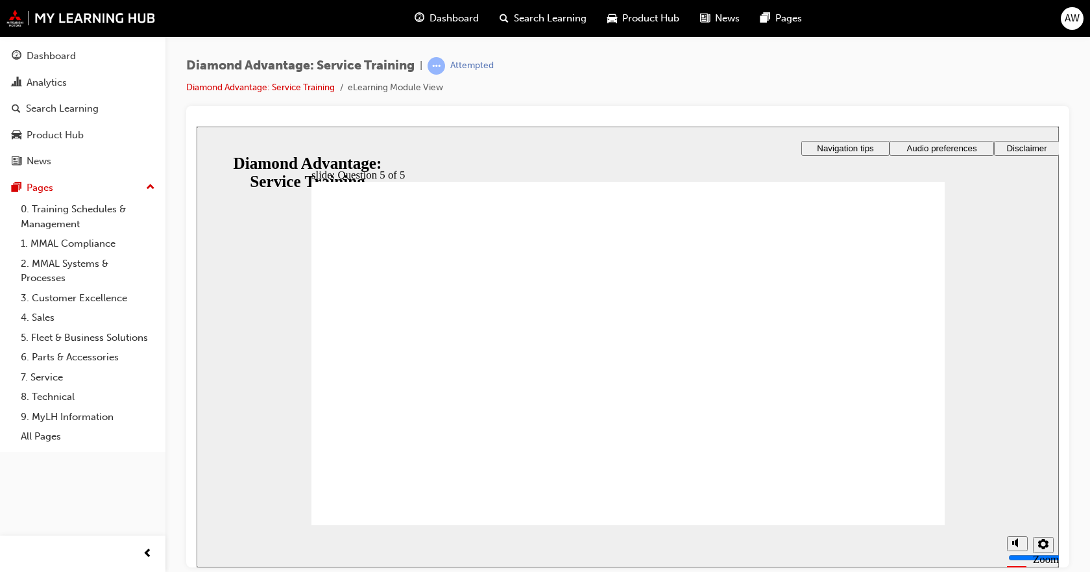
radio input "true"
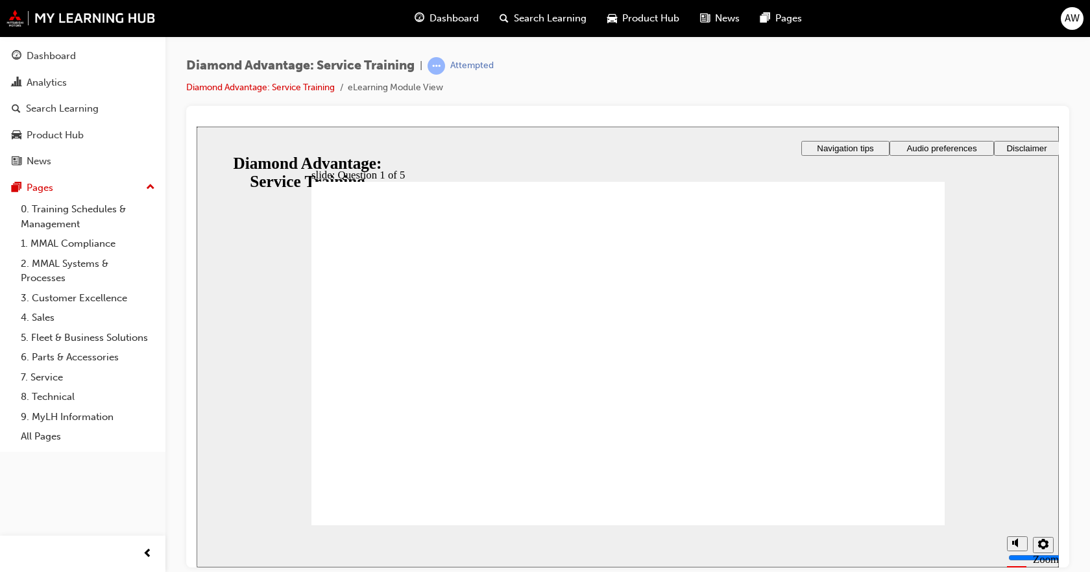
checkbox input "true"
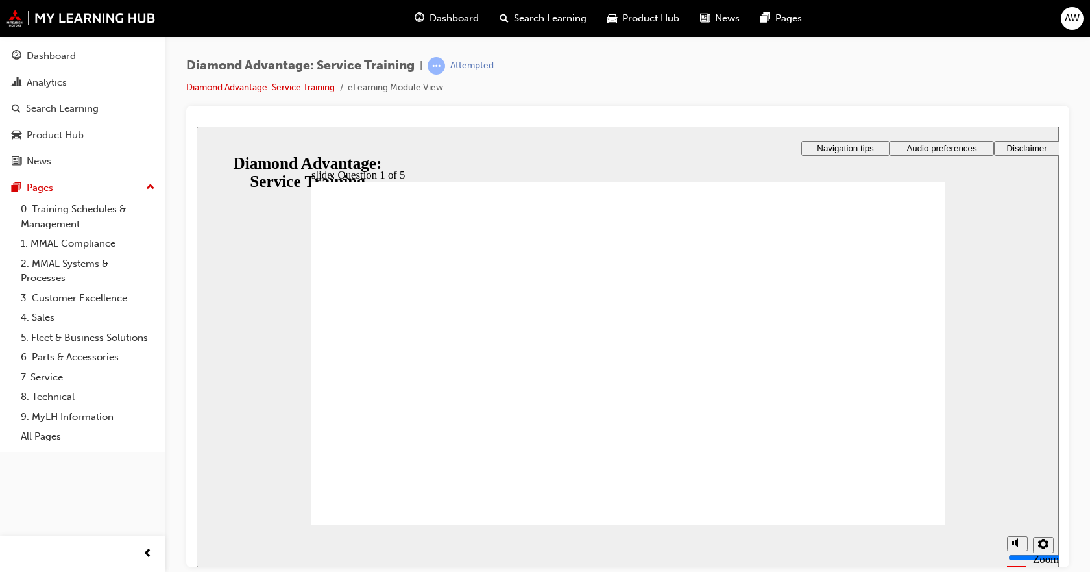
checkbox input "true"
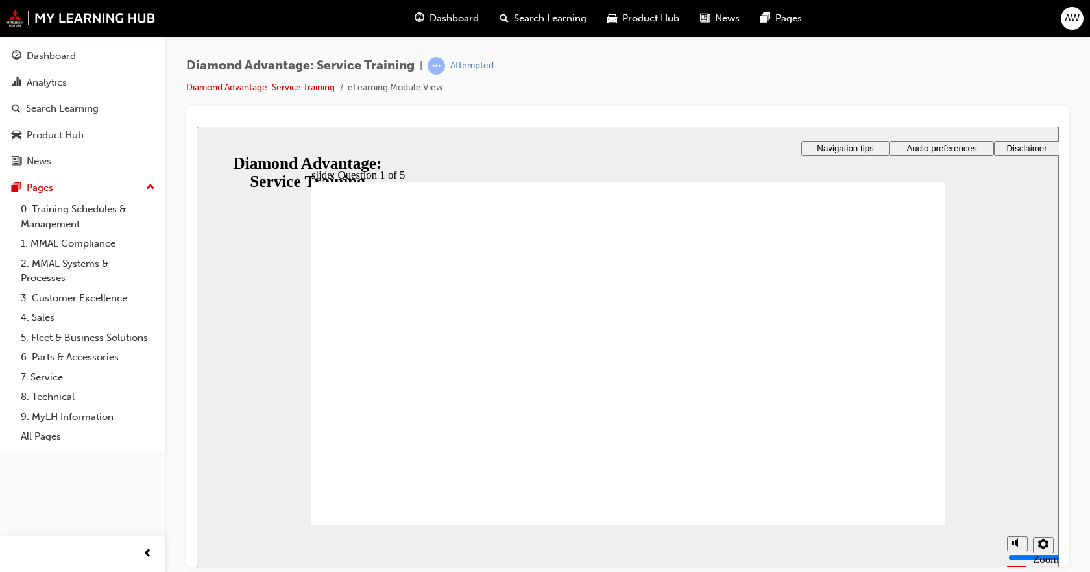
checkbox input "true"
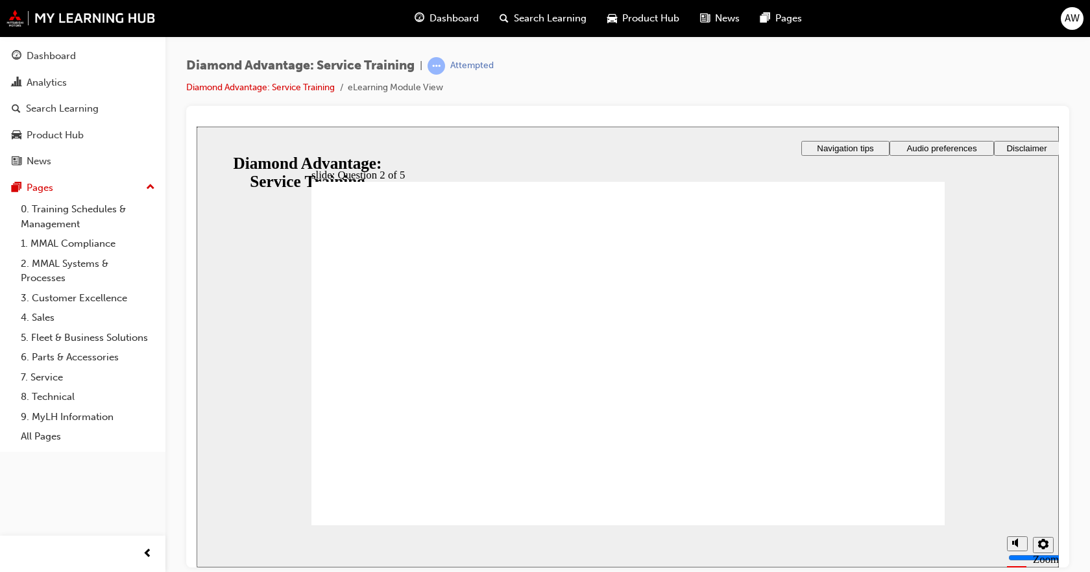
checkbox input "true"
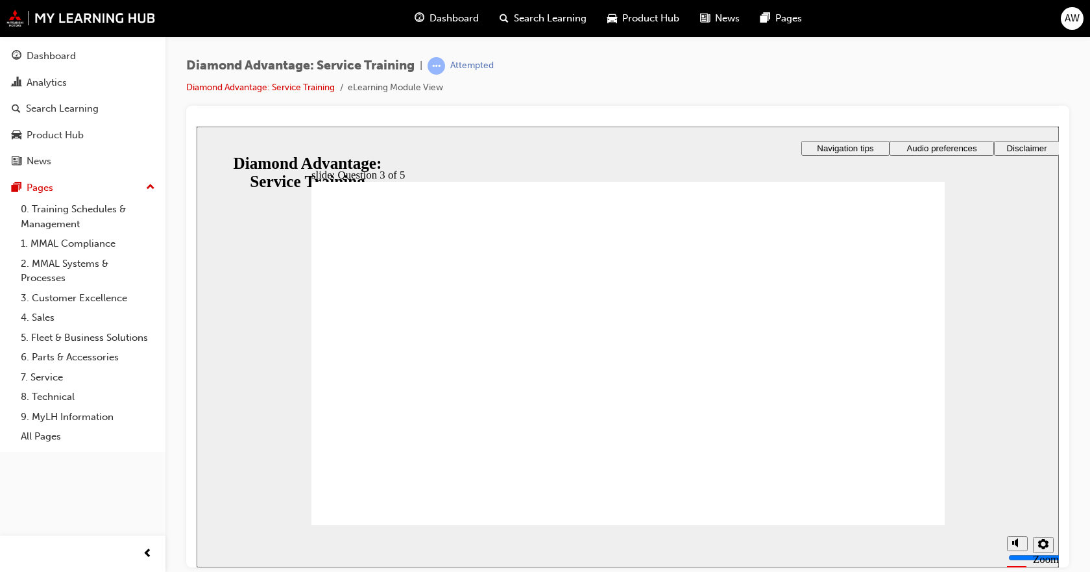
drag, startPoint x: 557, startPoint y: 436, endPoint x: 585, endPoint y: 436, distance: 27.9
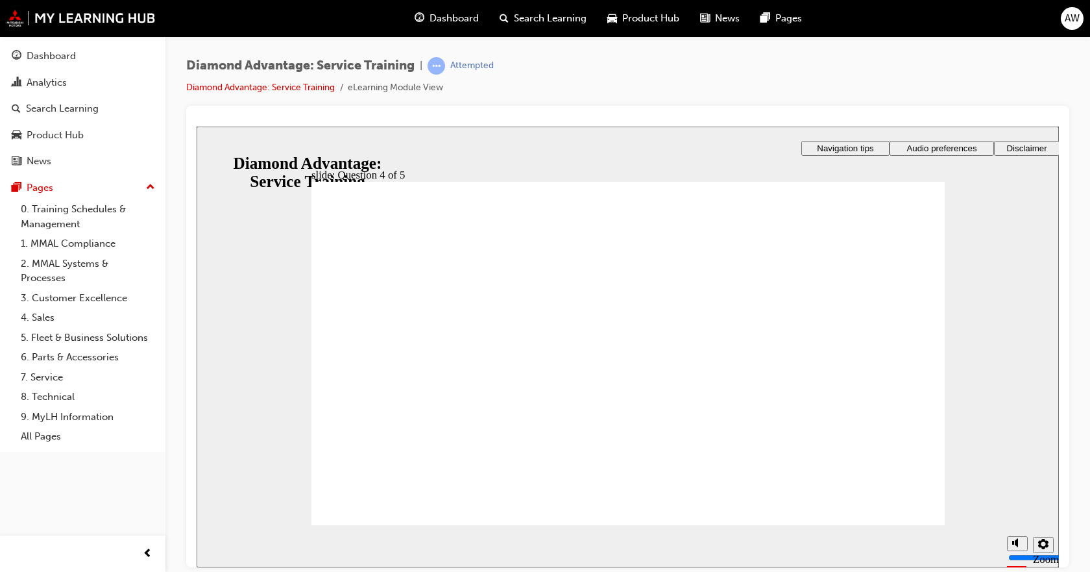
radio input "true"
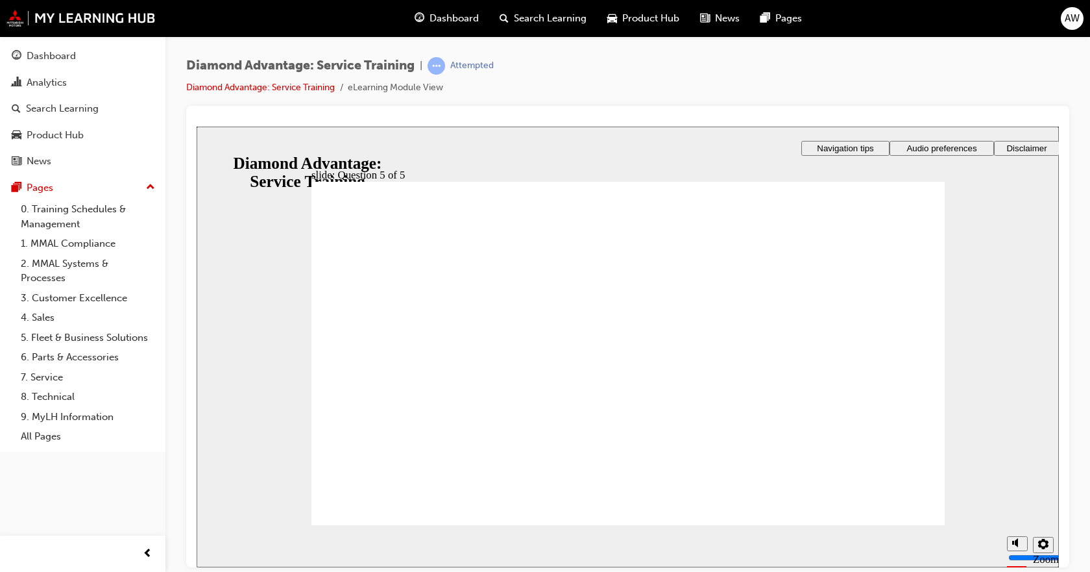
radio input "true"
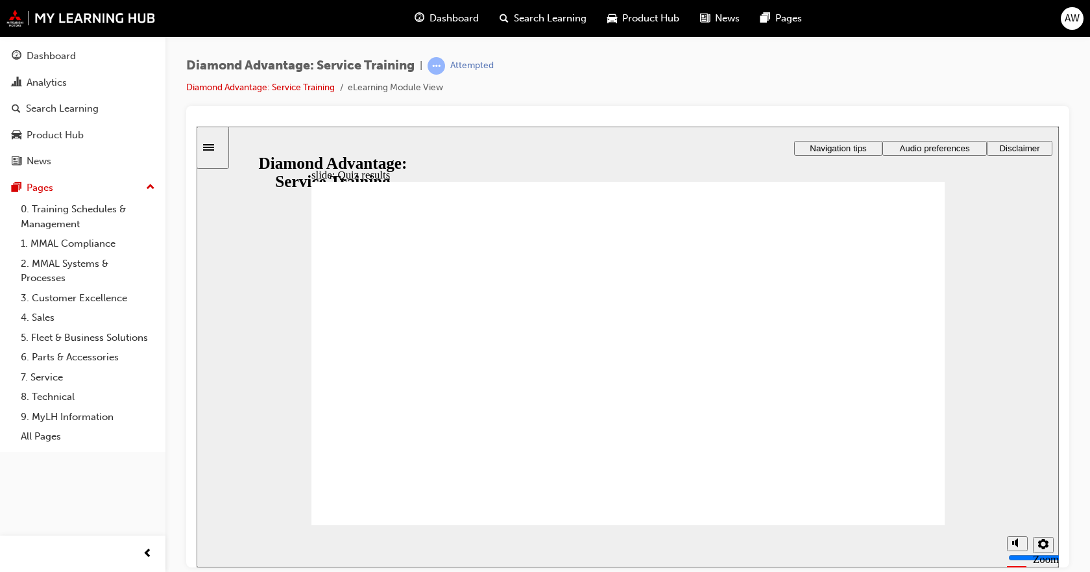
checkbox input "true"
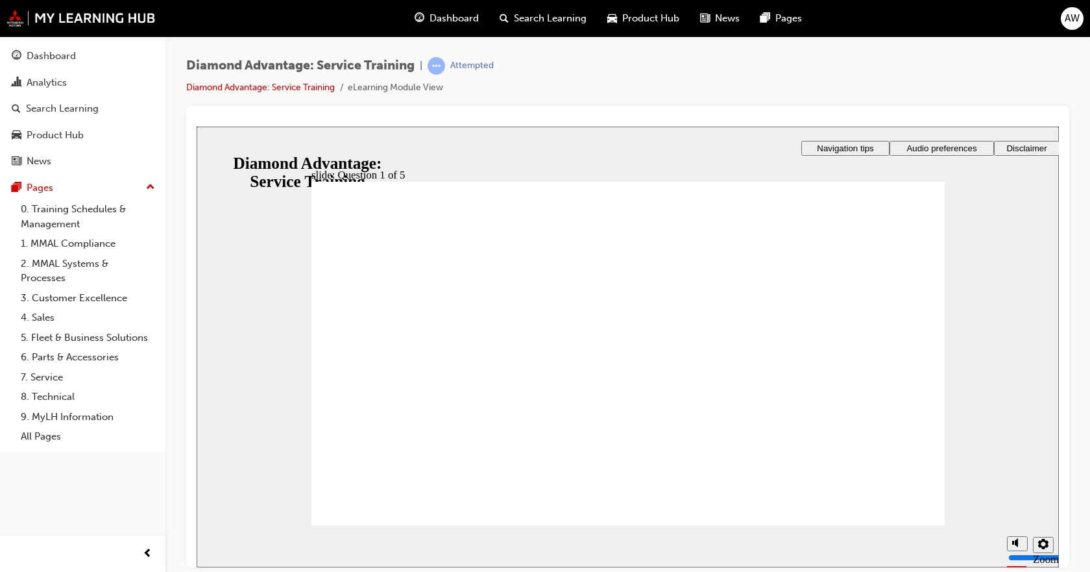
checkbox input "true"
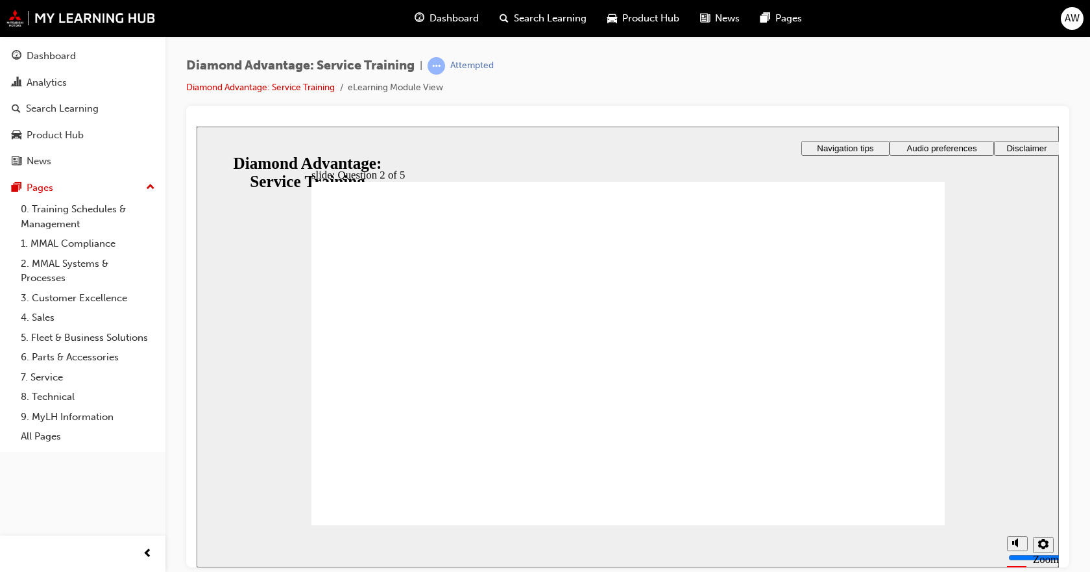
checkbox input "true"
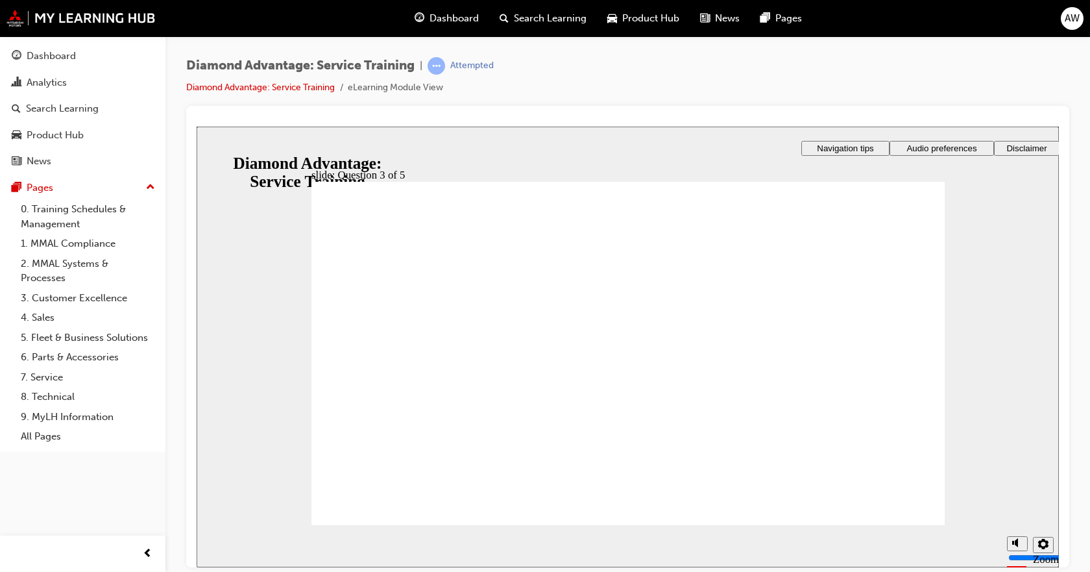
checkbox input "true"
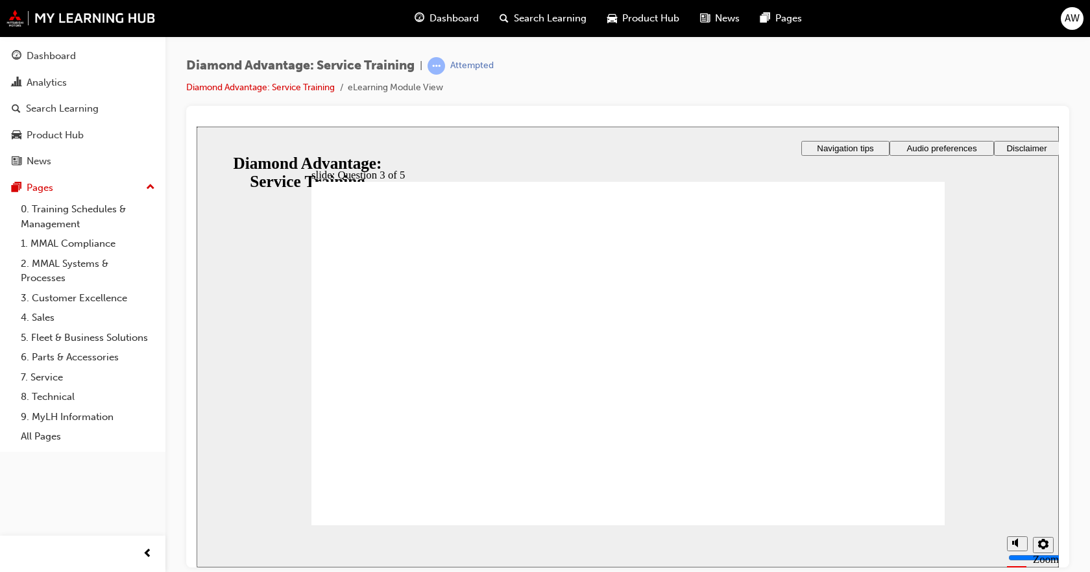
checkbox input "true"
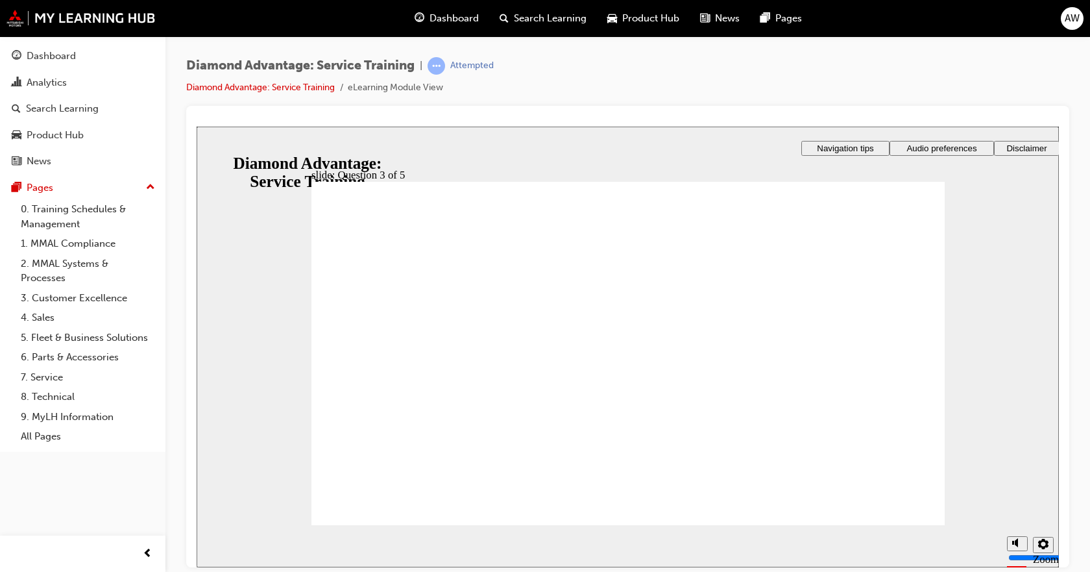
checkbox input "false"
checkbox input "true"
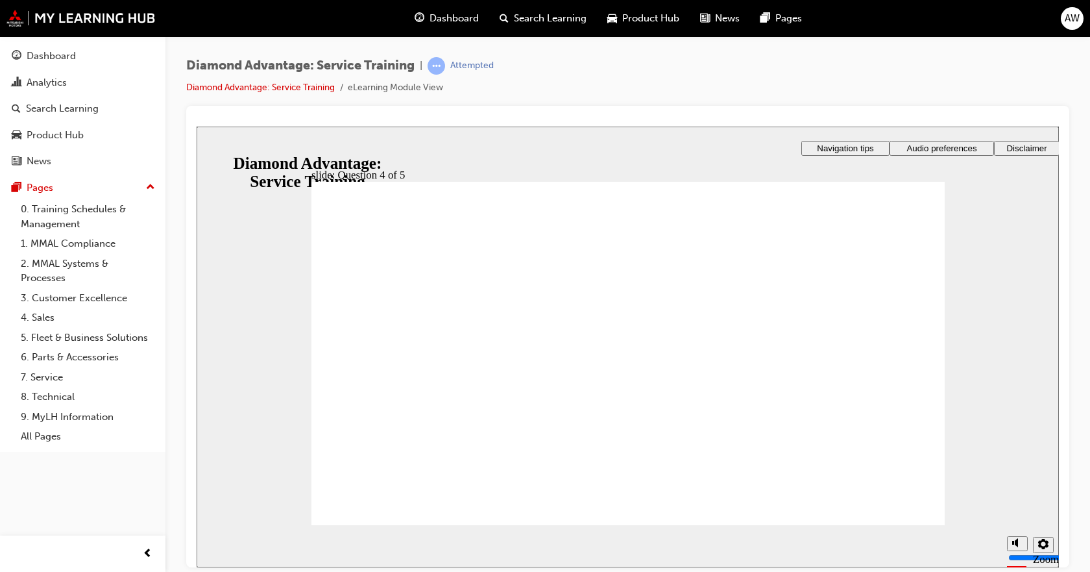
radio input "true"
drag, startPoint x: 655, startPoint y: 455, endPoint x: 653, endPoint y: 446, distance: 9.3
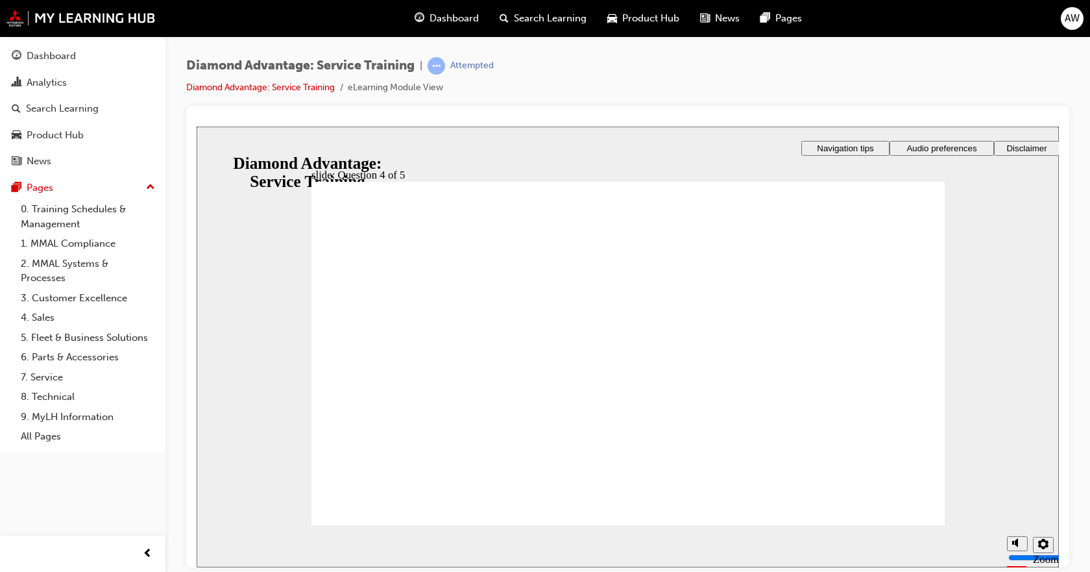
radio input "true"
radio input "false"
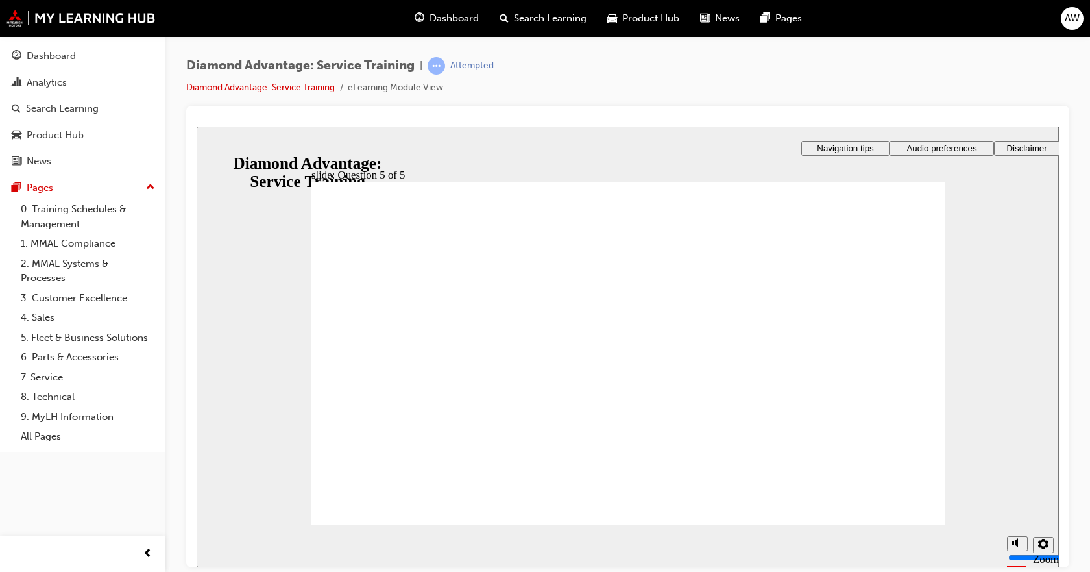
radio input "true"
drag, startPoint x: 500, startPoint y: 356, endPoint x: 471, endPoint y: 387, distance: 42.2
radio input "true"
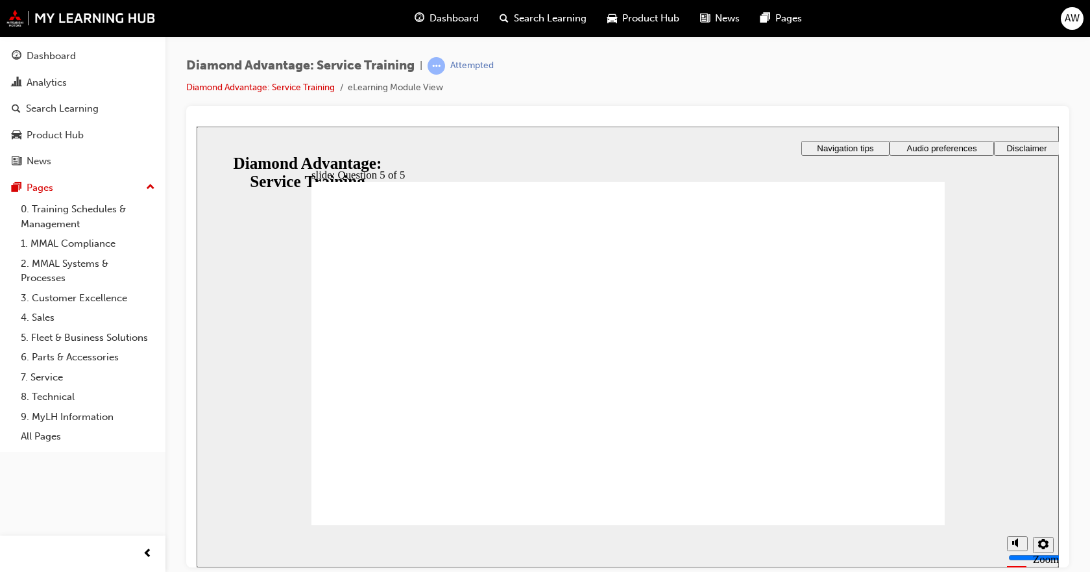
click at [402, 86] on li "eLearning Module View" at bounding box center [395, 87] width 95 height 15
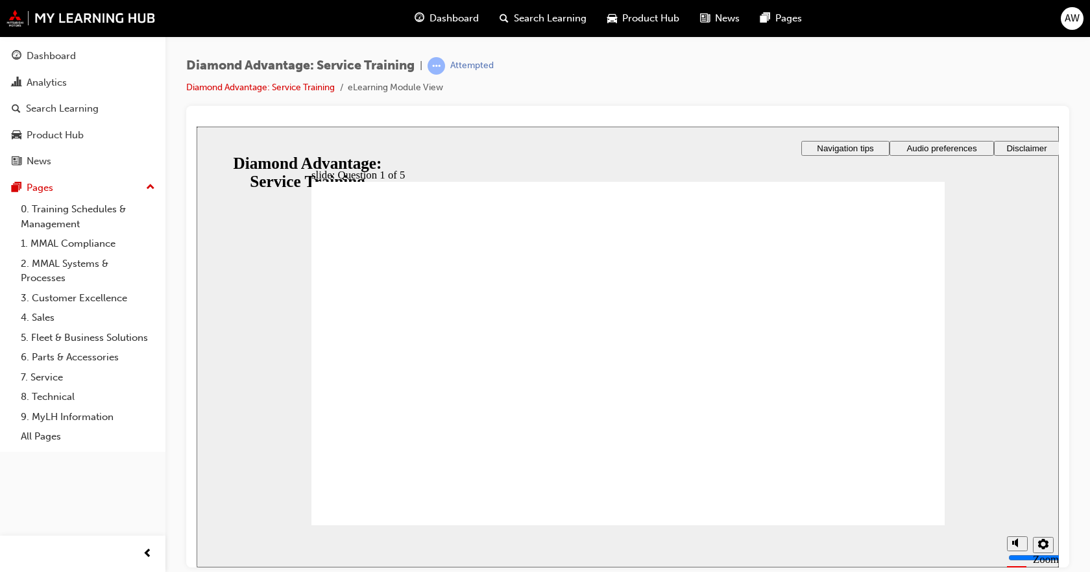
click at [856, 130] on div "slide: Question 1 of 5 Rectangle 1 Rectangle 3 Question 1 of 5 The Diamond Adva…" at bounding box center [628, 346] width 862 height 441
click at [854, 134] on div "slide: Question 1 of 5 Rectangle 1 Rectangle 3 Question 1 of 5 The Diamond Adva…" at bounding box center [628, 346] width 862 height 441
click at [852, 136] on div "slide: Question 1 of 5 Rectangle 1 Rectangle 3 Question 1 of 5 The Diamond Adva…" at bounding box center [628, 346] width 862 height 441
click at [849, 144] on span "Navigation tips" at bounding box center [845, 148] width 56 height 10
click at [445, 66] on span "learningRecordVerb_ATTEMPT-icon" at bounding box center [437, 66] width 18 height 18
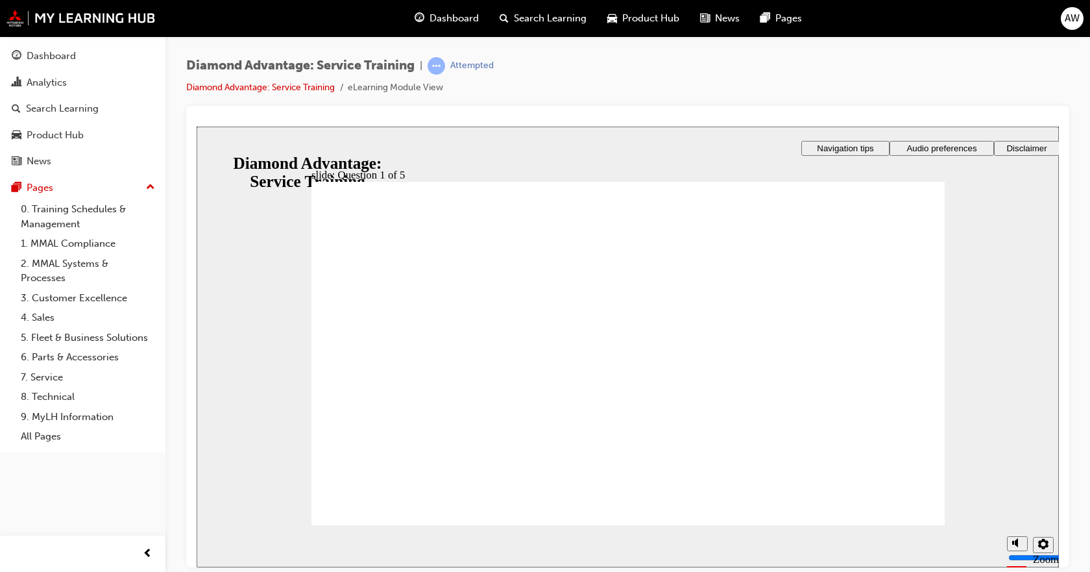
drag, startPoint x: 324, startPoint y: 184, endPoint x: 247, endPoint y: 130, distance: 94.5
click at [147, 185] on span "up-icon" at bounding box center [150, 187] width 9 height 17
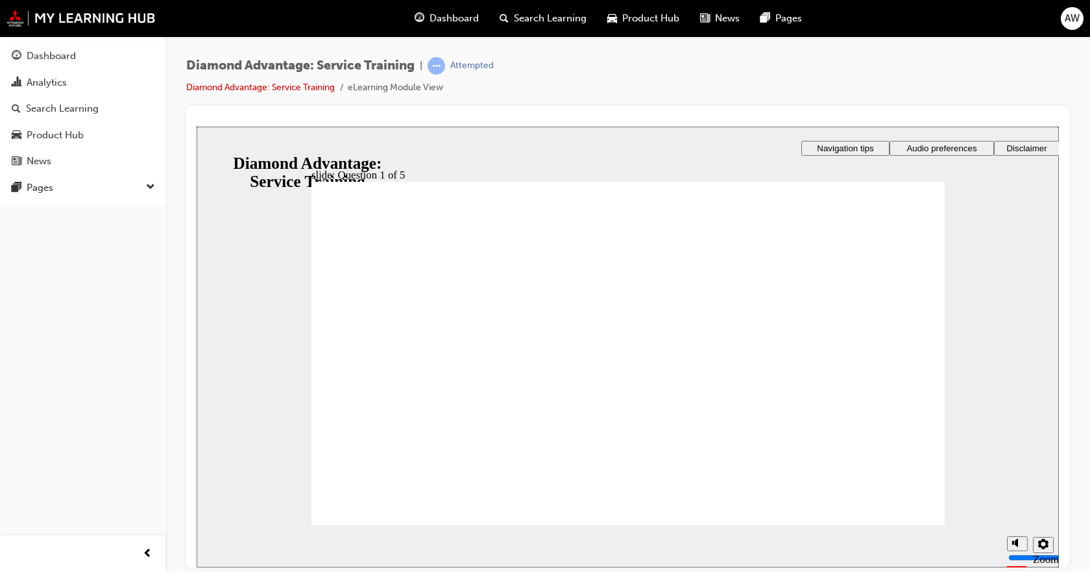
click at [149, 186] on span "down-icon" at bounding box center [150, 187] width 9 height 17
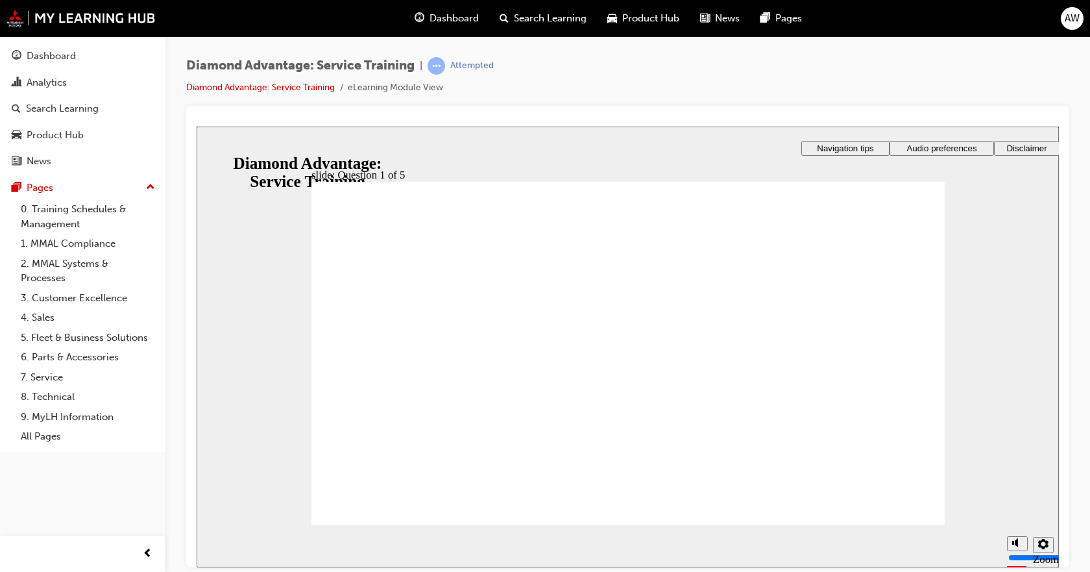
drag, startPoint x: 311, startPoint y: 171, endPoint x: 589, endPoint y: 219, distance: 281.9
click at [576, 215] on div "slide: Question 1 of 5 Rectangle 1 Rectangle 3 Question 1 of 5 The Diamond Adva…" at bounding box center [628, 346] width 862 height 441
checkbox input "true"
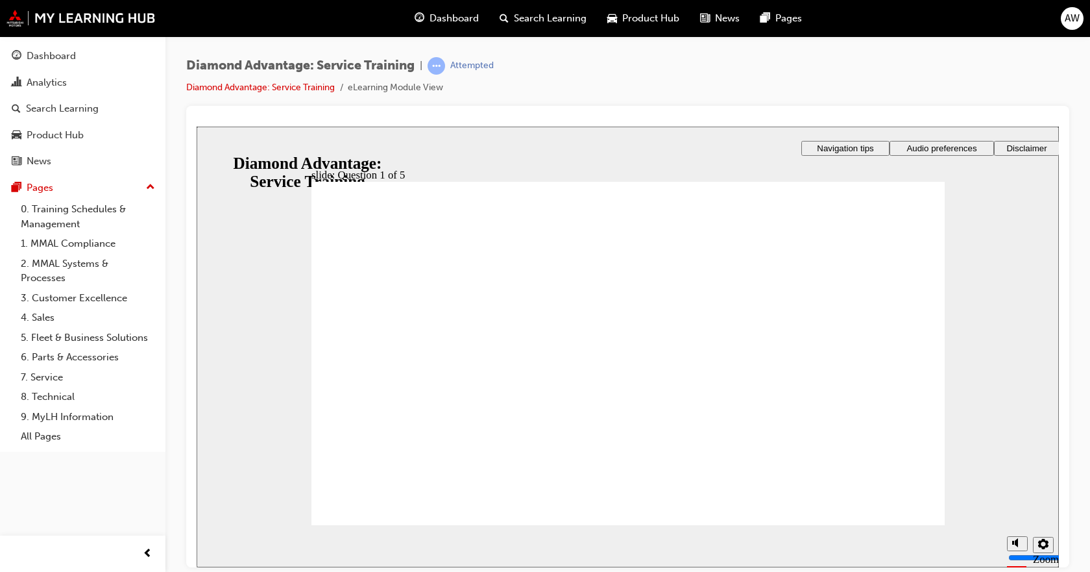
checkbox input "true"
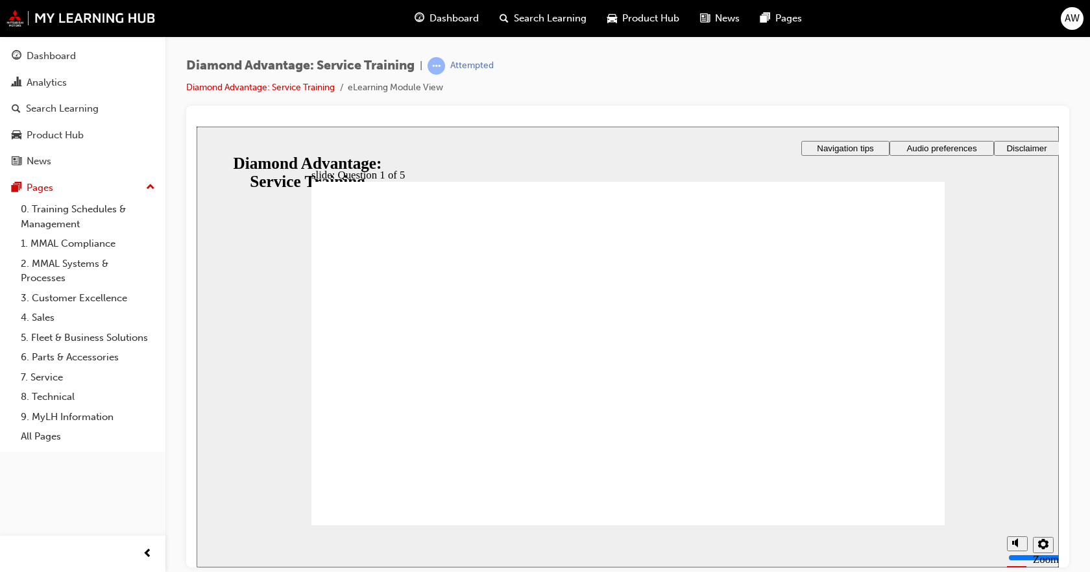
checkbox input "true"
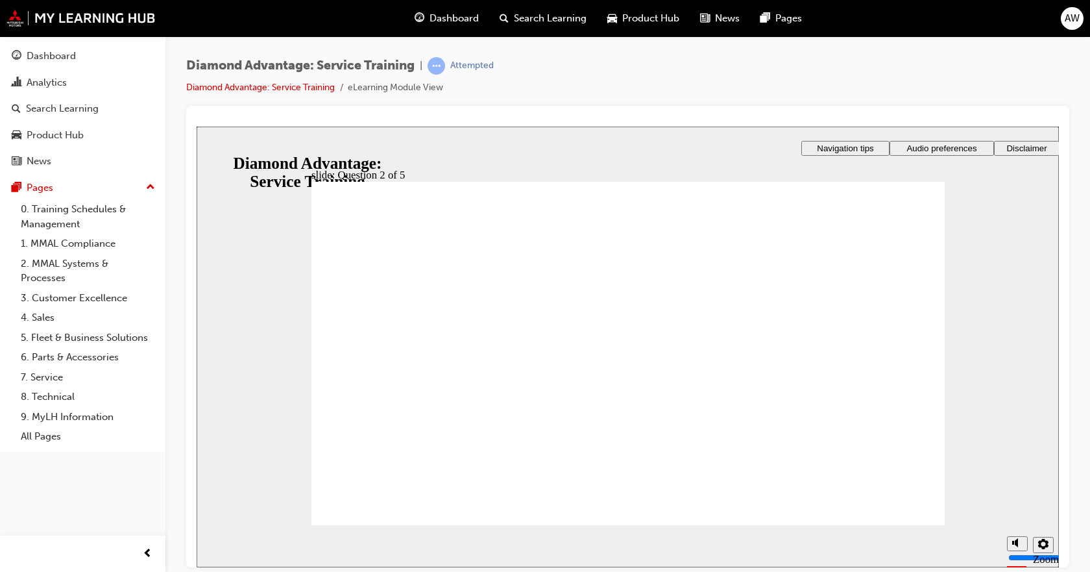
checkbox input "true"
checkbox input "false"
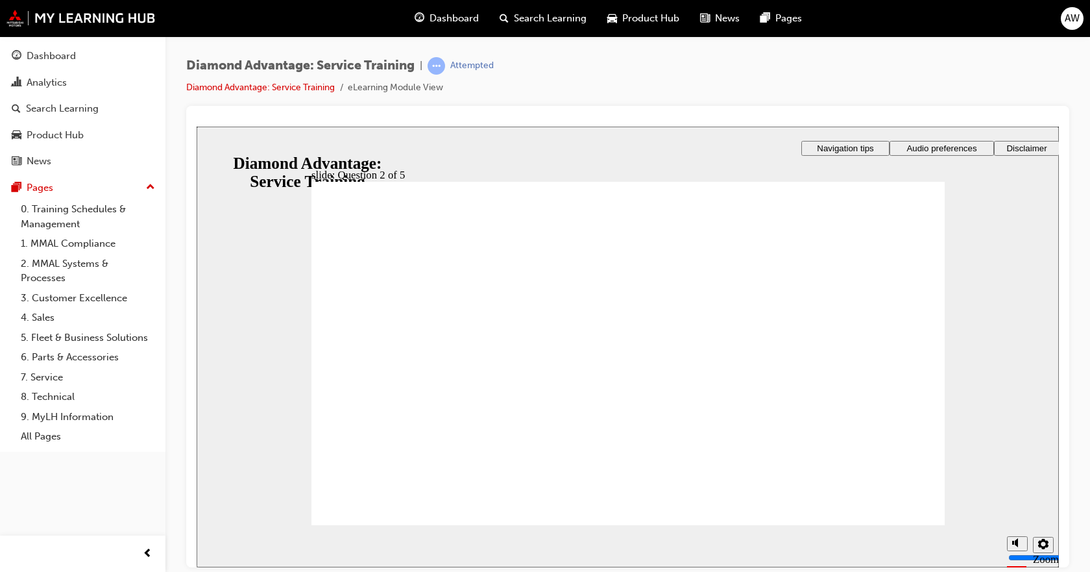
checkbox input "false"
checkbox input "true"
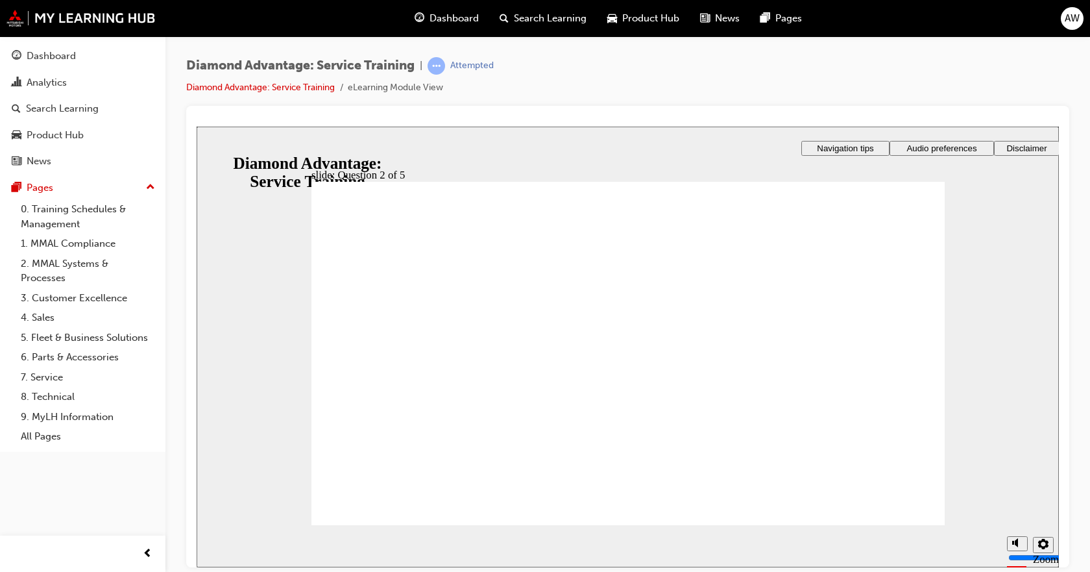
checkbox input "true"
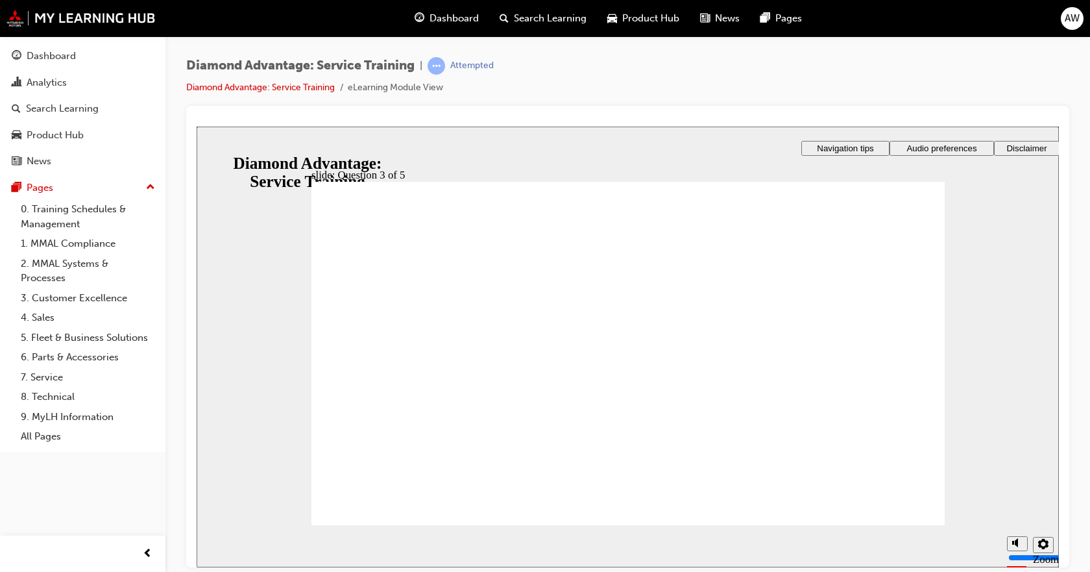
checkbox input "true"
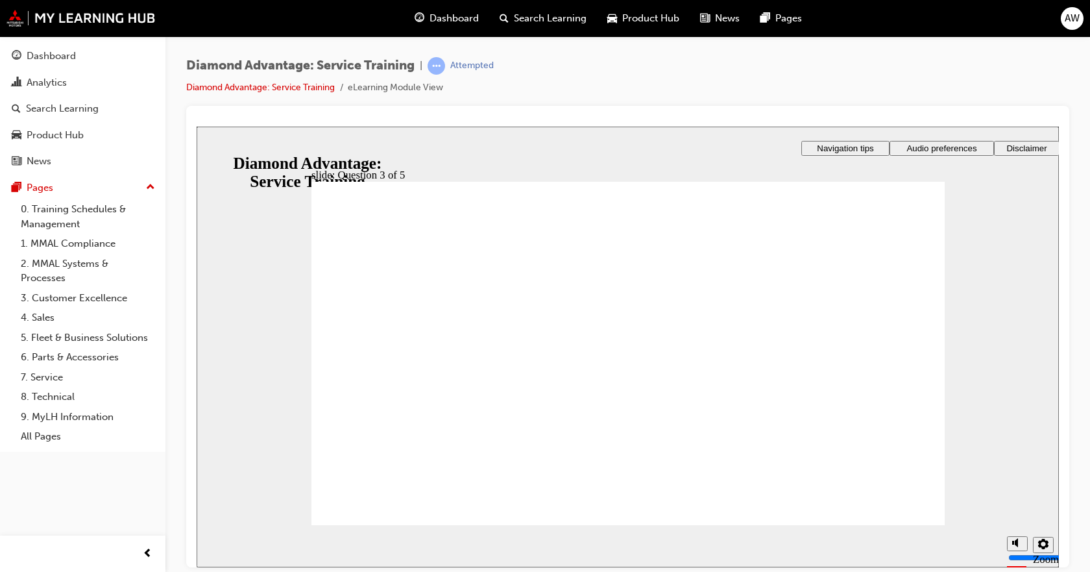
checkbox input "true"
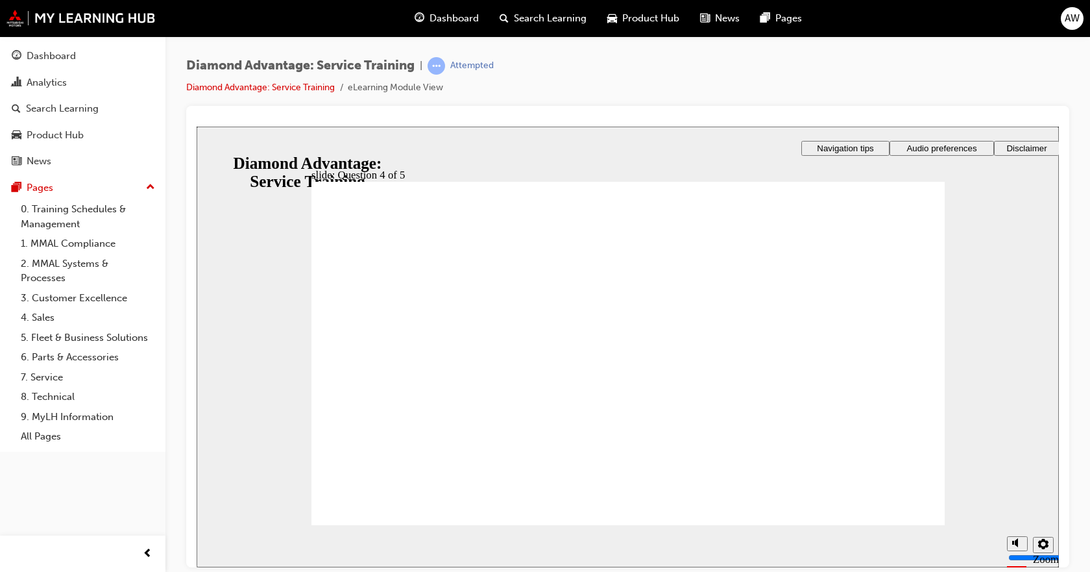
radio input "true"
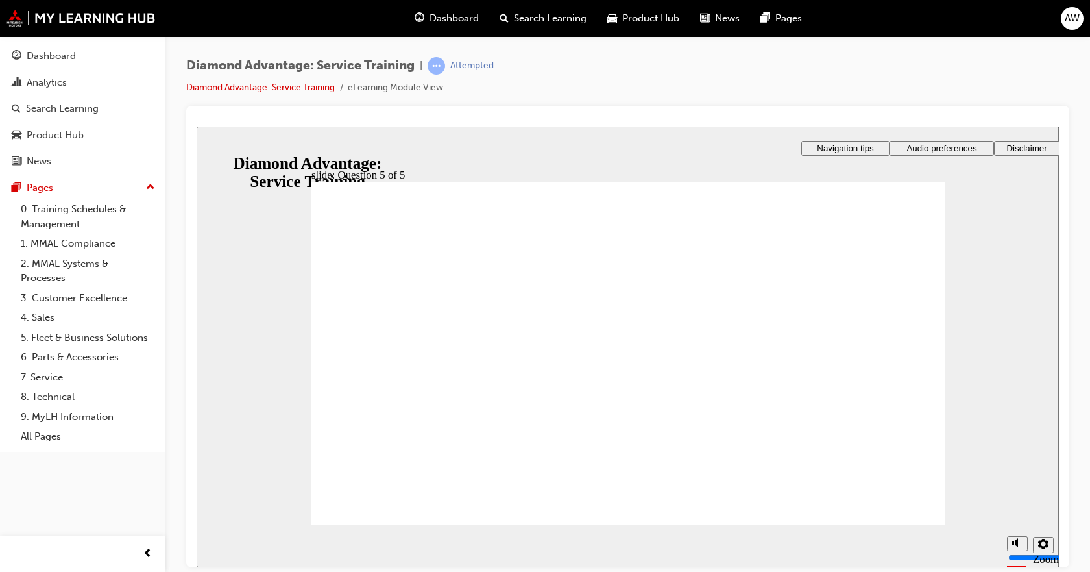
drag, startPoint x: 435, startPoint y: 349, endPoint x: 425, endPoint y: 390, distance: 42.2
radio input "true"
drag, startPoint x: 674, startPoint y: 435, endPoint x: 719, endPoint y: 465, distance: 53.4
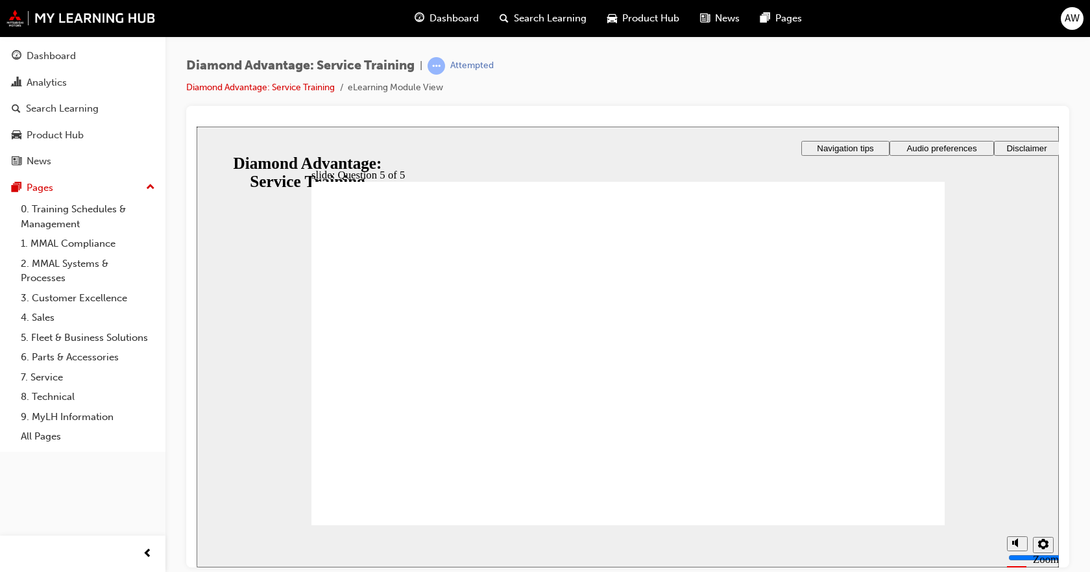
drag, startPoint x: 610, startPoint y: 455, endPoint x: 622, endPoint y: 474, distance: 21.8
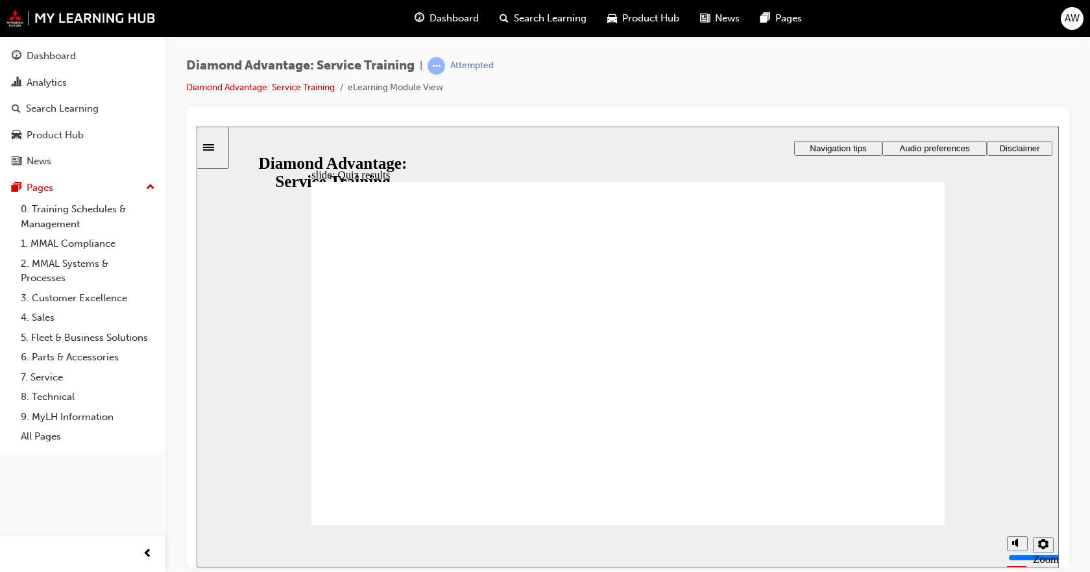
click at [306, 85] on link "Diamond Advantage: Service Training" at bounding box center [260, 87] width 149 height 11
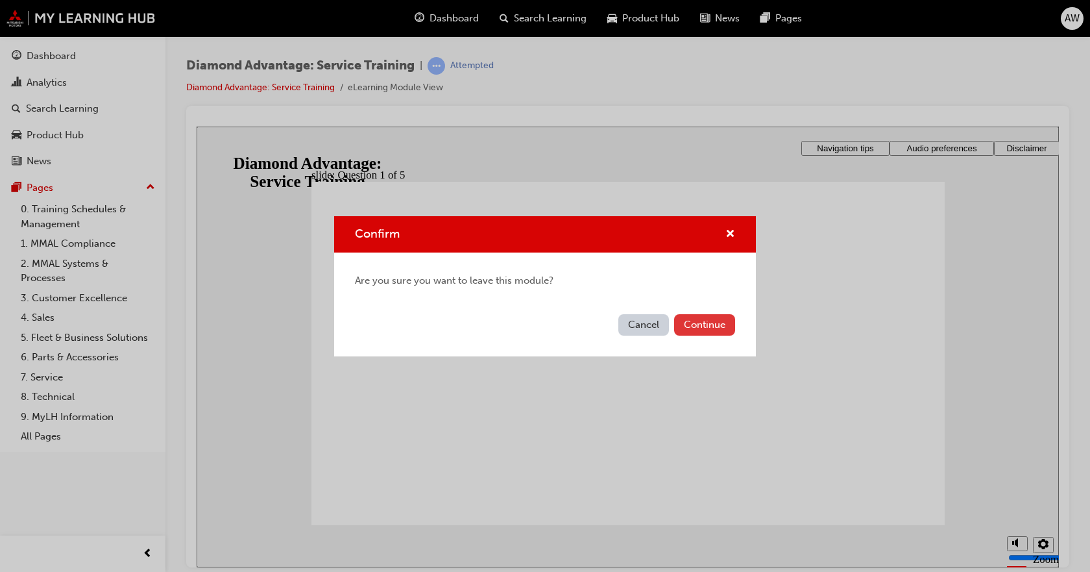
click at [707, 323] on button "Continue" at bounding box center [704, 324] width 61 height 21
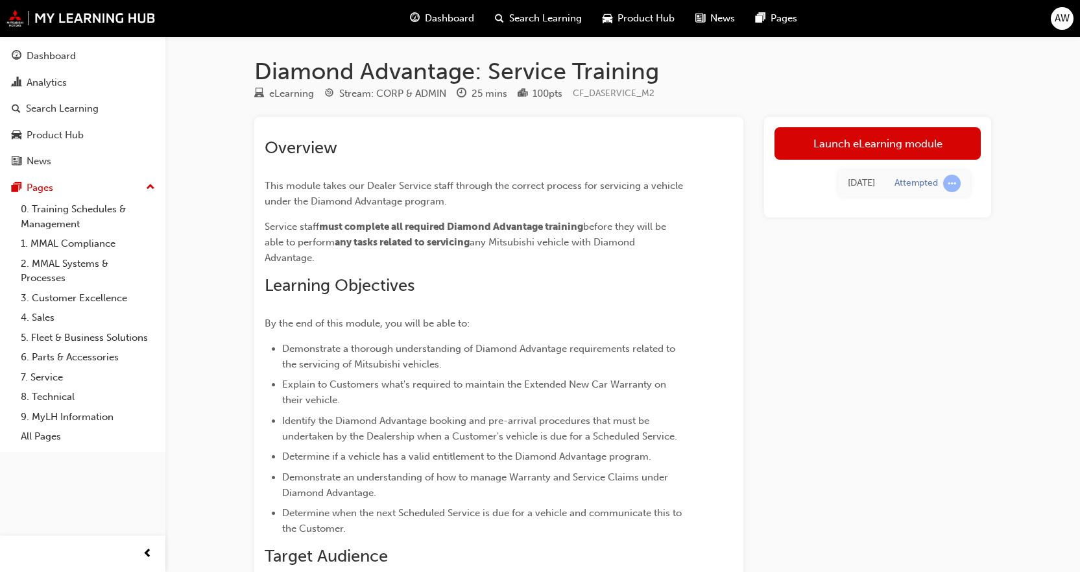
click at [888, 149] on link "Launch eLearning module" at bounding box center [878, 143] width 206 height 32
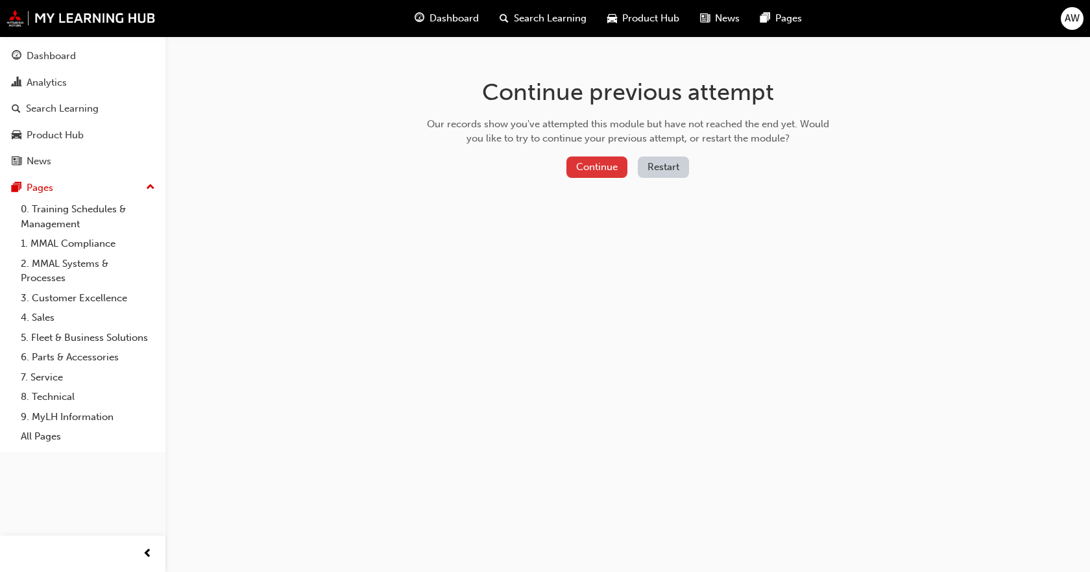
click at [588, 169] on button "Continue" at bounding box center [596, 166] width 61 height 21
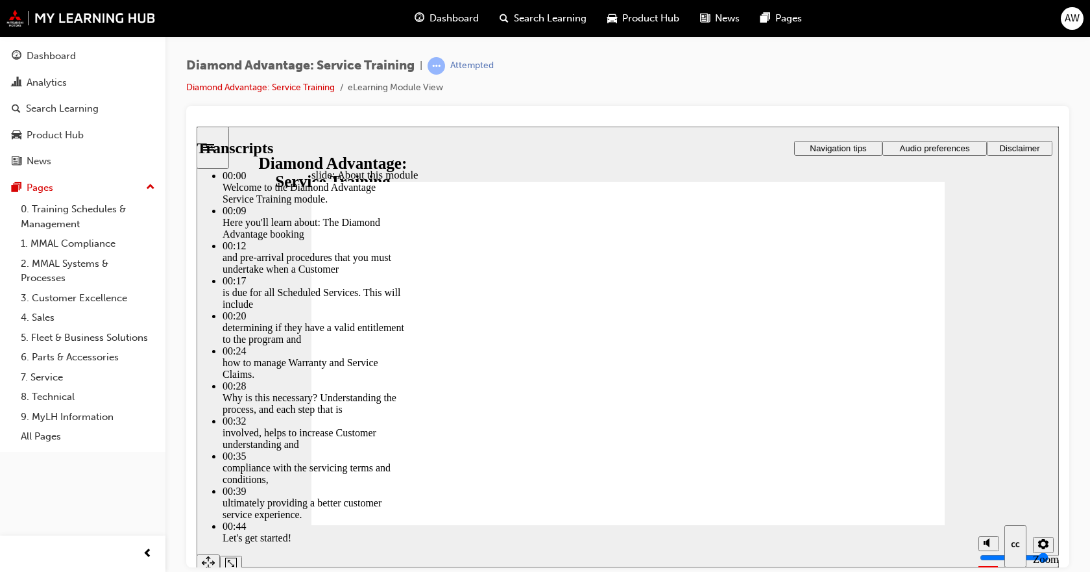
type input "47"
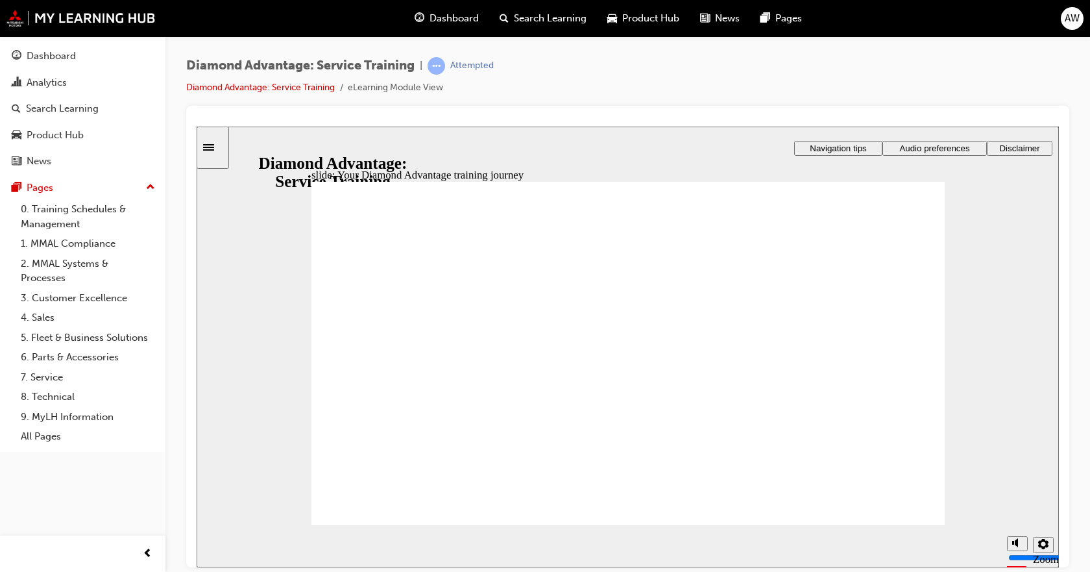
click at [899, 524] on section "Playback Speed 2 1.75 1.5 1.25 0.75" at bounding box center [628, 545] width 862 height 42
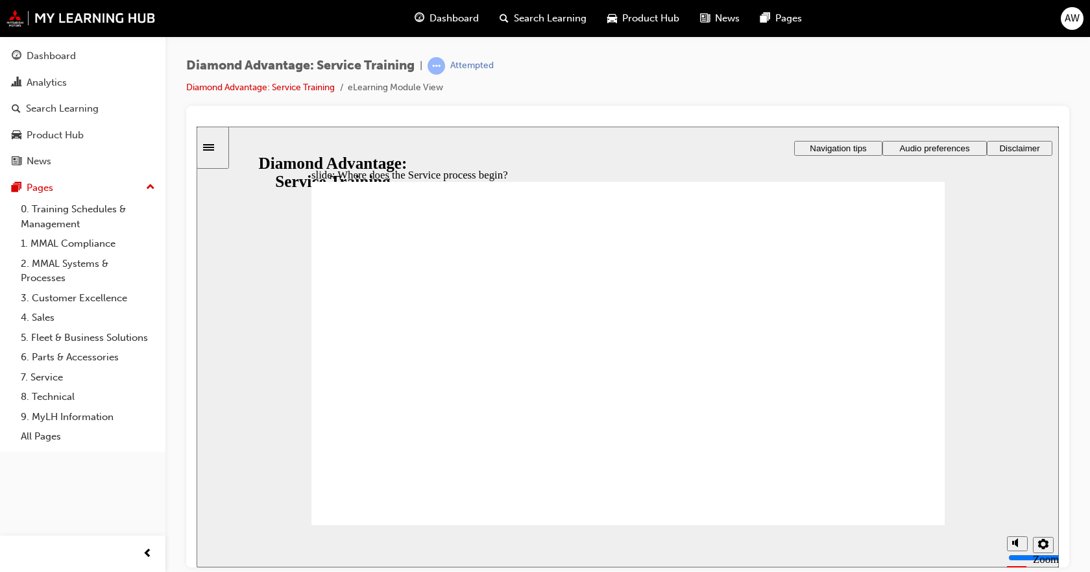
drag, startPoint x: 409, startPoint y: 273, endPoint x: 472, endPoint y: 304, distance: 70.8
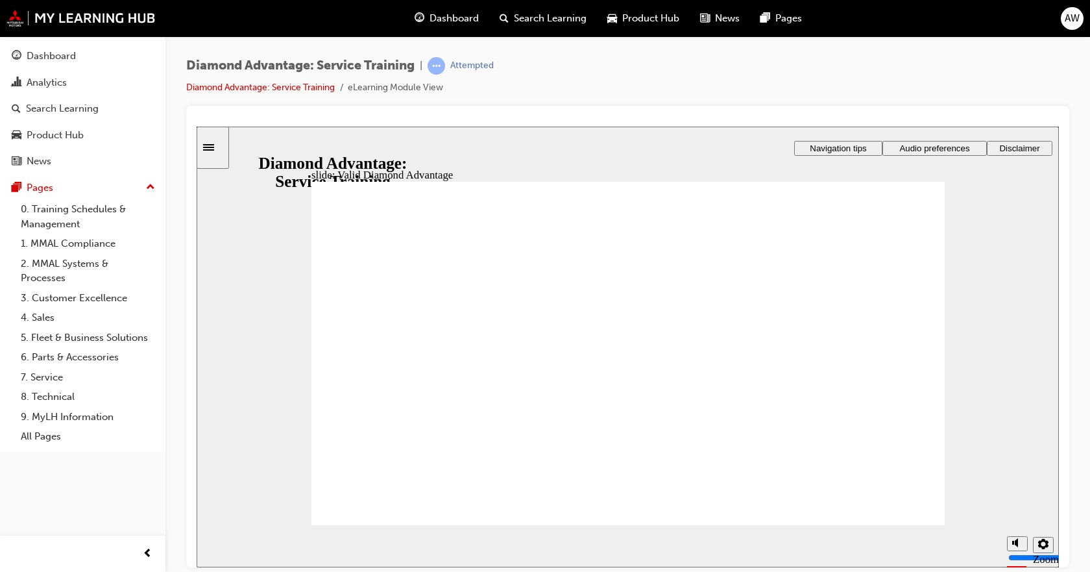
drag, startPoint x: 409, startPoint y: 407, endPoint x: 406, endPoint y: 417, distance: 10.9
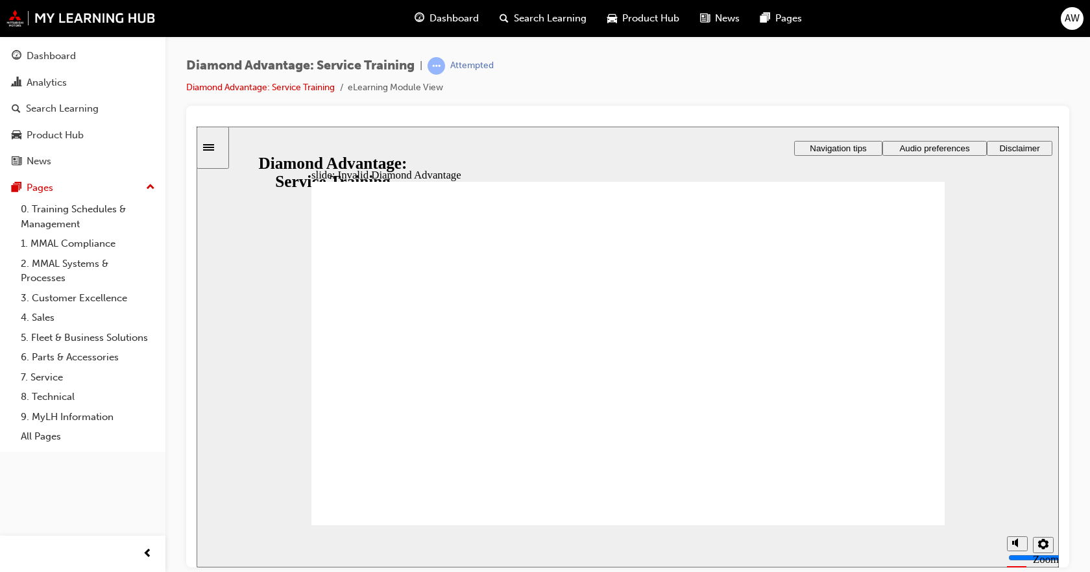
drag, startPoint x: 862, startPoint y: 267, endPoint x: 827, endPoint y: 272, distance: 34.7
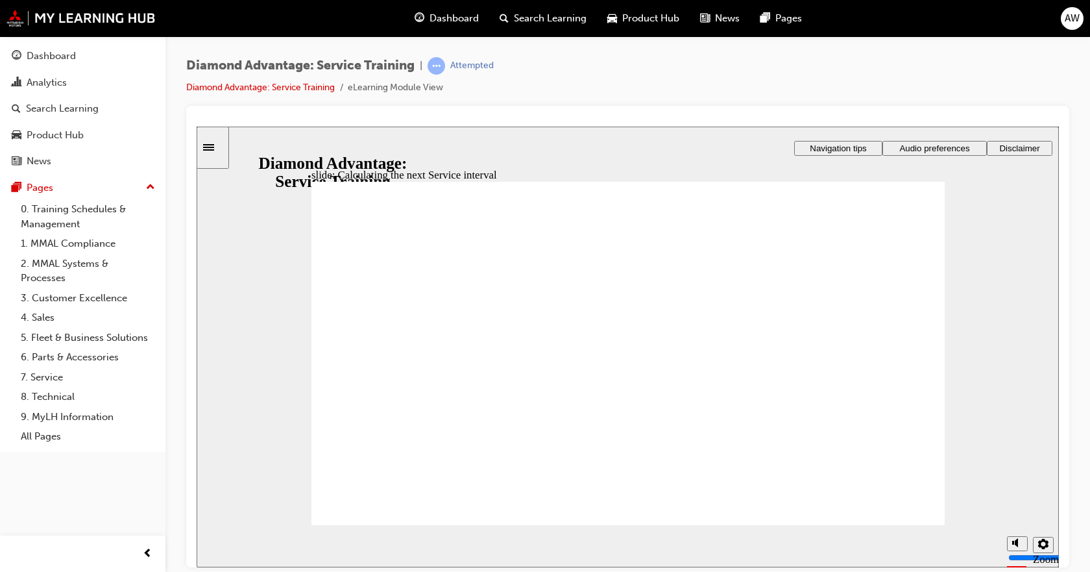
drag, startPoint x: 773, startPoint y: 408, endPoint x: 780, endPoint y: 410, distance: 7.4
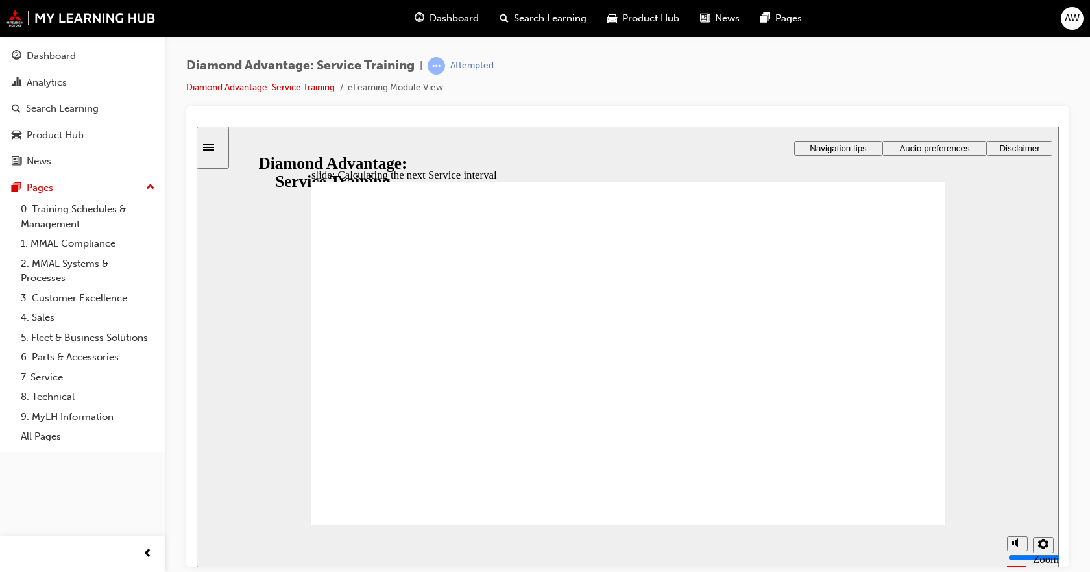
drag, startPoint x: 618, startPoint y: 323, endPoint x: 642, endPoint y: 322, distance: 24.0
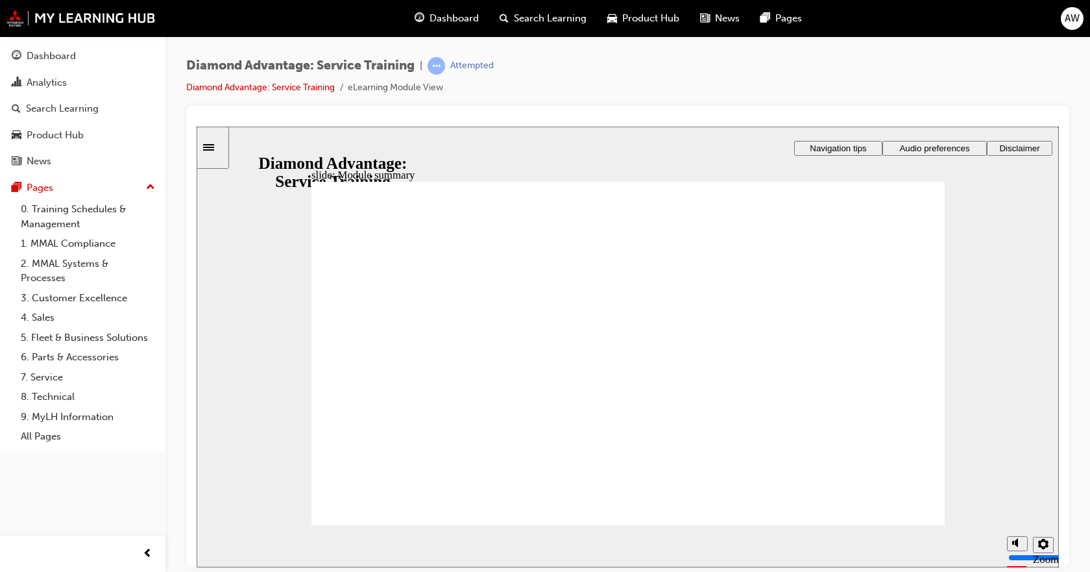
checkbox input "true"
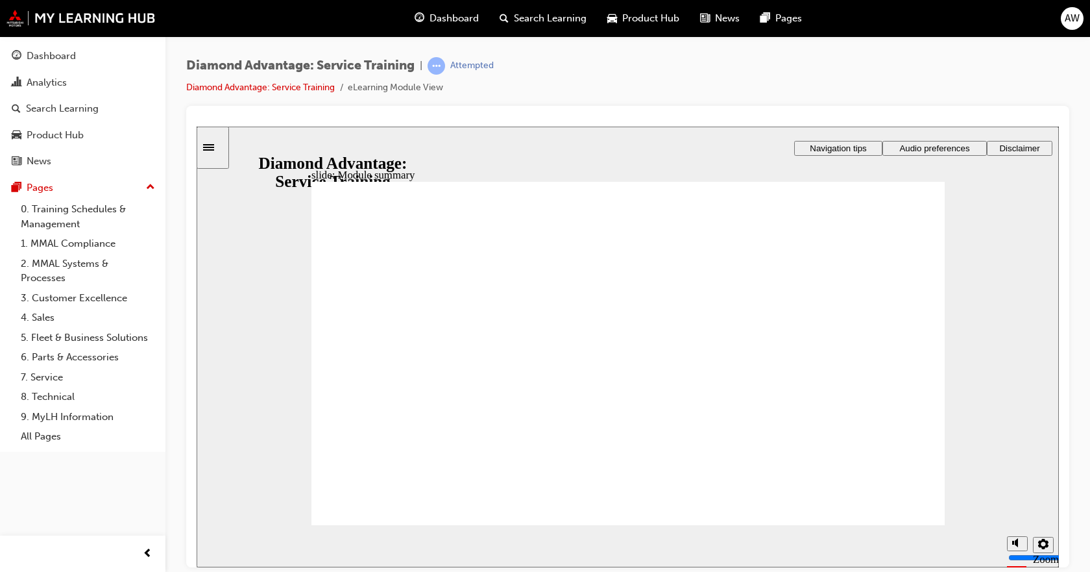
checkbox input "true"
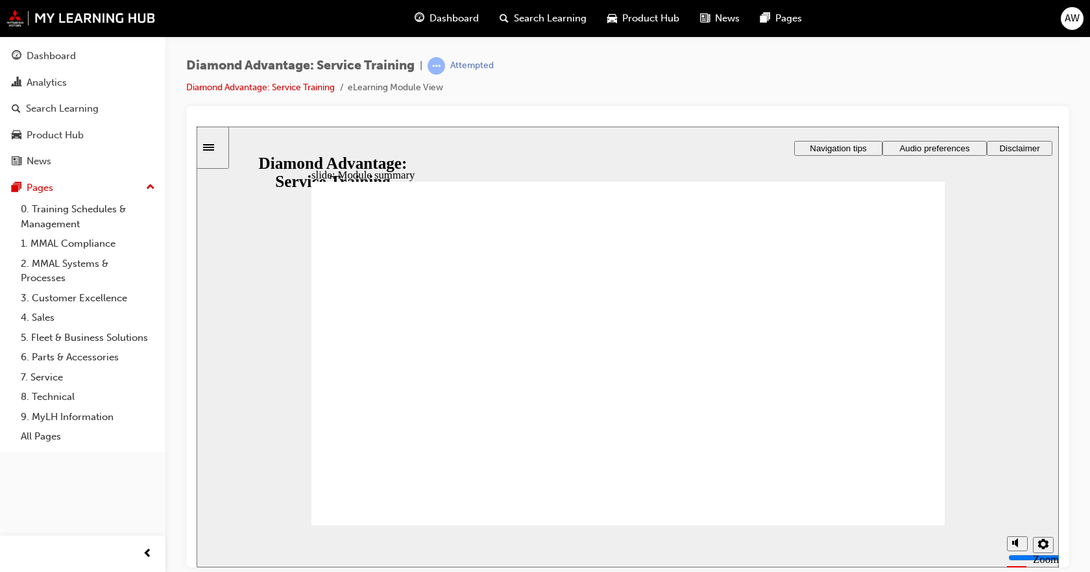
checkbox input "true"
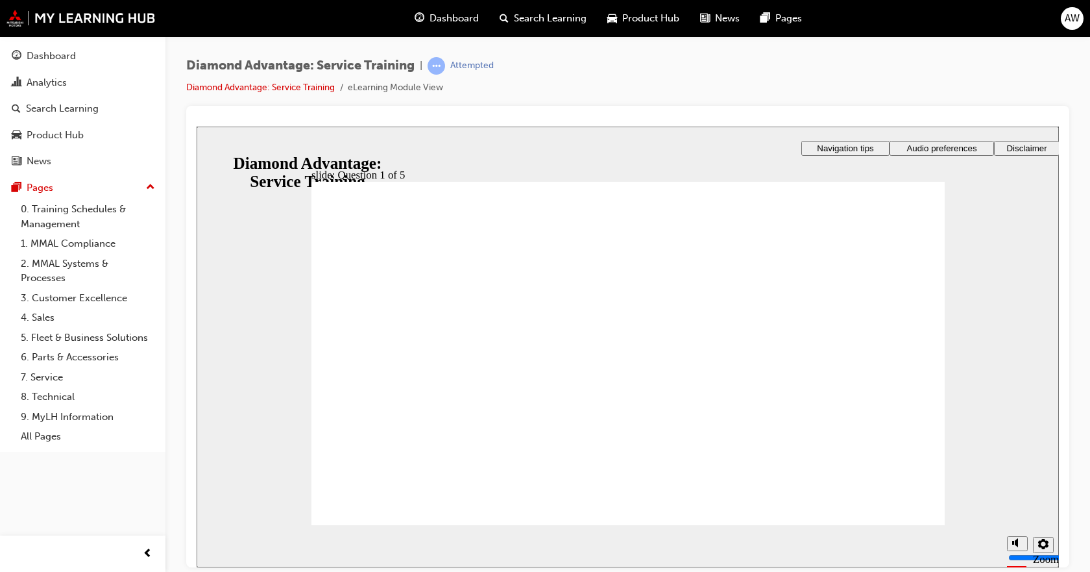
checkbox input "true"
checkbox input "false"
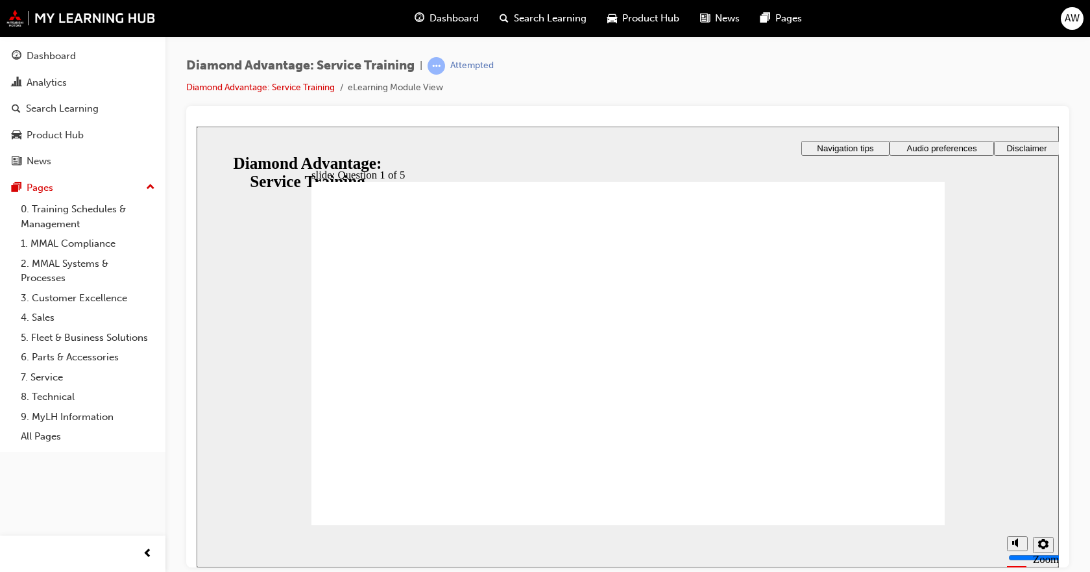
drag, startPoint x: 409, startPoint y: 322, endPoint x: 388, endPoint y: 437, distance: 116.8
checkbox input "true"
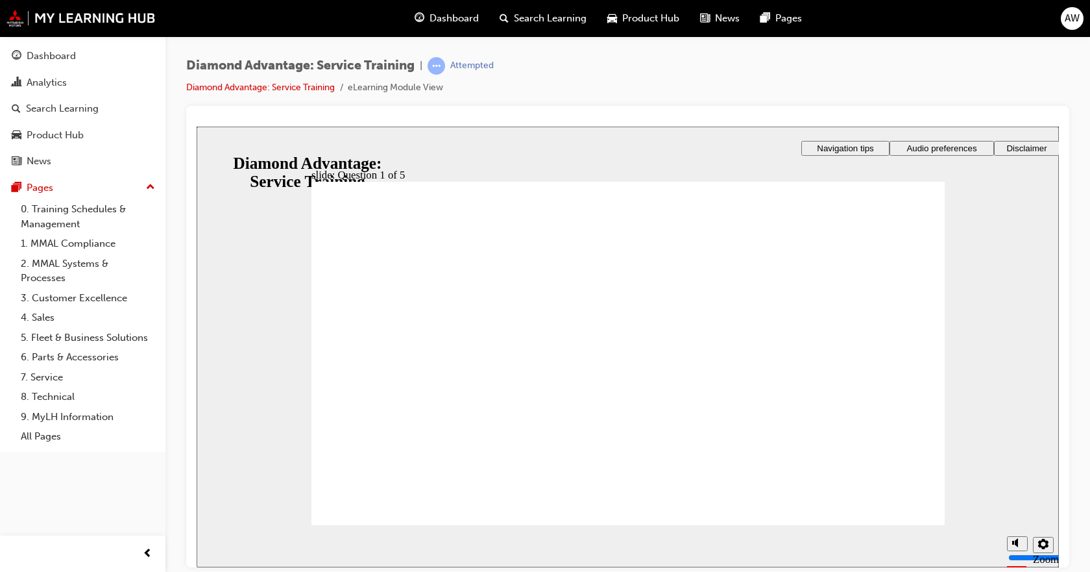
checkbox input "true"
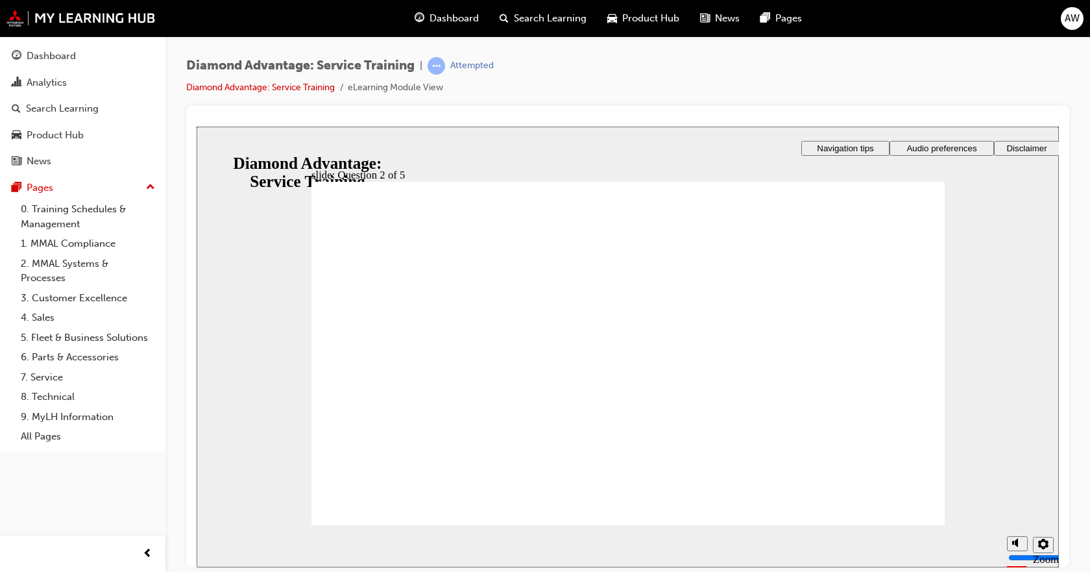
checkbox input "false"
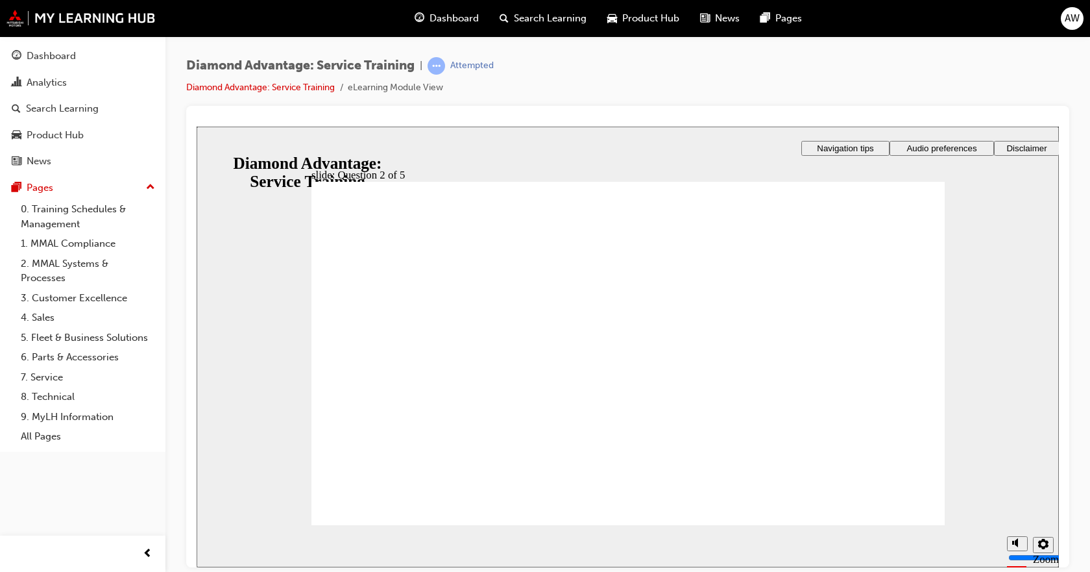
checkbox input "true"
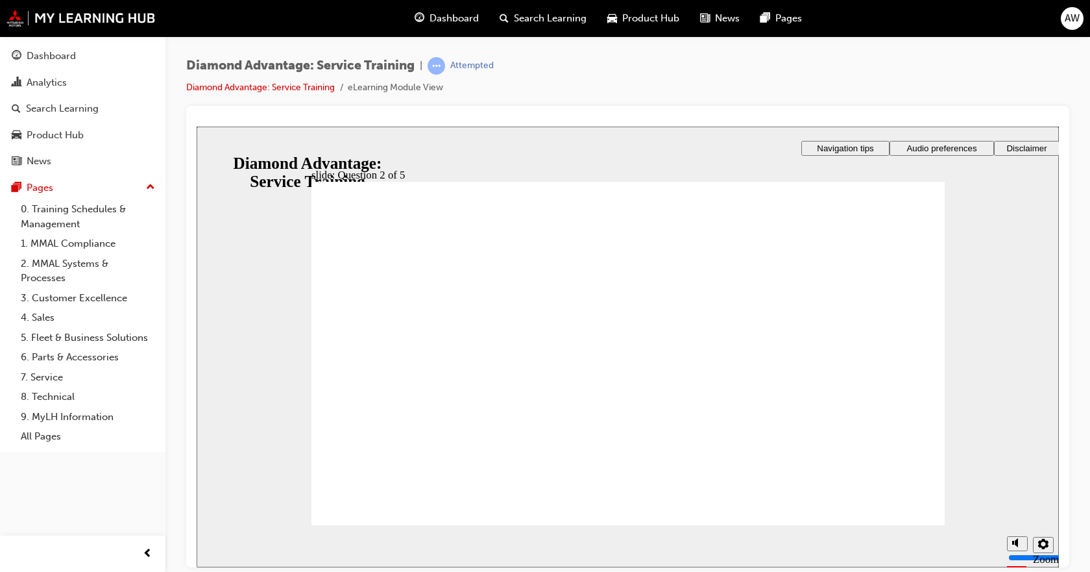
checkbox input "false"
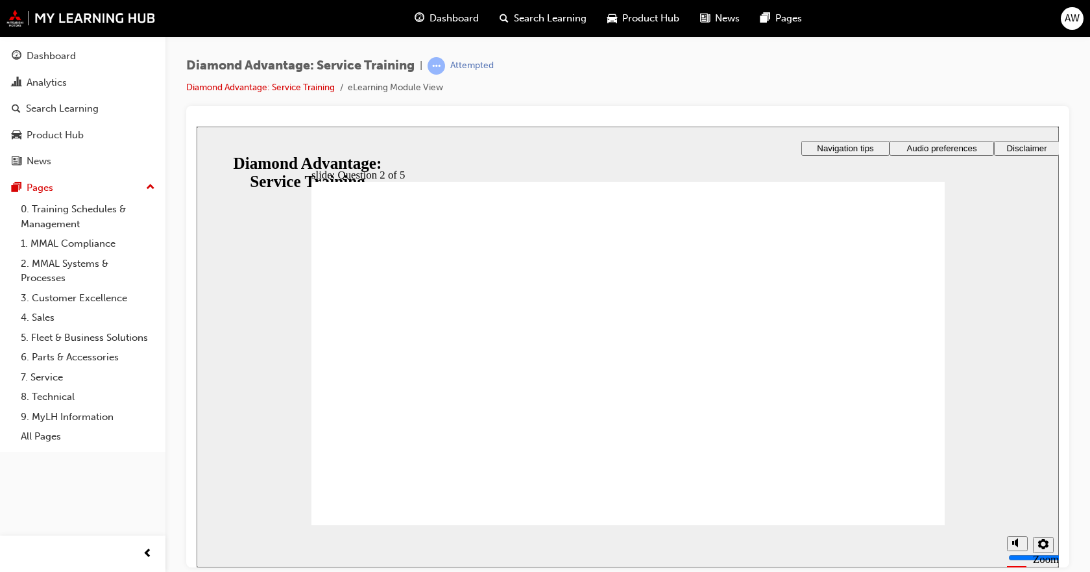
checkbox input "true"
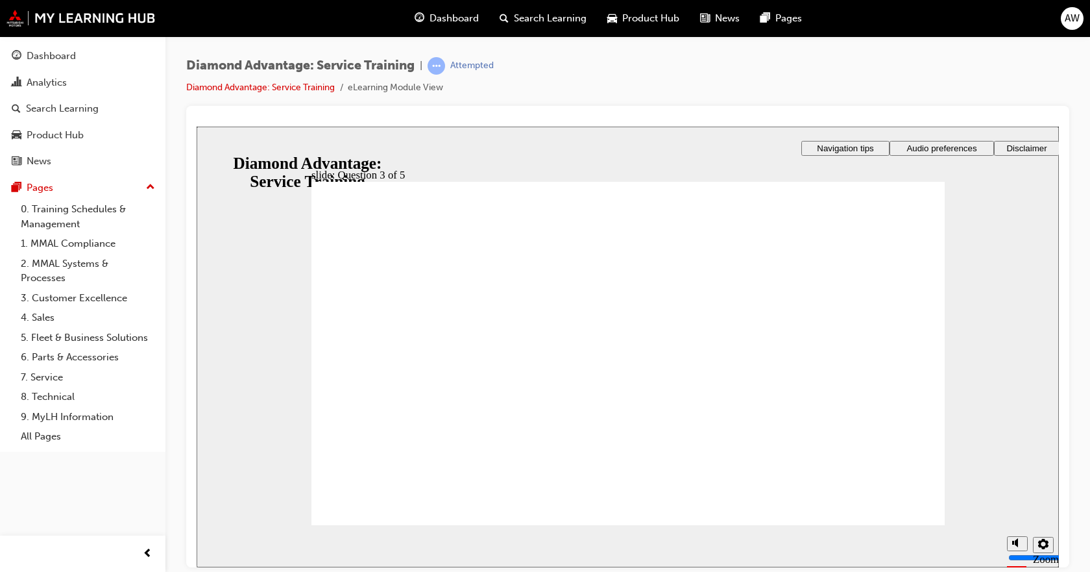
checkbox input "true"
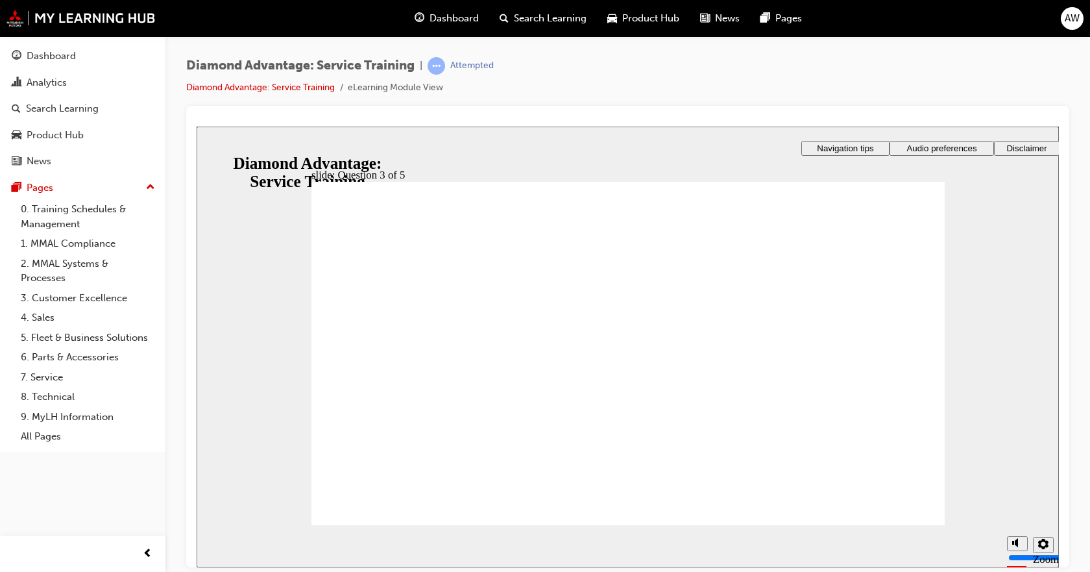
checkbox input "true"
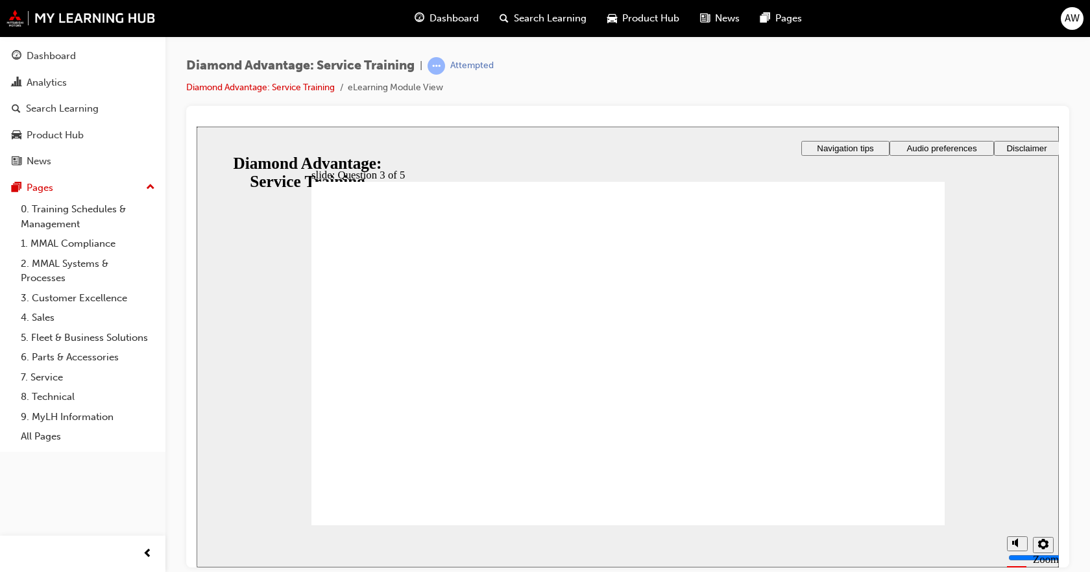
drag, startPoint x: 889, startPoint y: 485, endPoint x: 881, endPoint y: 513, distance: 29.1
radio input "true"
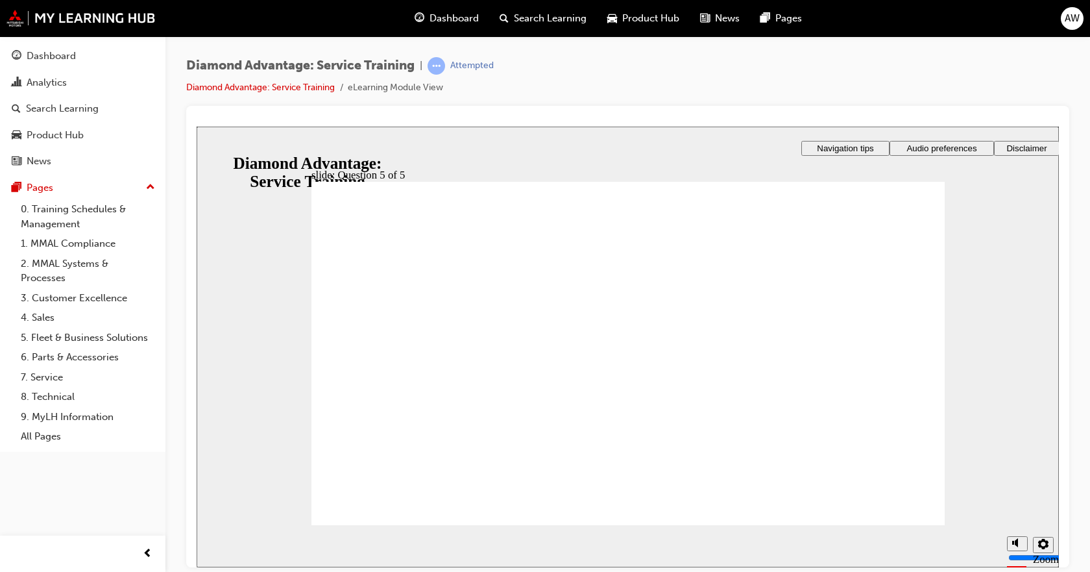
radio input "true"
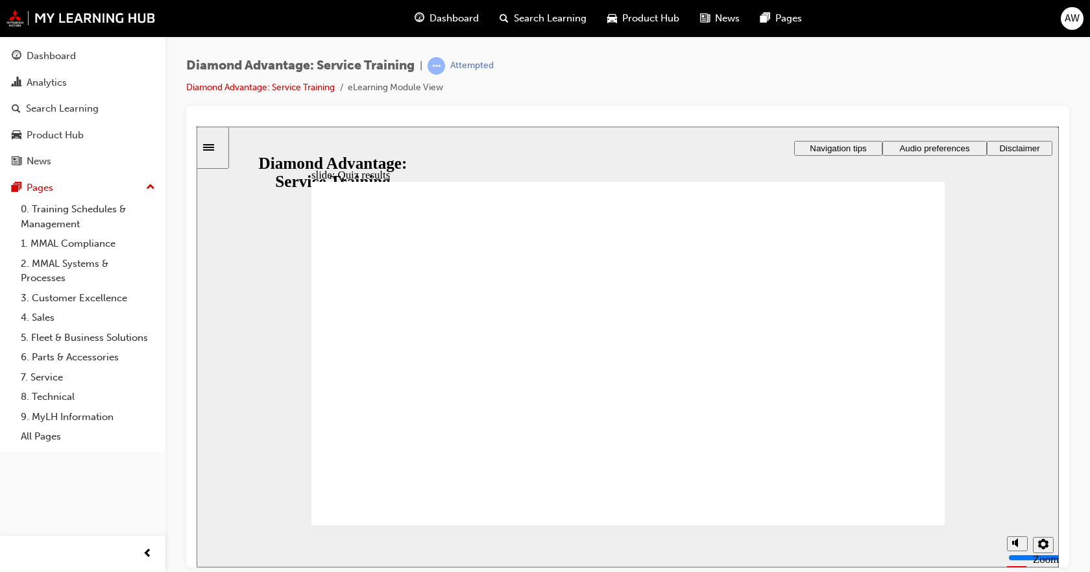
checkbox input "false"
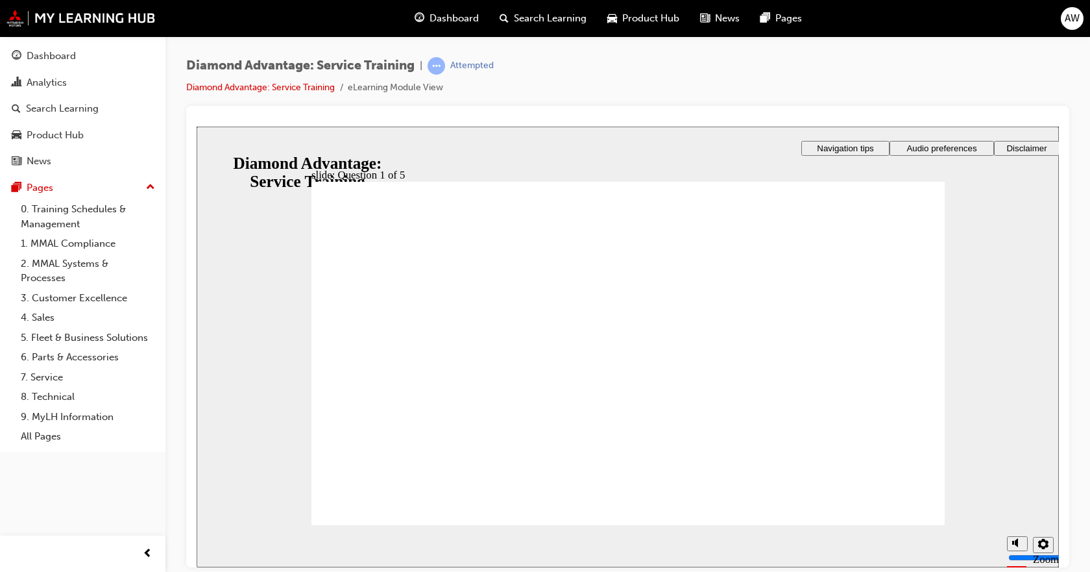
checkbox input "true"
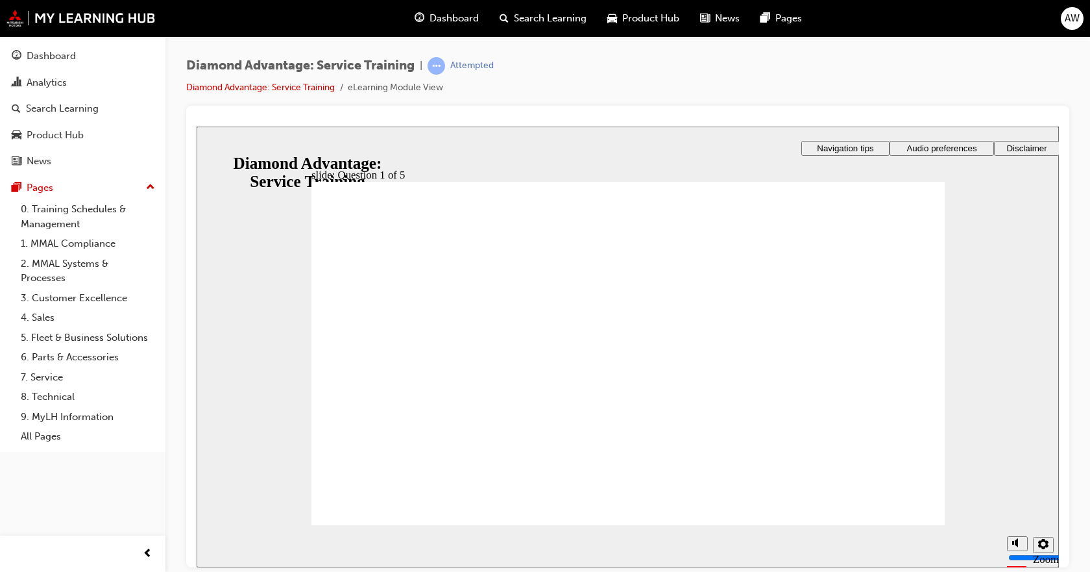
checkbox input "true"
drag, startPoint x: 359, startPoint y: 480, endPoint x: 364, endPoint y: 489, distance: 9.9
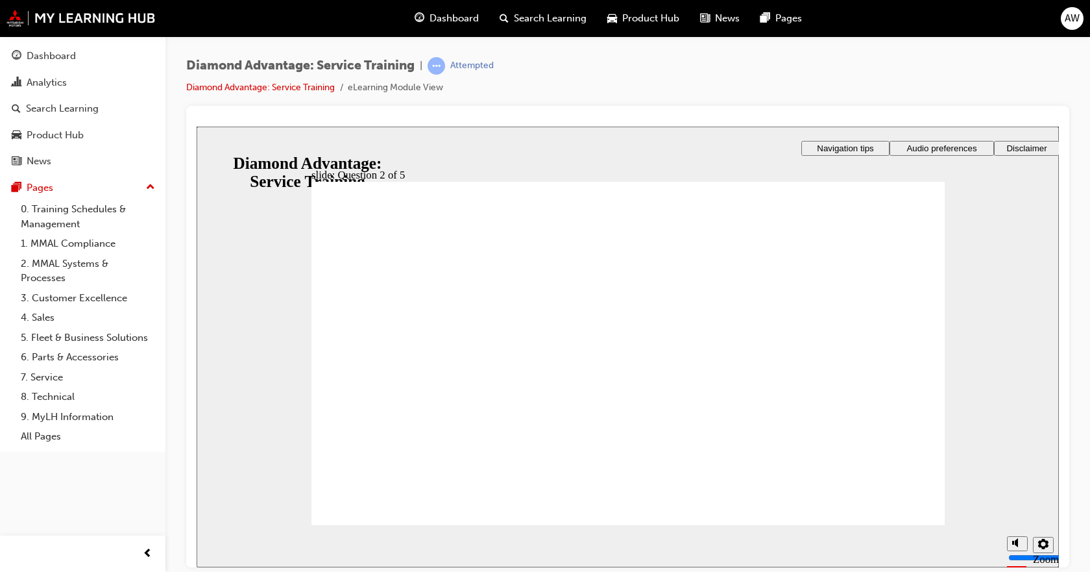
checkbox input "true"
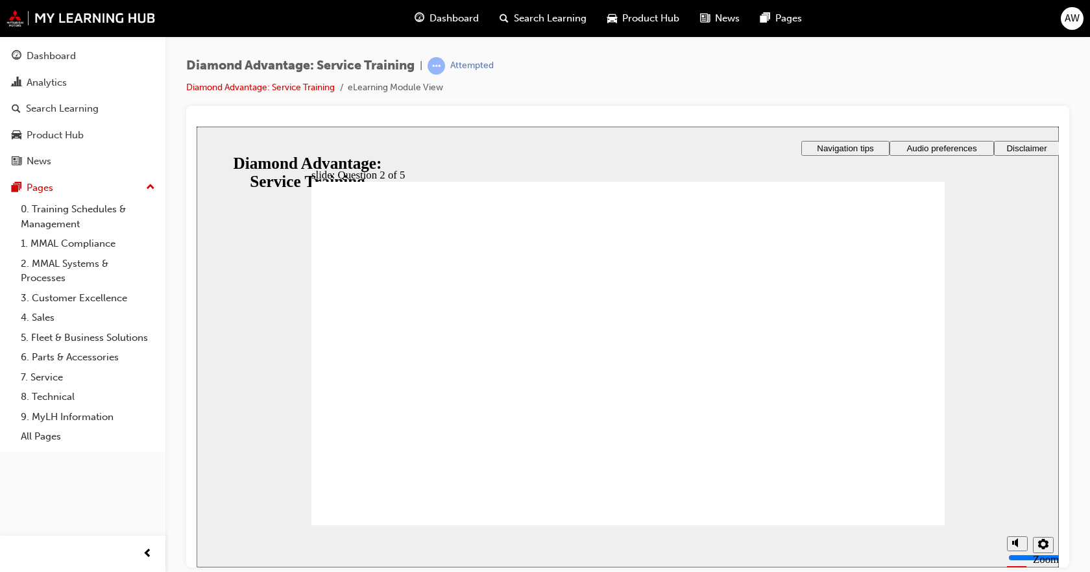
checkbox input "true"
checkbox input "false"
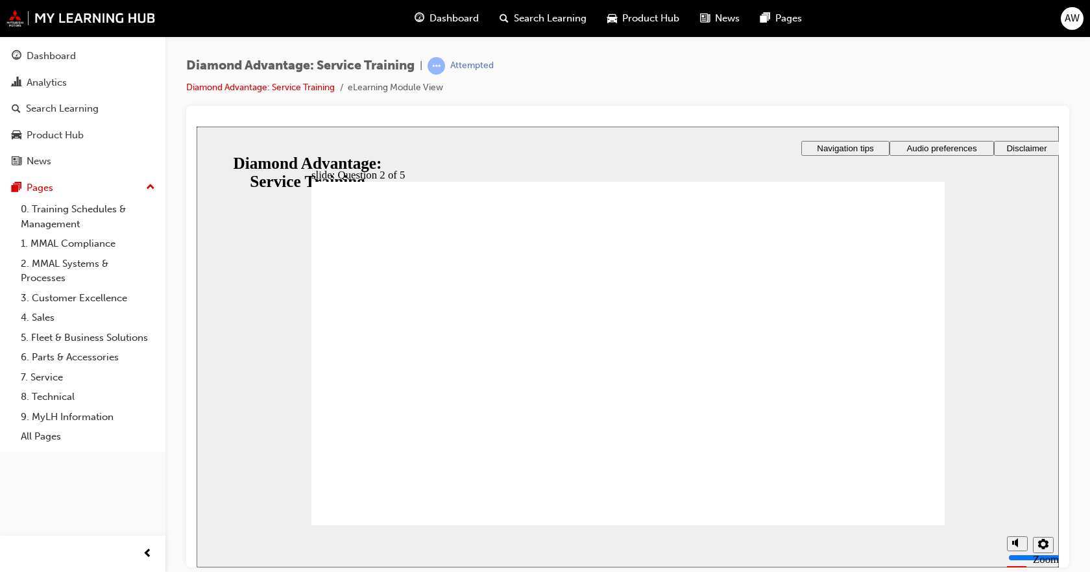
drag, startPoint x: 647, startPoint y: 439, endPoint x: 620, endPoint y: 429, distance: 29.3
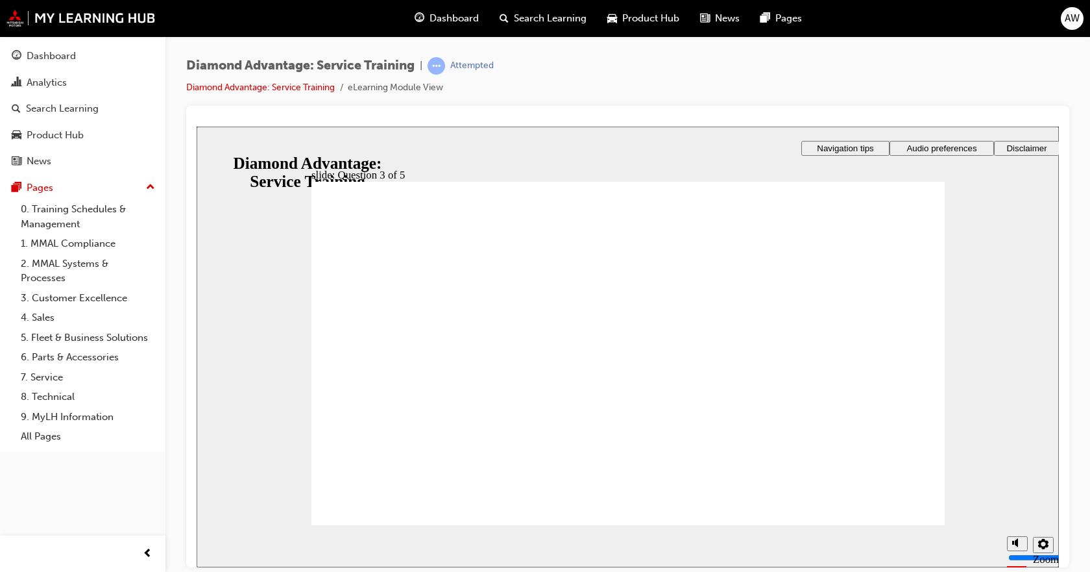
checkbox input "true"
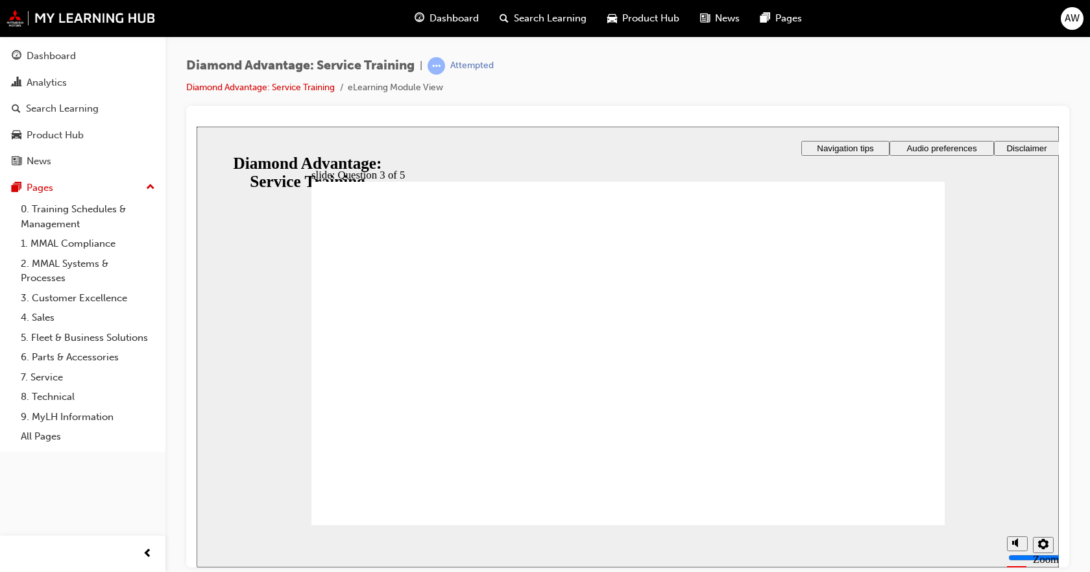
checkbox input "false"
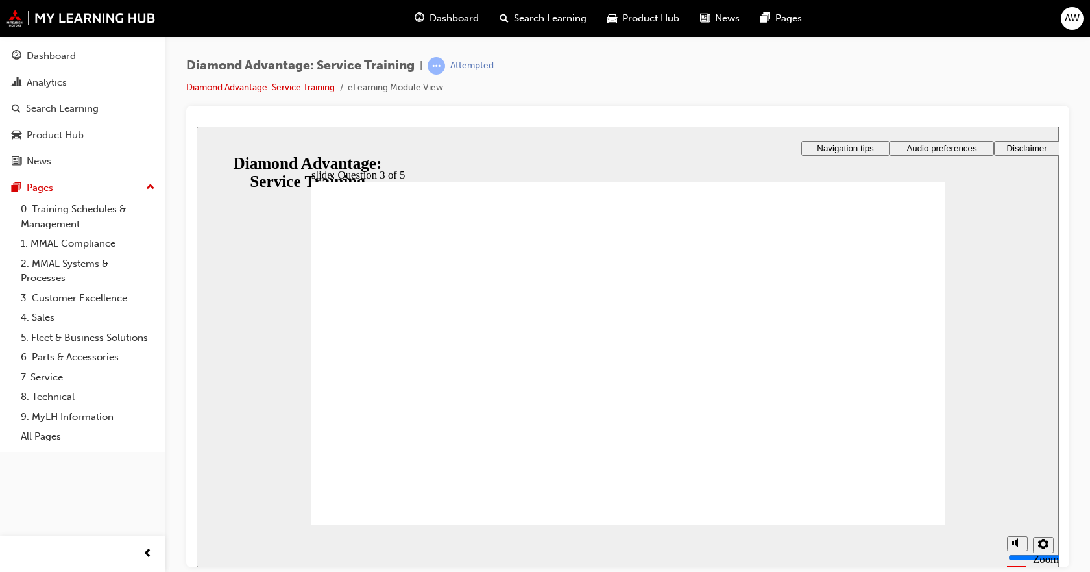
checkbox input "false"
checkbox input "true"
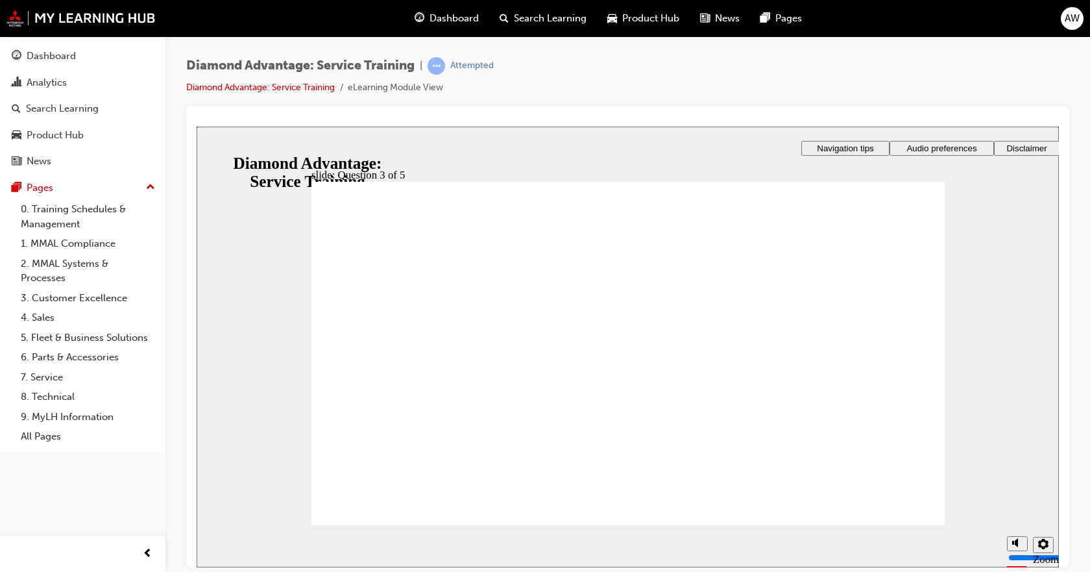
checkbox input "true"
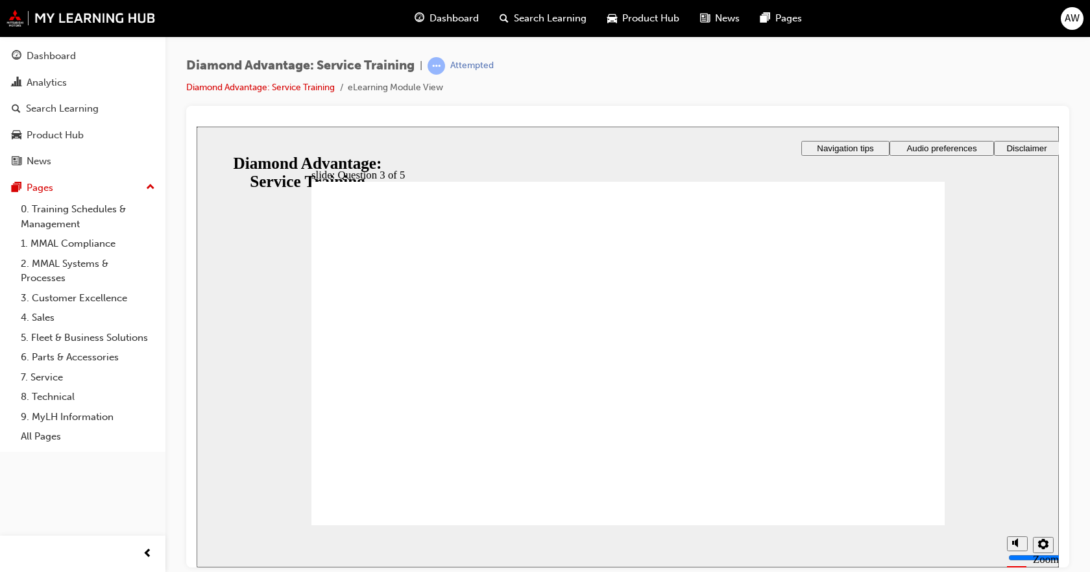
drag, startPoint x: 575, startPoint y: 432, endPoint x: 565, endPoint y: 442, distance: 13.8
radio input "true"
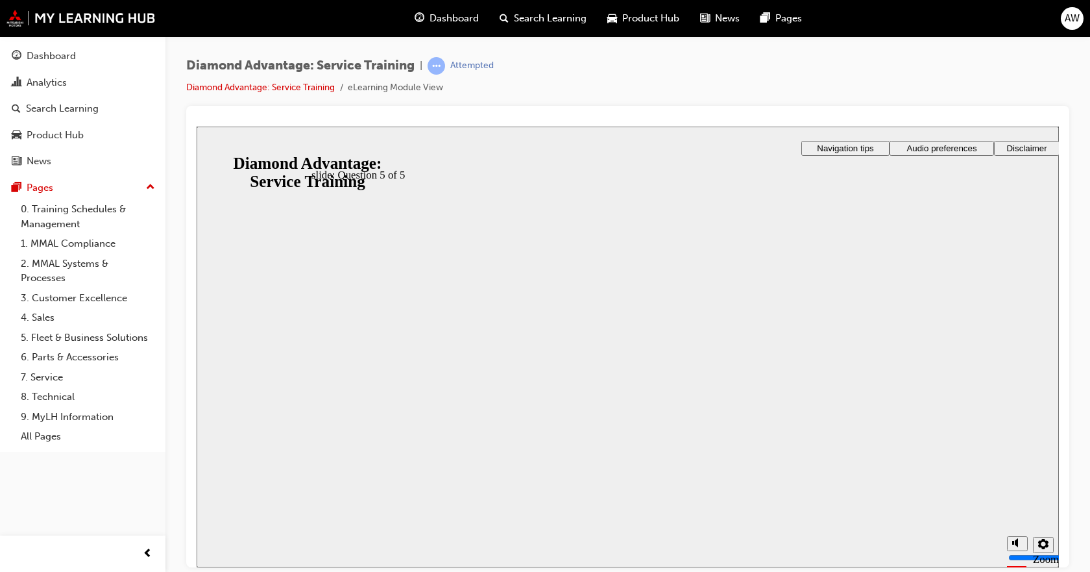
radio input "true"
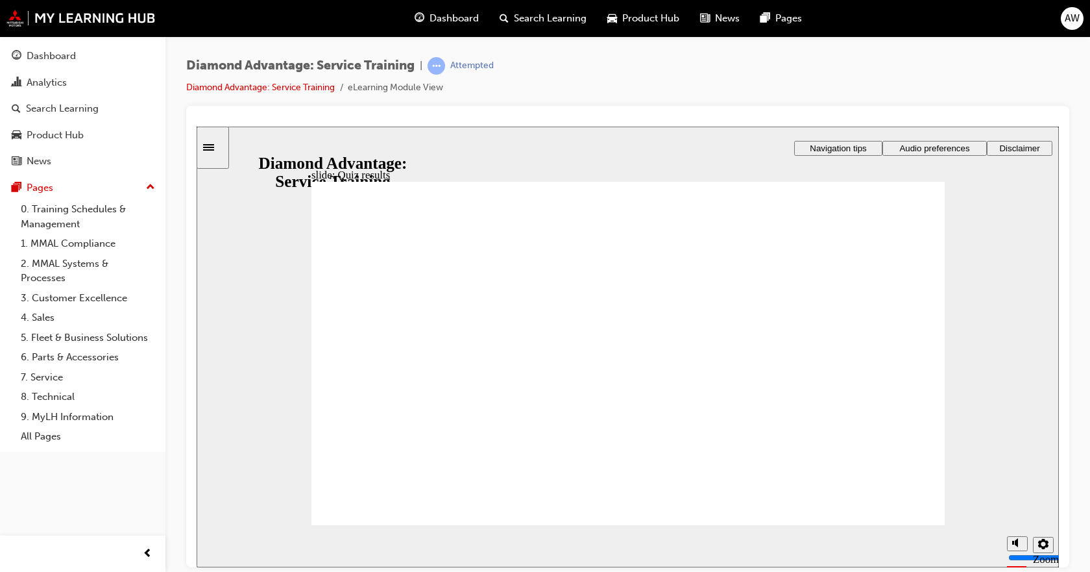
checkbox input "true"
drag, startPoint x: 406, startPoint y: 428, endPoint x: 406, endPoint y: 415, distance: 13.0
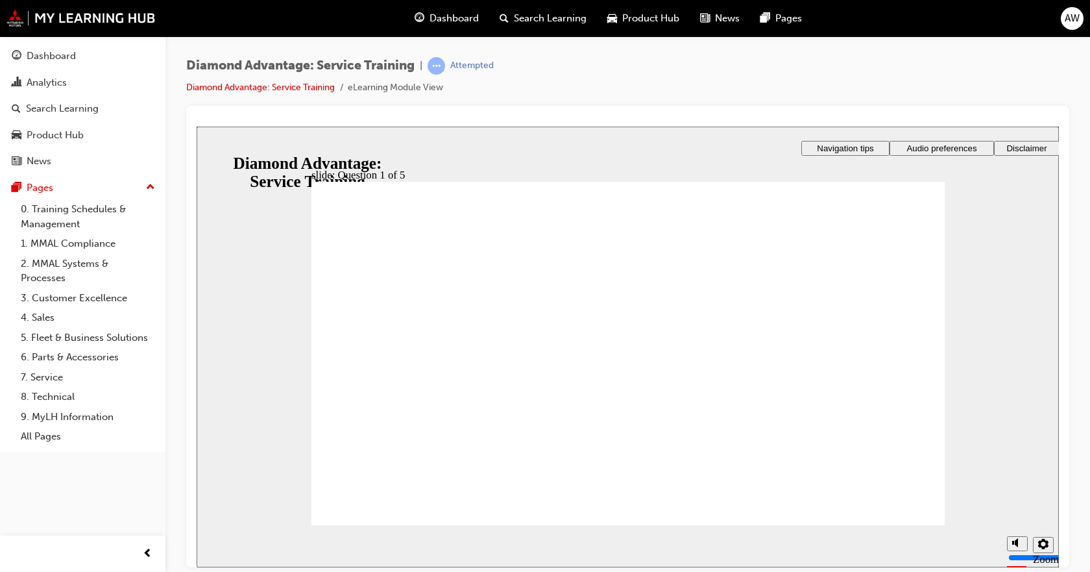
checkbox input "true"
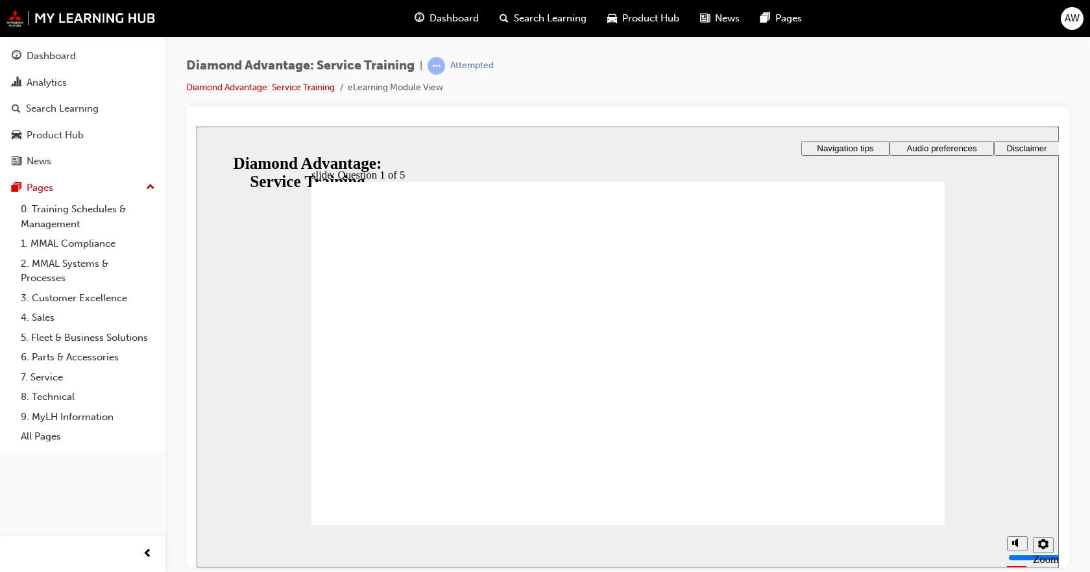
checkbox input "true"
checkbox input "false"
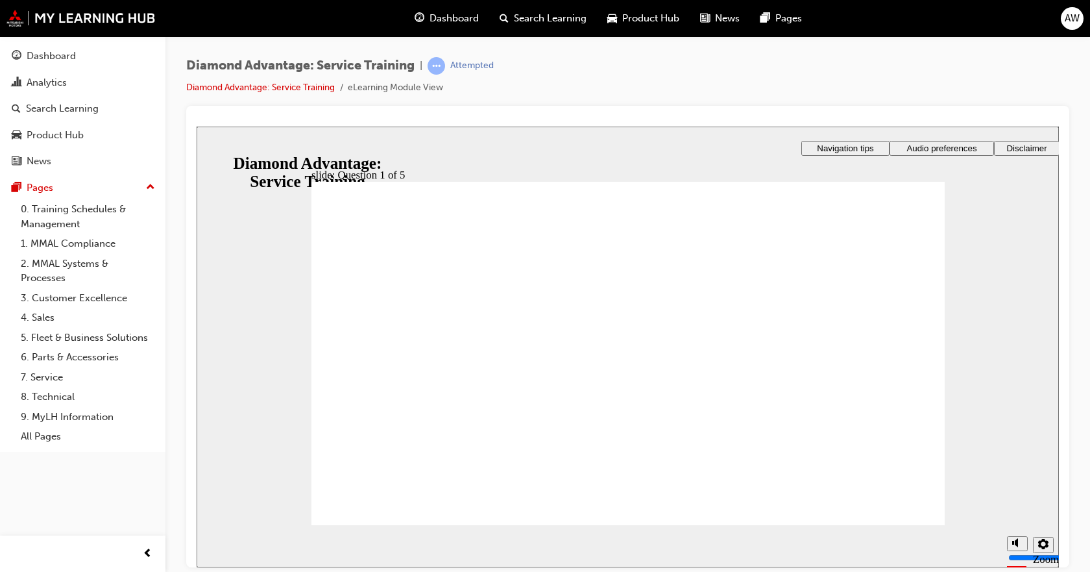
drag, startPoint x: 651, startPoint y: 439, endPoint x: 739, endPoint y: 459, distance: 89.9
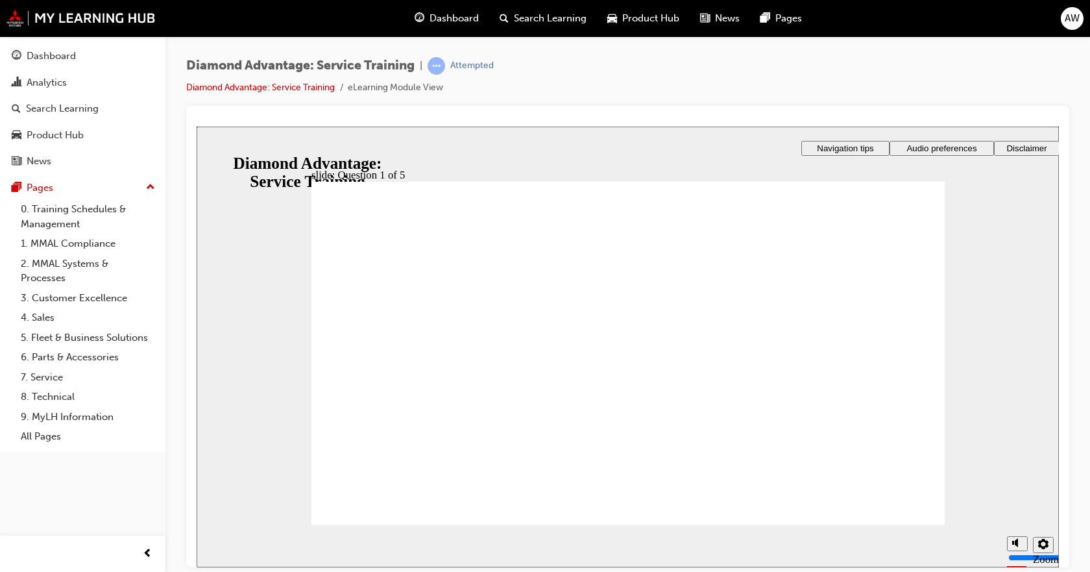
drag, startPoint x: 548, startPoint y: 308, endPoint x: 545, endPoint y: 319, distance: 10.7
checkbox input "true"
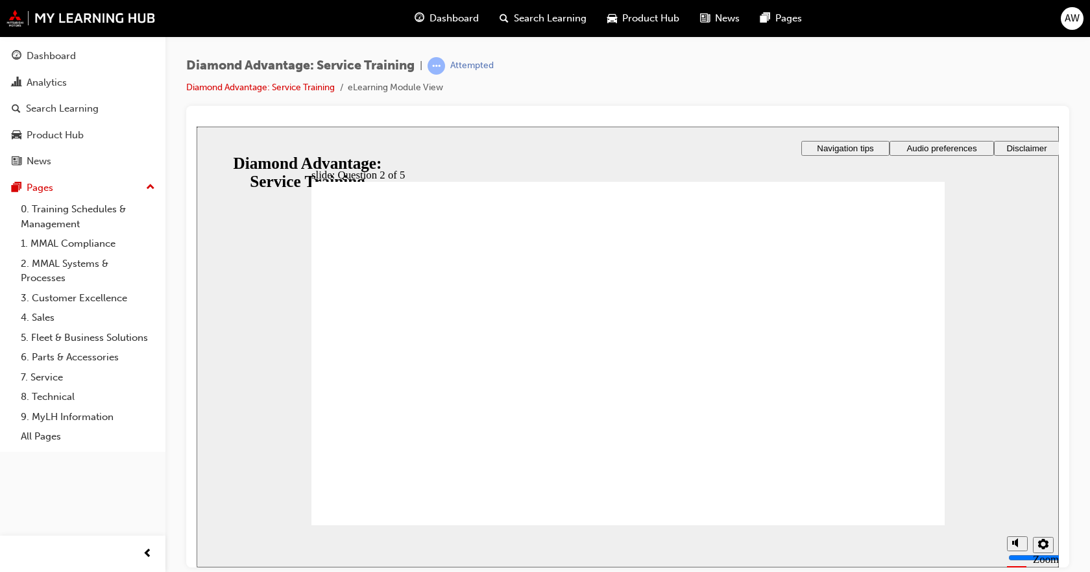
checkbox input "true"
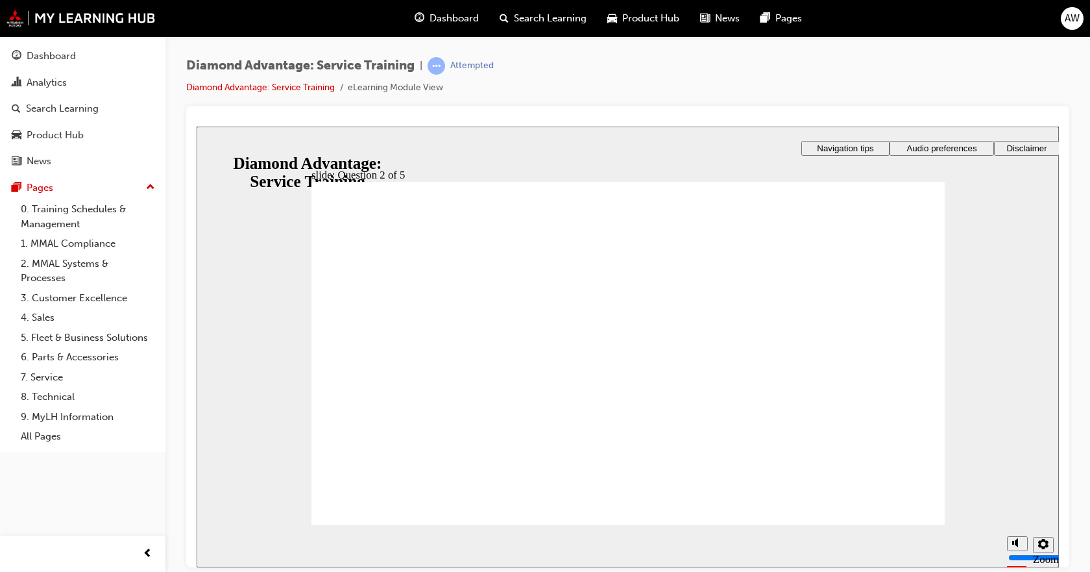
checkbox input "true"
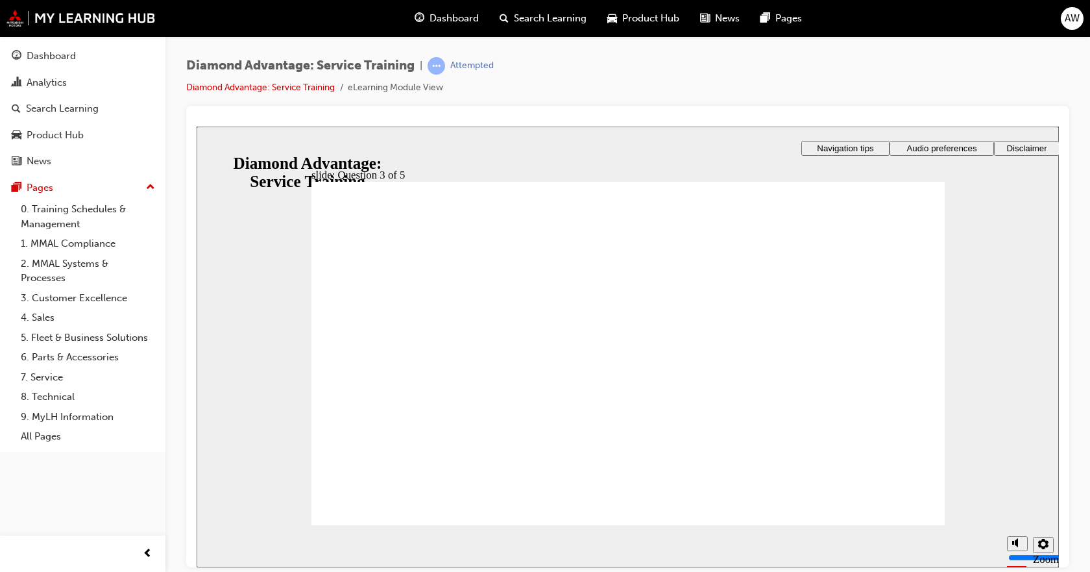
checkbox input "true"
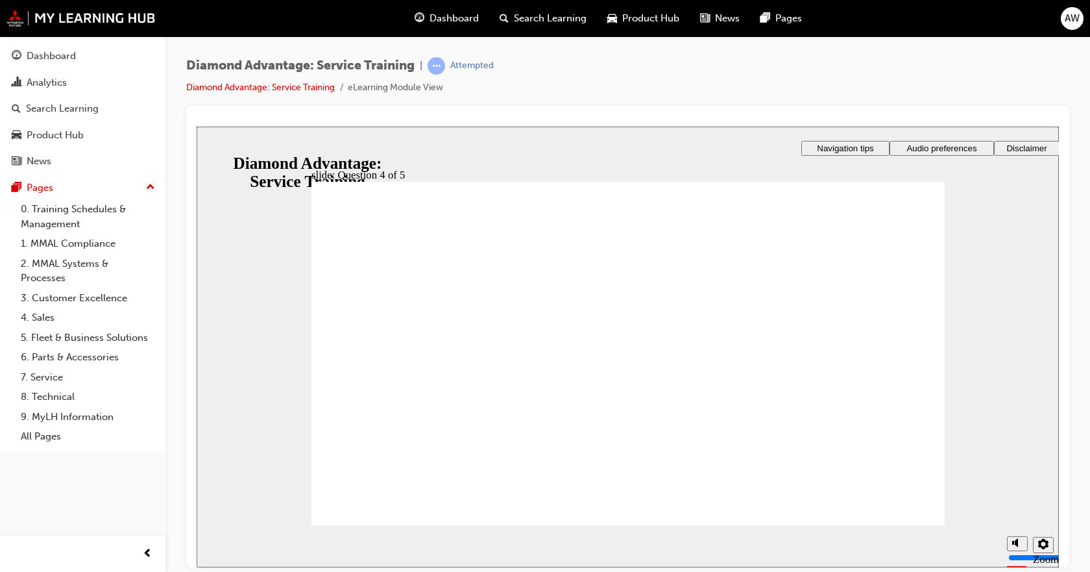
radio input "true"
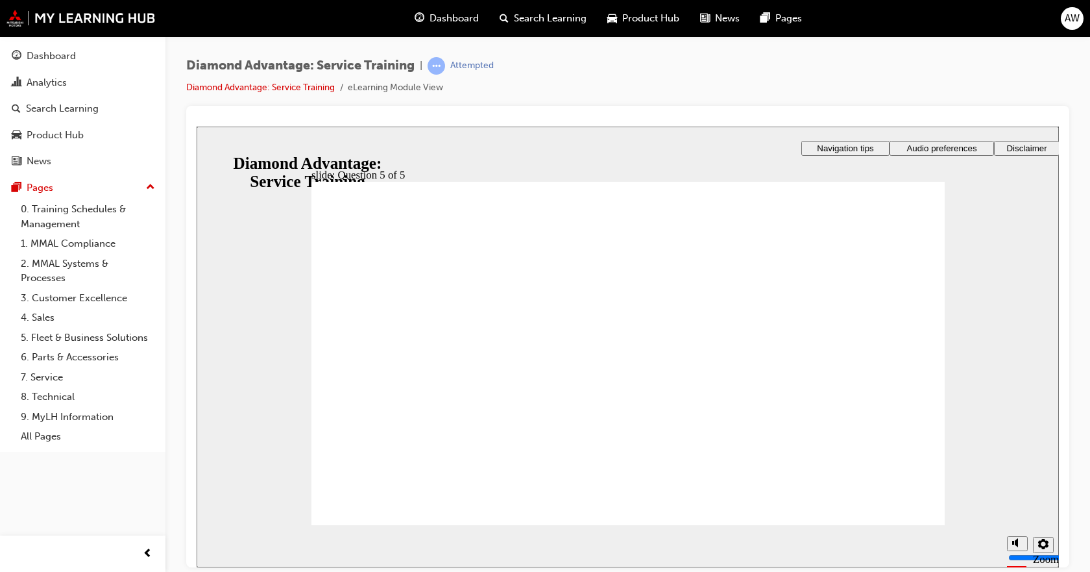
radio input "true"
drag, startPoint x: 685, startPoint y: 441, endPoint x: 671, endPoint y: 442, distance: 14.3
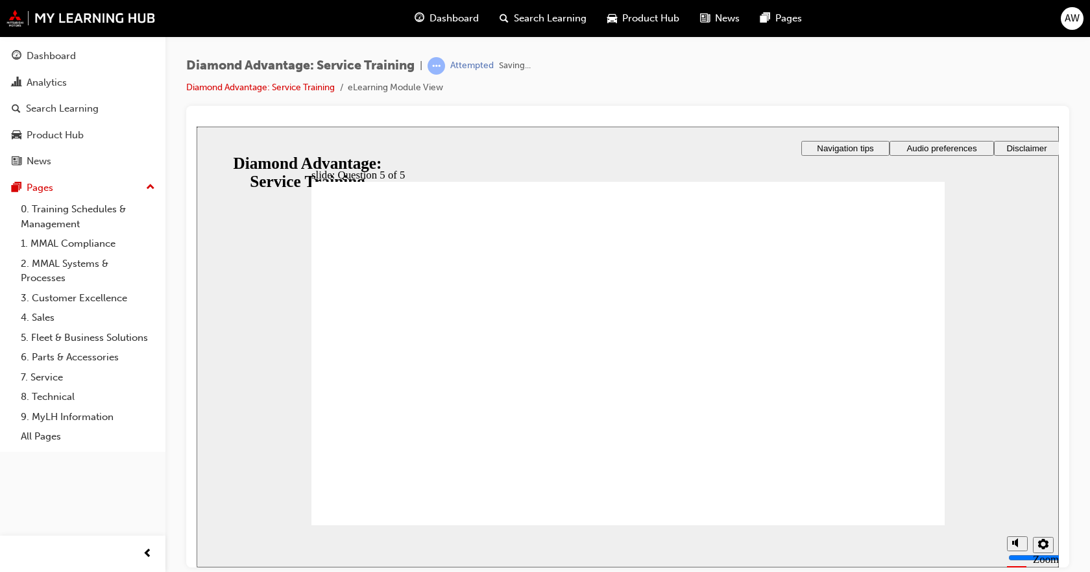
click at [890, 507] on div "Rectangle 1 That’s right! You selected the correct response. Continue Rectangle…" at bounding box center [627, 359] width 633 height 356
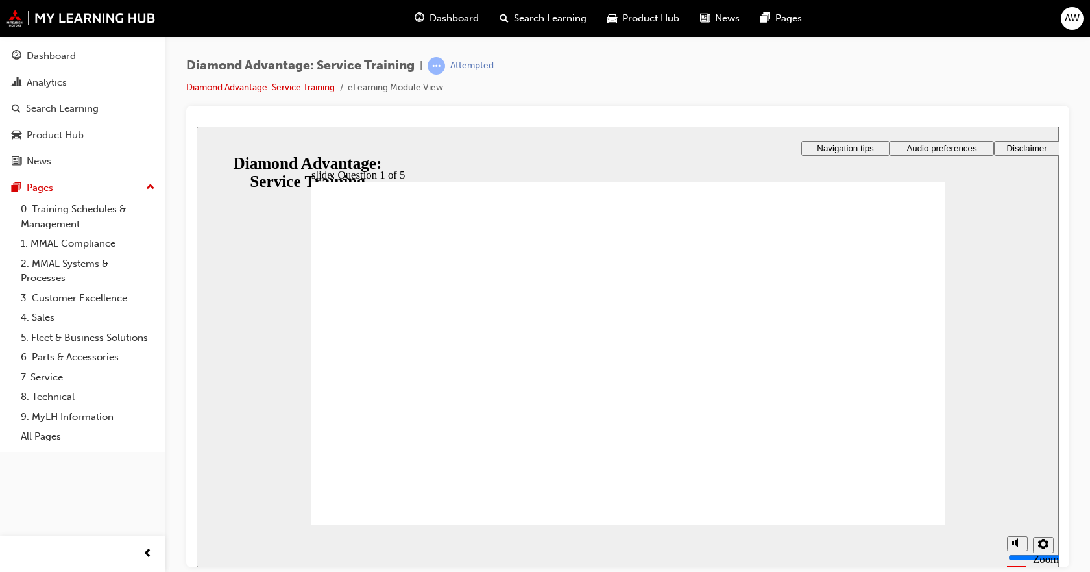
checkbox input "false"
checkbox input "true"
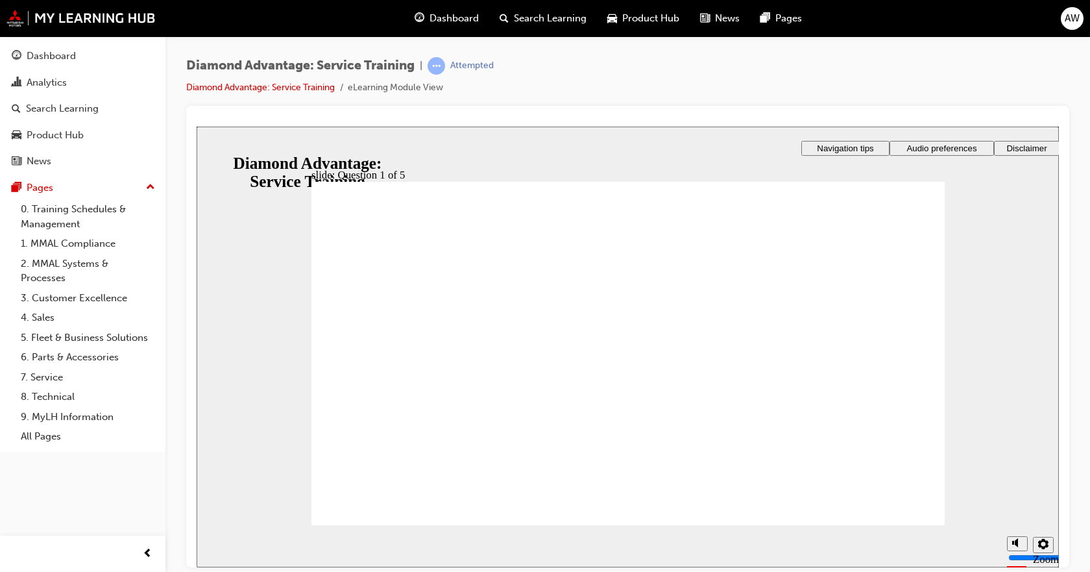
checkbox input "true"
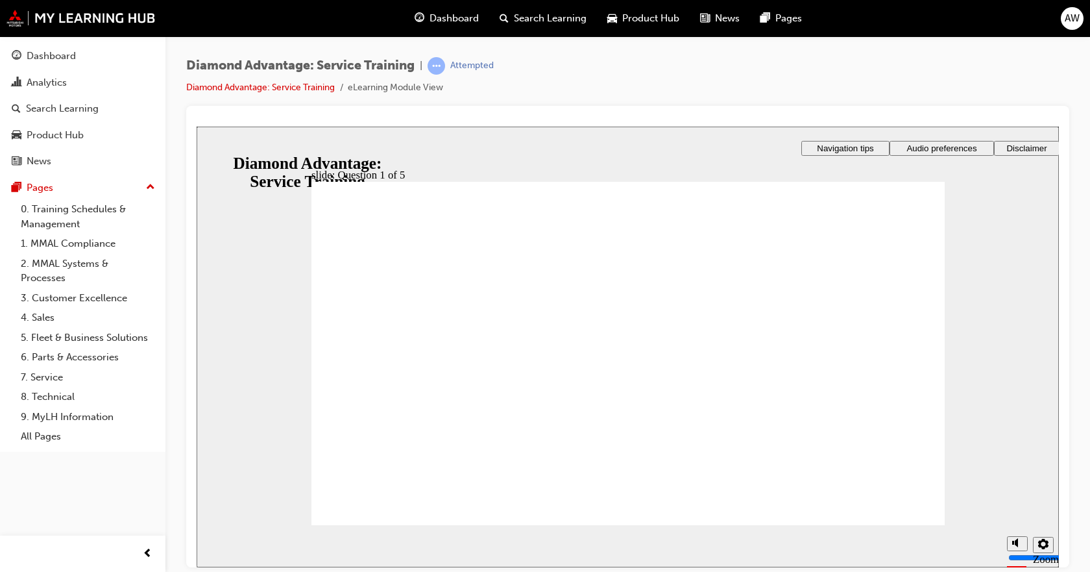
checkbox input "true"
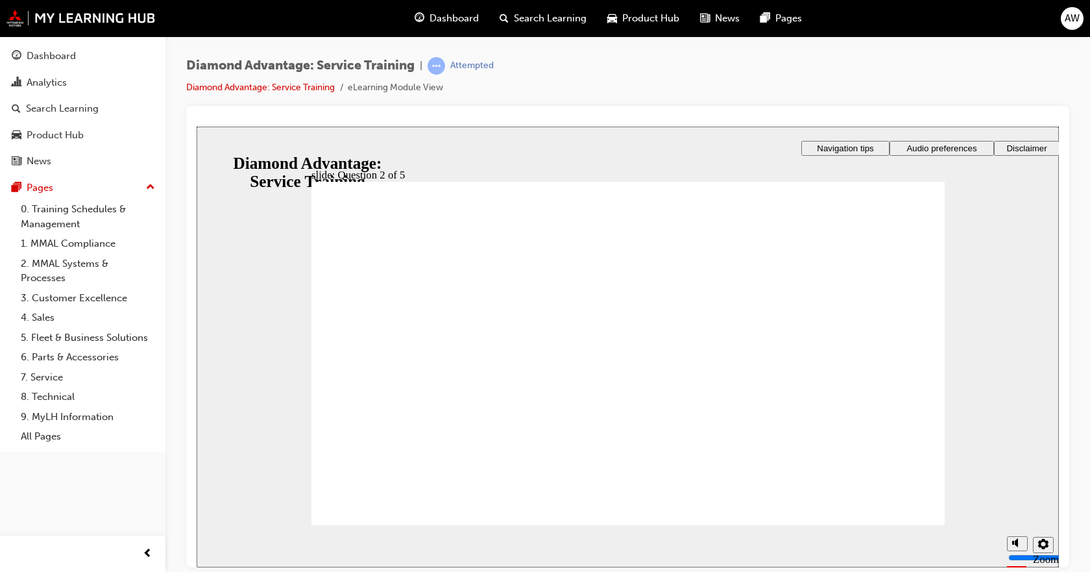
checkbox input "true"
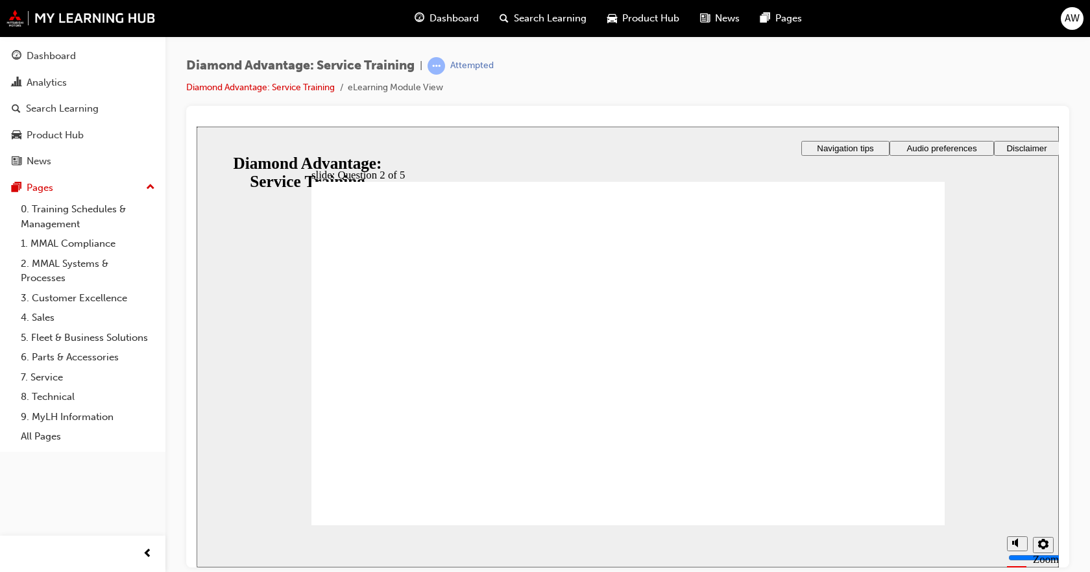
checkbox input "false"
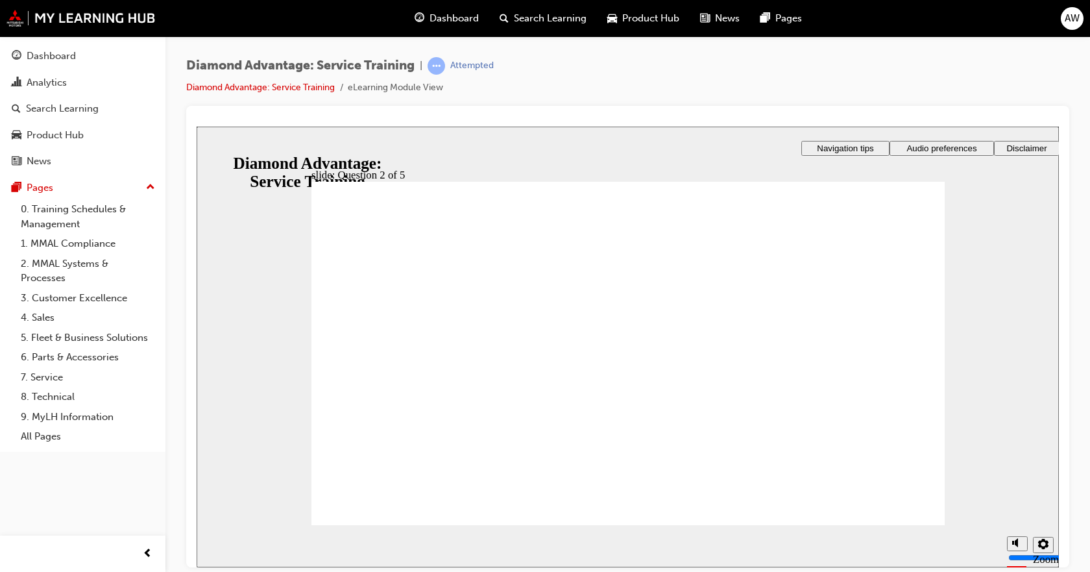
checkbox input "true"
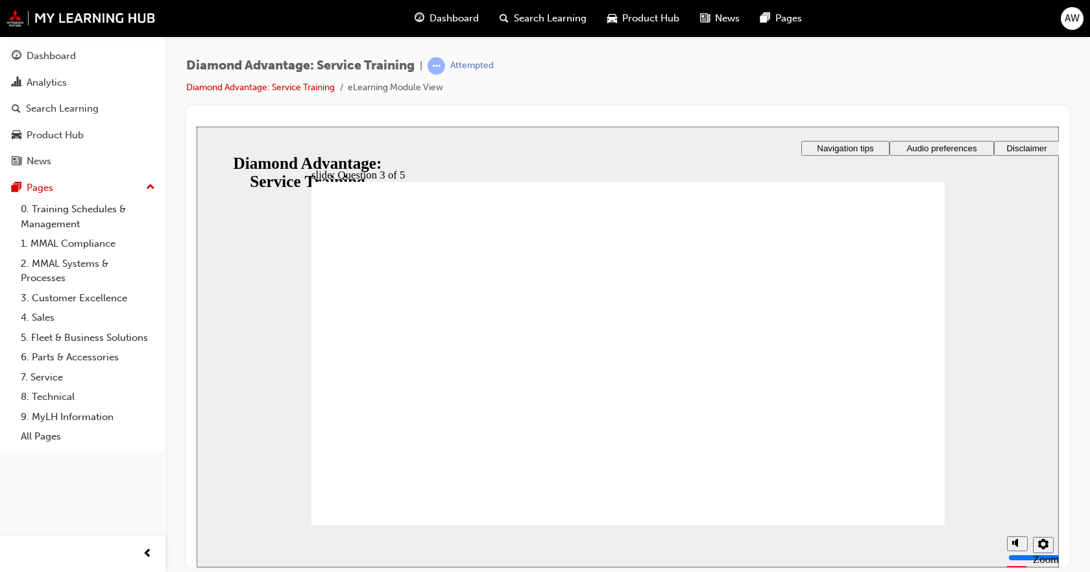
checkbox input "true"
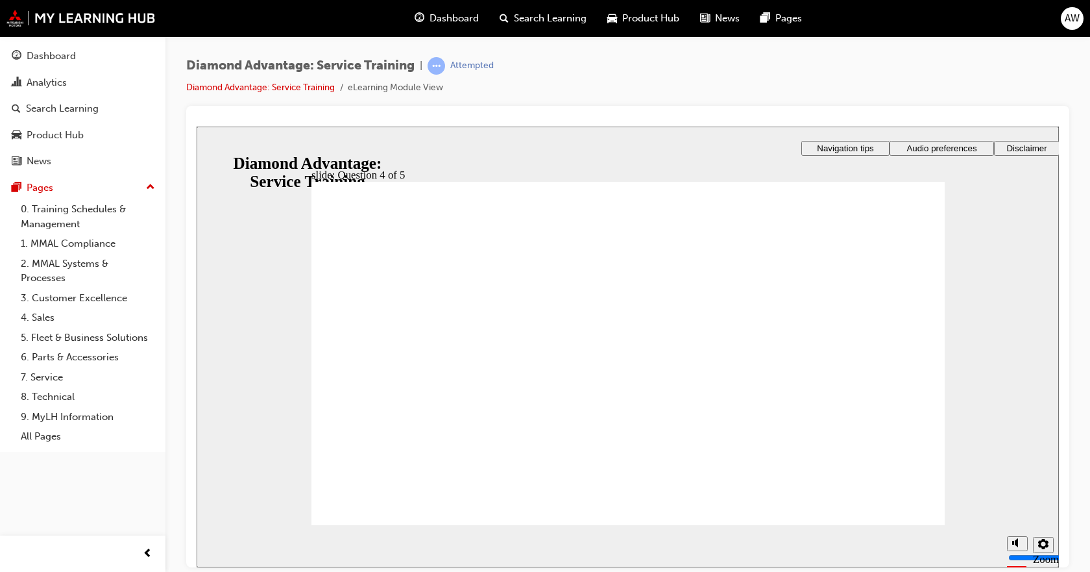
drag, startPoint x: 597, startPoint y: 434, endPoint x: 472, endPoint y: 483, distance: 134.0
radio input "true"
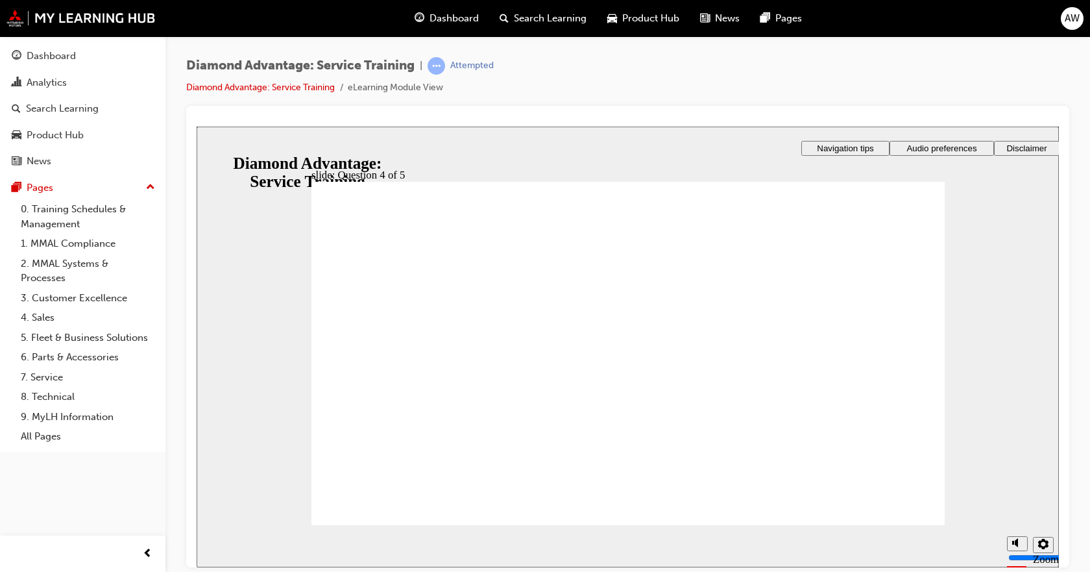
radio input "true"
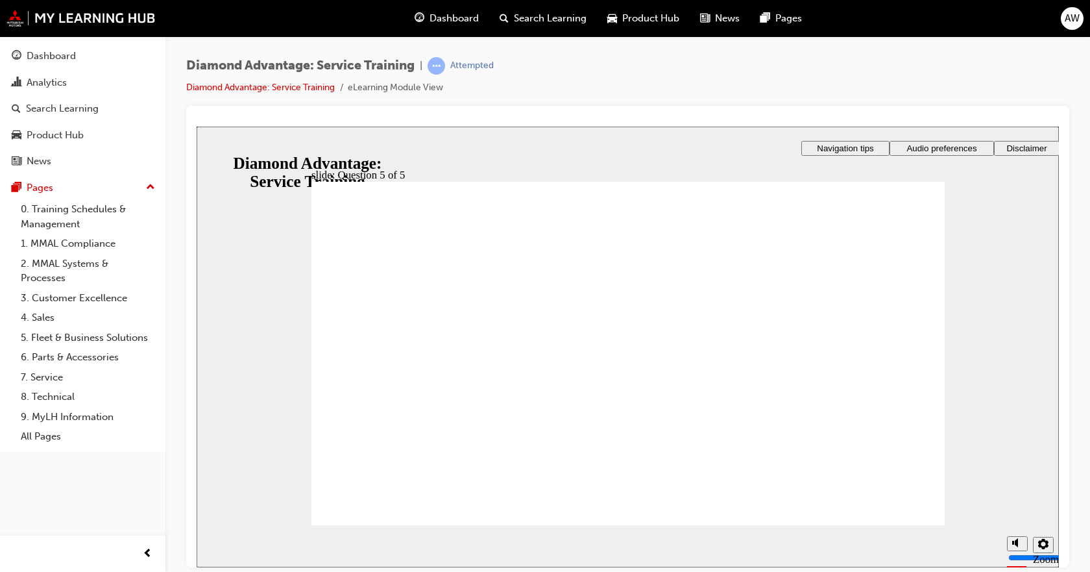
drag, startPoint x: 638, startPoint y: 453, endPoint x: 640, endPoint y: 446, distance: 8.0
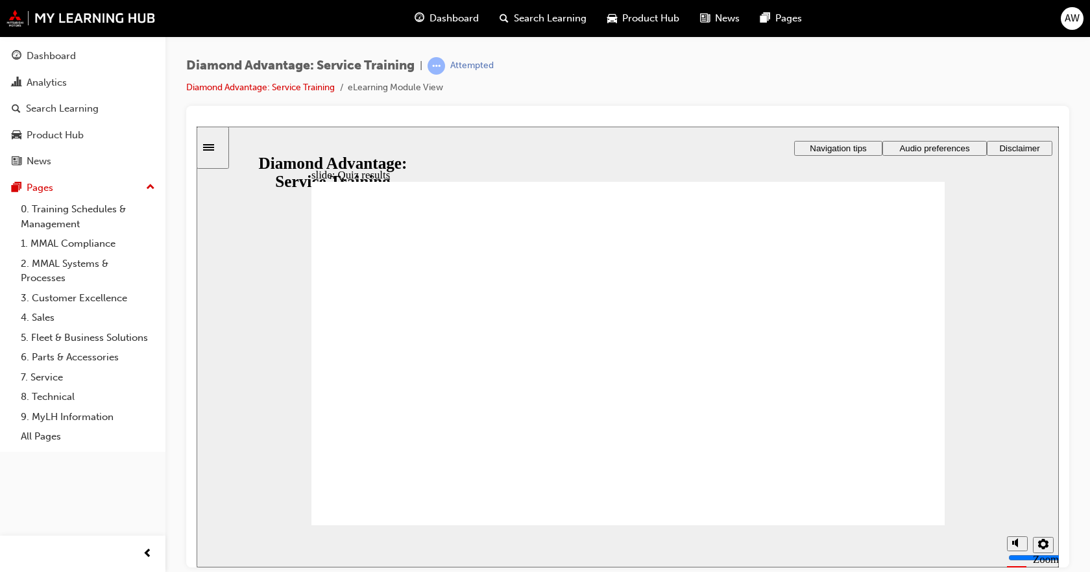
checkbox input "true"
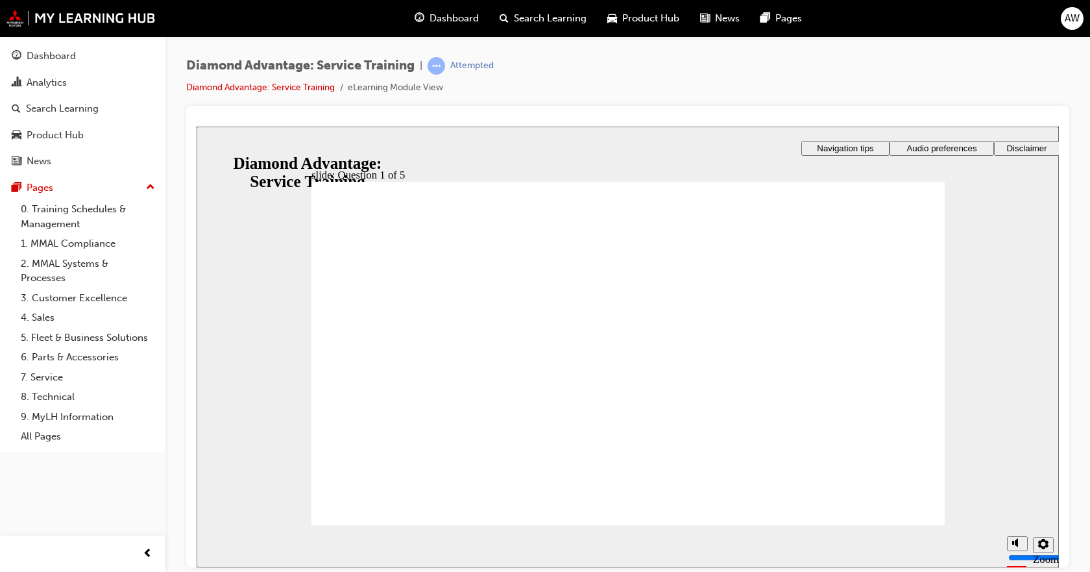
checkbox input "true"
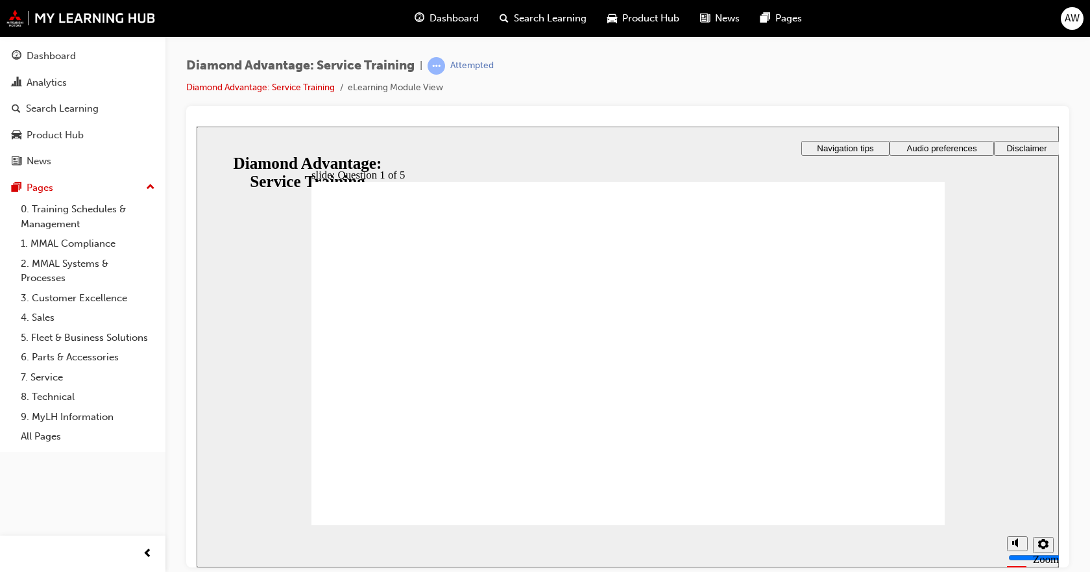
click at [1038, 539] on icon "settings" at bounding box center [1043, 543] width 10 height 10
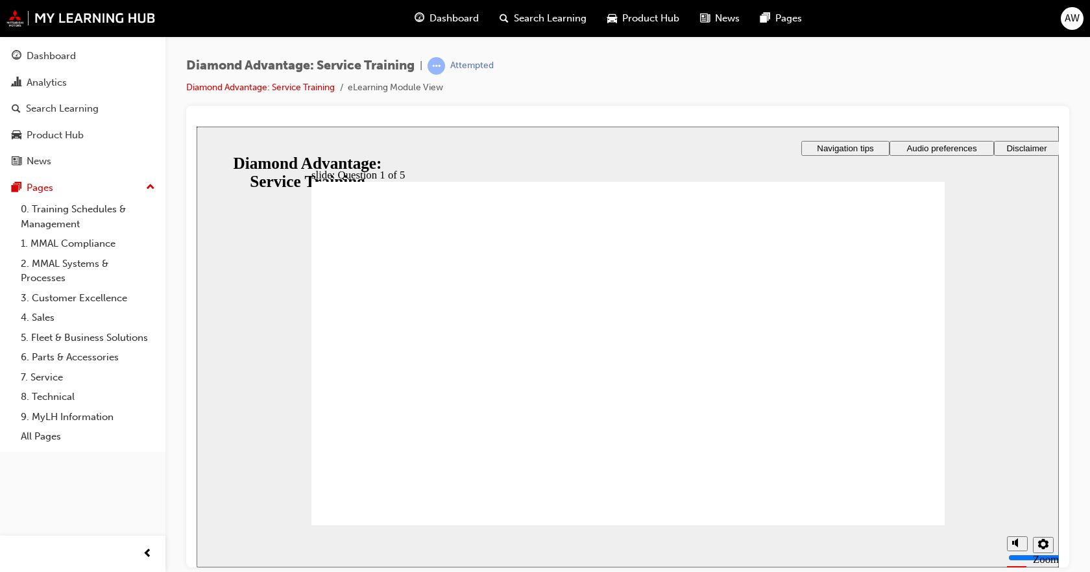
drag, startPoint x: 497, startPoint y: 254, endPoint x: 559, endPoint y: 249, distance: 61.8
checkbox input "true"
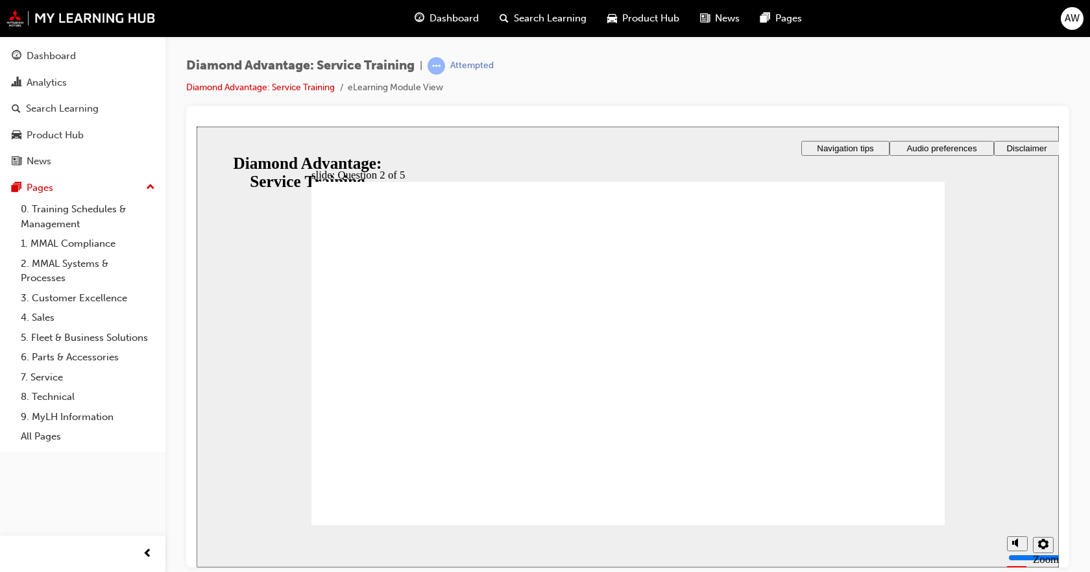
checkbox input "true"
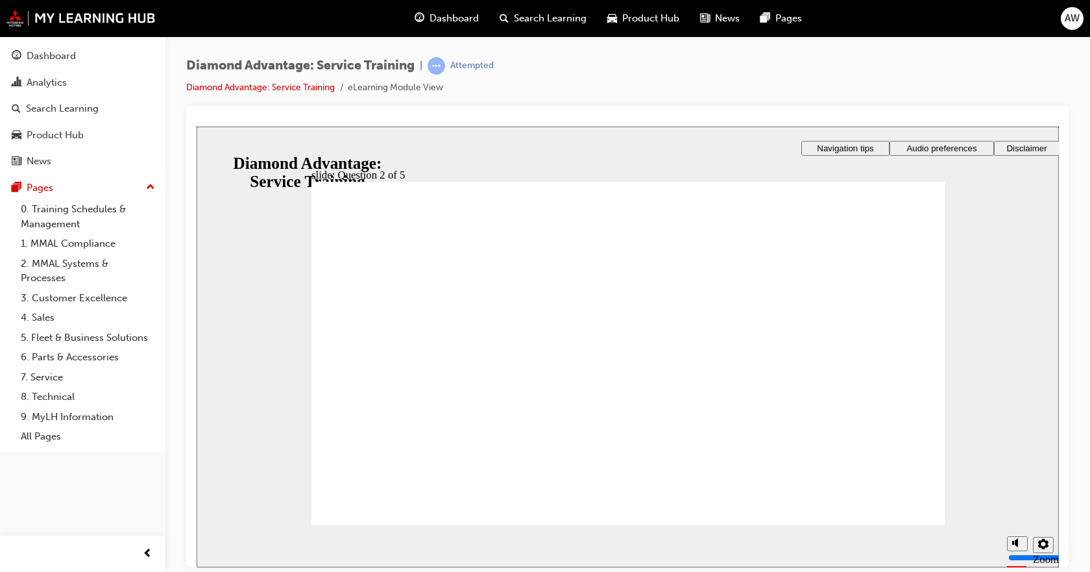
click at [991, 258] on div "slide: Question 2 of 5 Rectangle 1 That’s right! You selected the correct respo…" at bounding box center [628, 346] width 862 height 441
checkbox input "true"
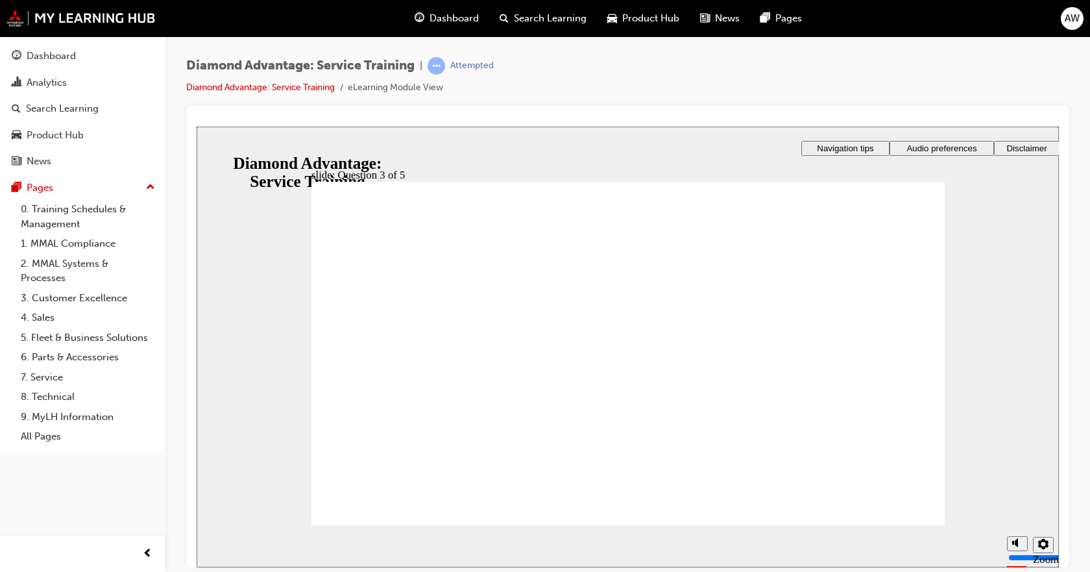
checkbox input "true"
drag, startPoint x: 614, startPoint y: 453, endPoint x: 619, endPoint y: 441, distance: 14.0
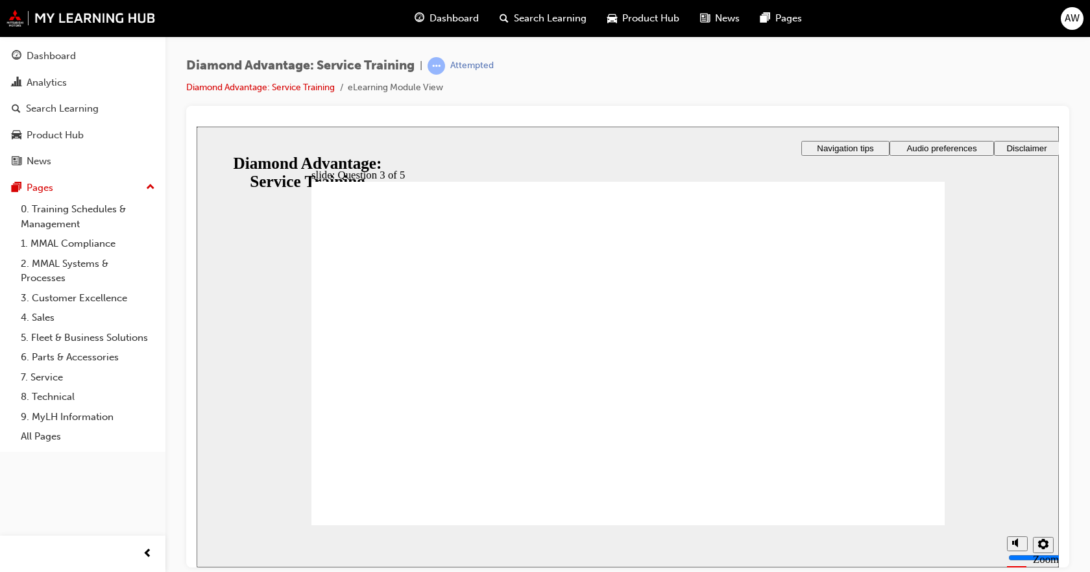
drag, startPoint x: 525, startPoint y: 306, endPoint x: 524, endPoint y: 314, distance: 7.9
radio input "true"
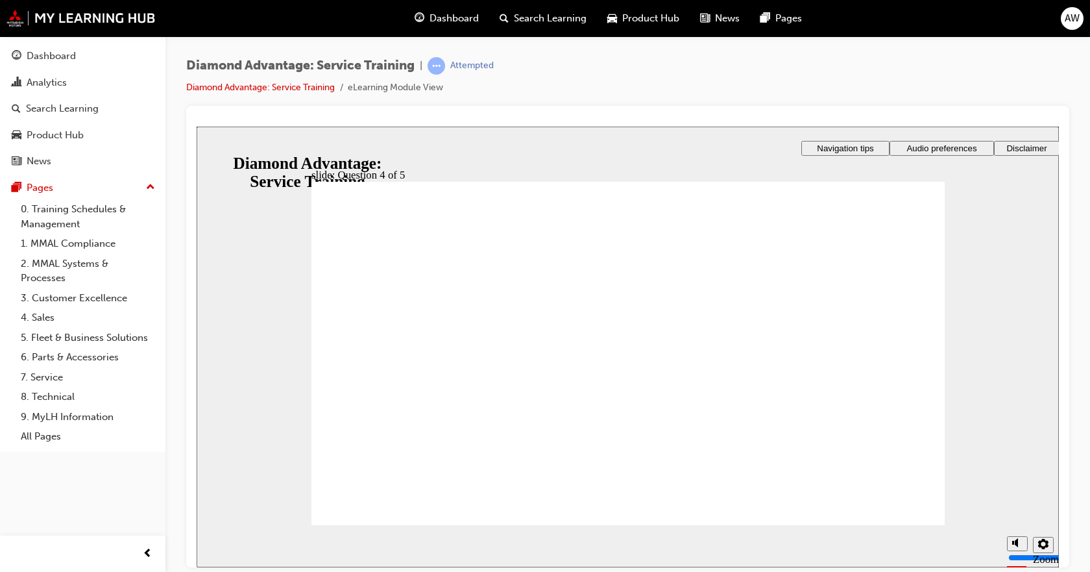
radio input "true"
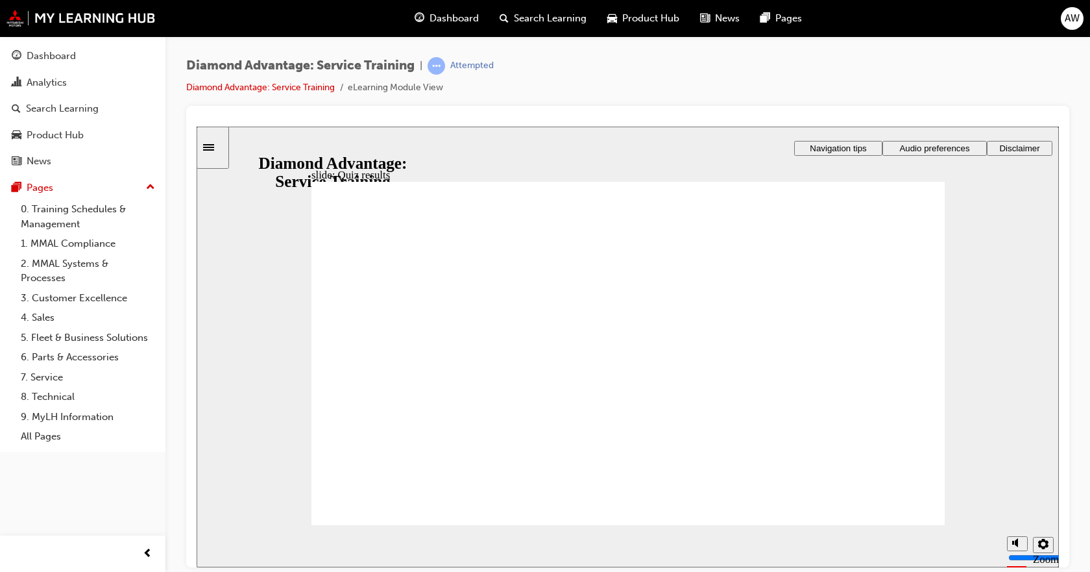
checkbox input "true"
click at [1011, 262] on div "slide: Question 1 of 5 Rectangle 1 Rectangle 3 Question 1 of 5 The Diamond Adva…" at bounding box center [628, 346] width 862 height 441
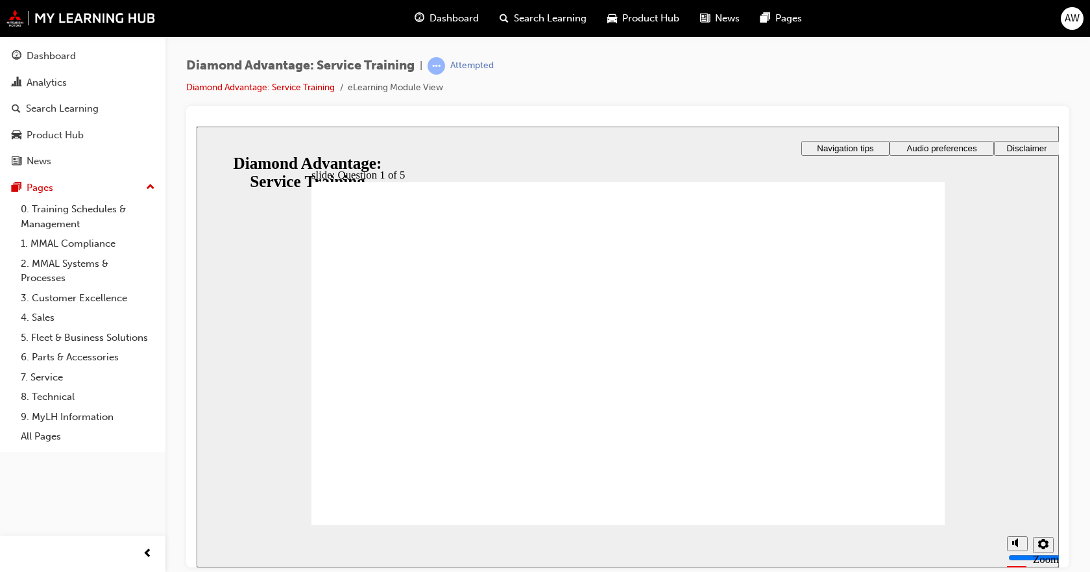
checkbox input "true"
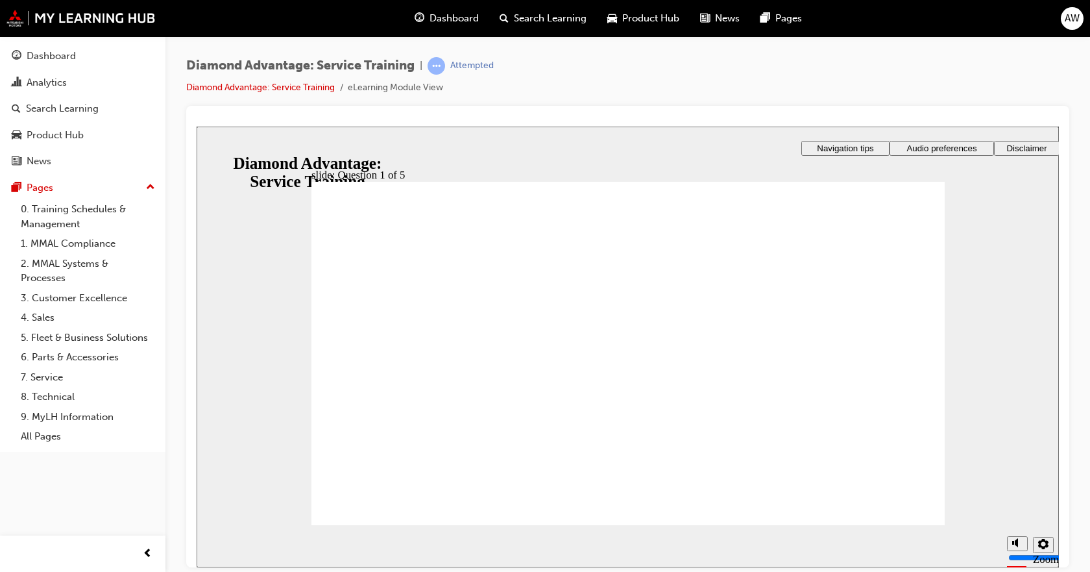
checkbox input "true"
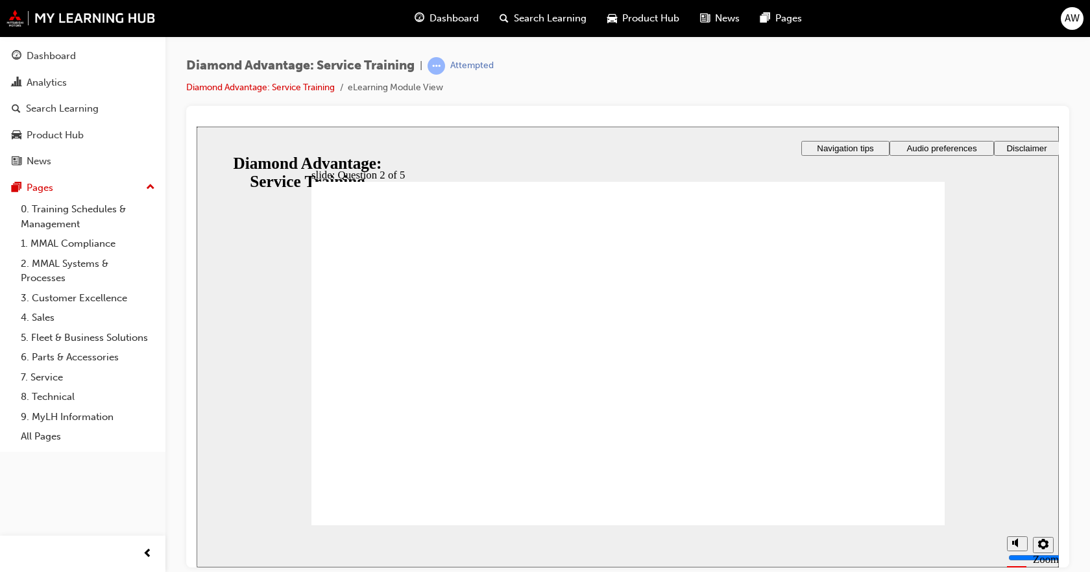
checkbox input "true"
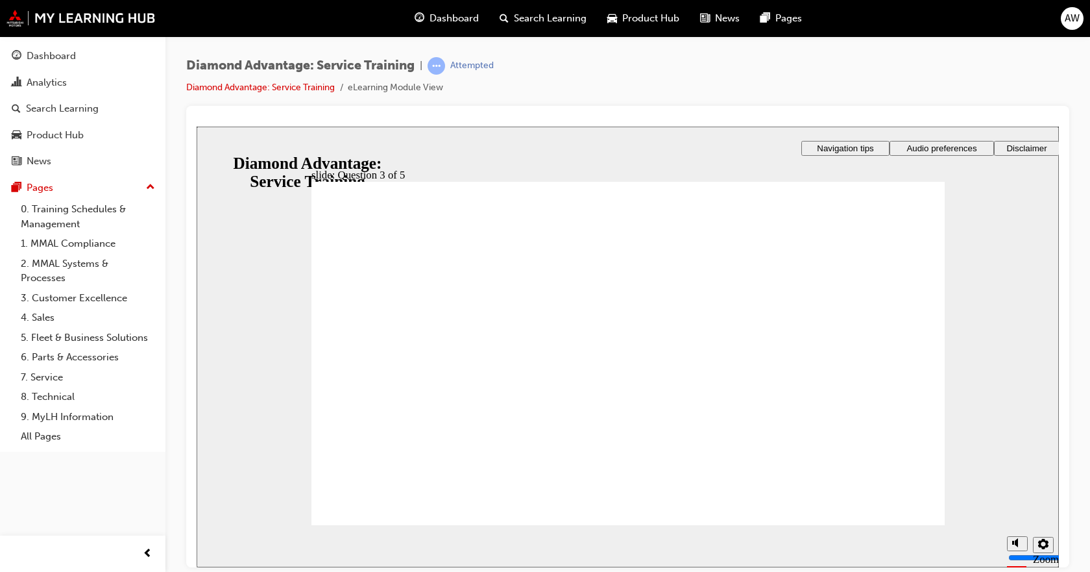
checkbox input "true"
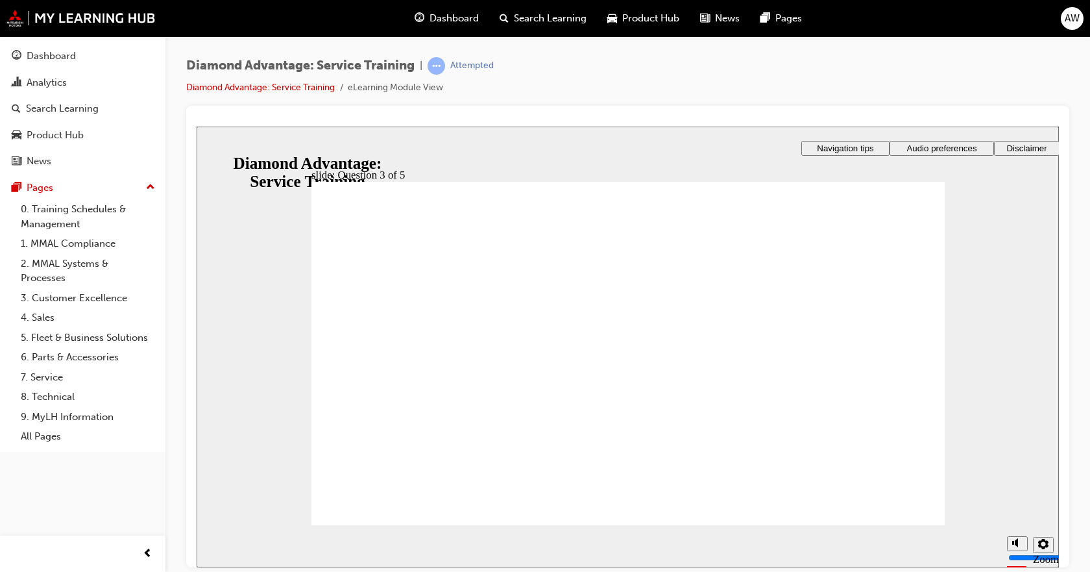
drag, startPoint x: 660, startPoint y: 429, endPoint x: 670, endPoint y: 416, distance: 16.4
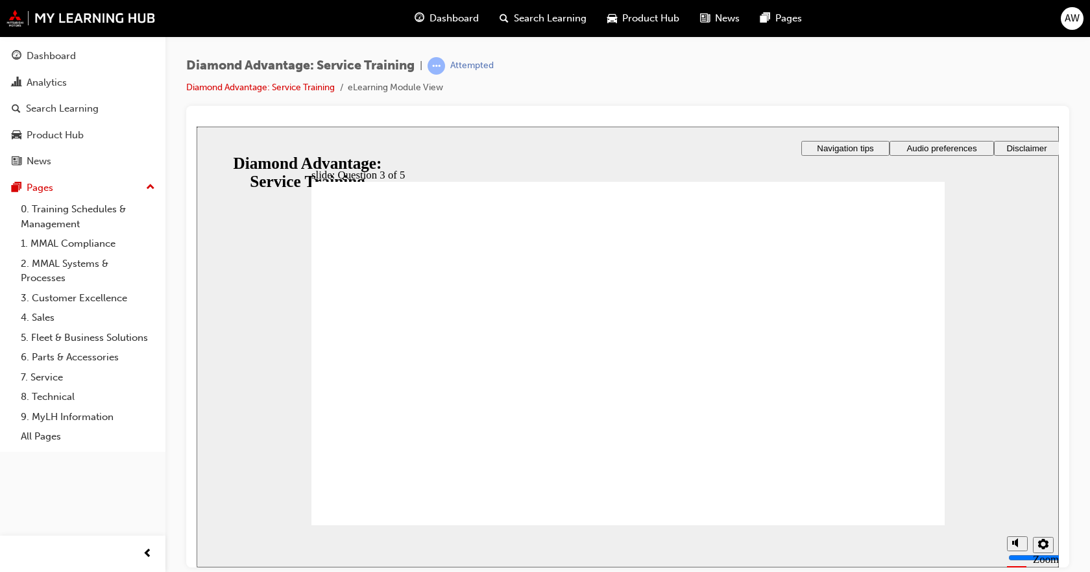
drag, startPoint x: 931, startPoint y: 515, endPoint x: 923, endPoint y: 511, distance: 9.6
radio input "true"
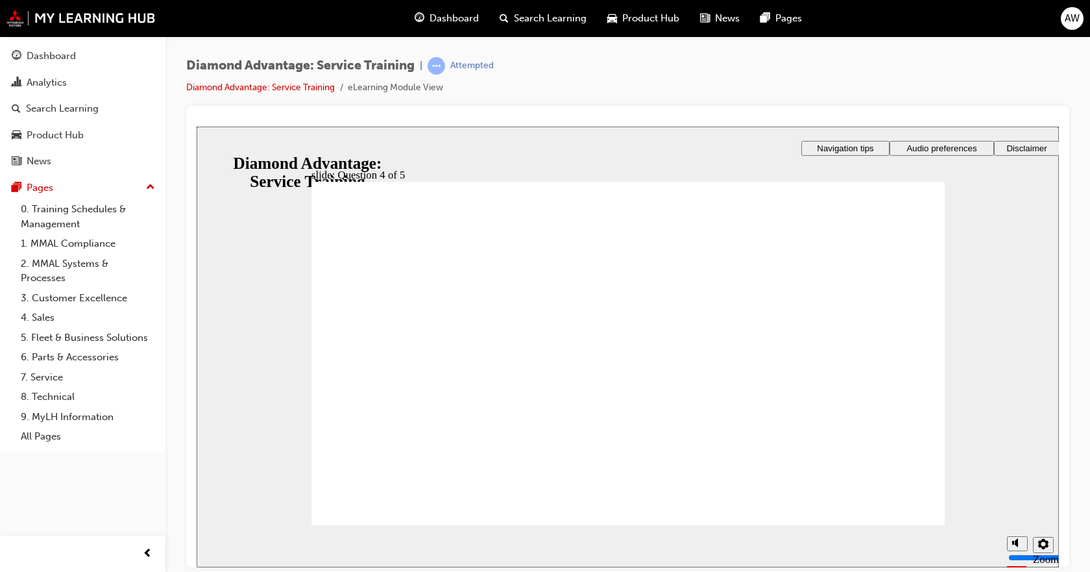
radio input "true"
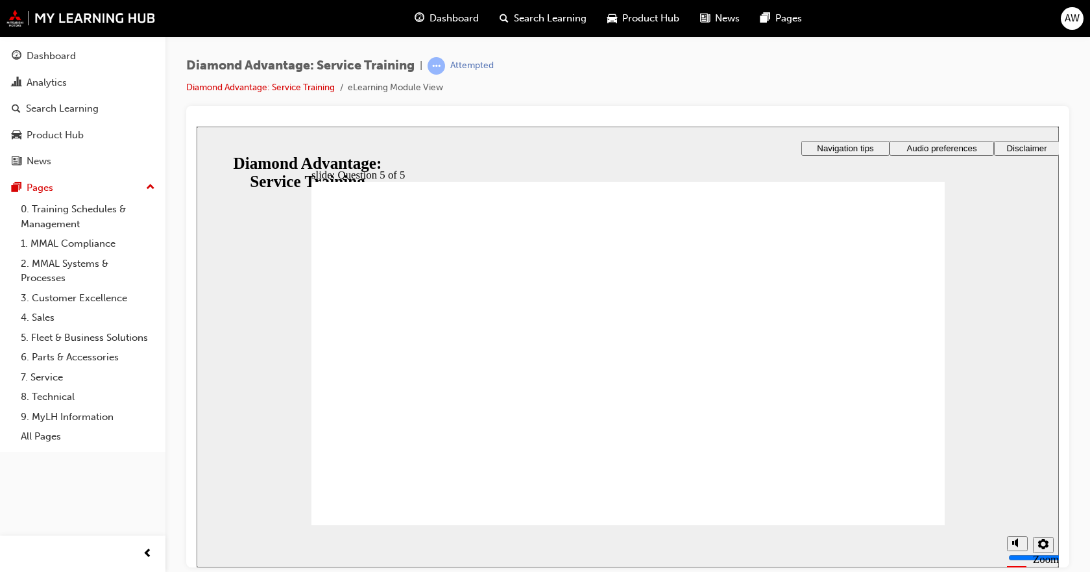
radio input "true"
drag, startPoint x: 638, startPoint y: 436, endPoint x: 630, endPoint y: 433, distance: 8.4
